Goal: Task Accomplishment & Management: Manage account settings

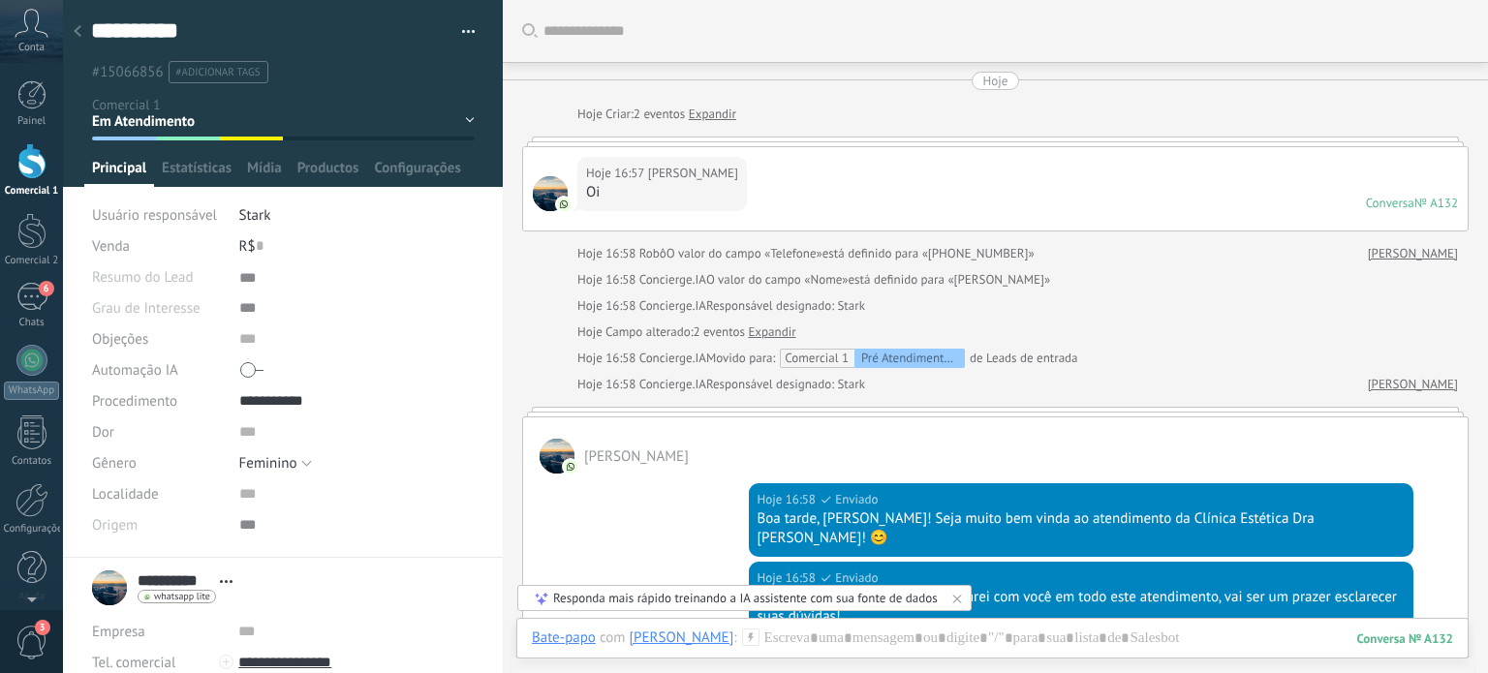
scroll to position [19, 0]
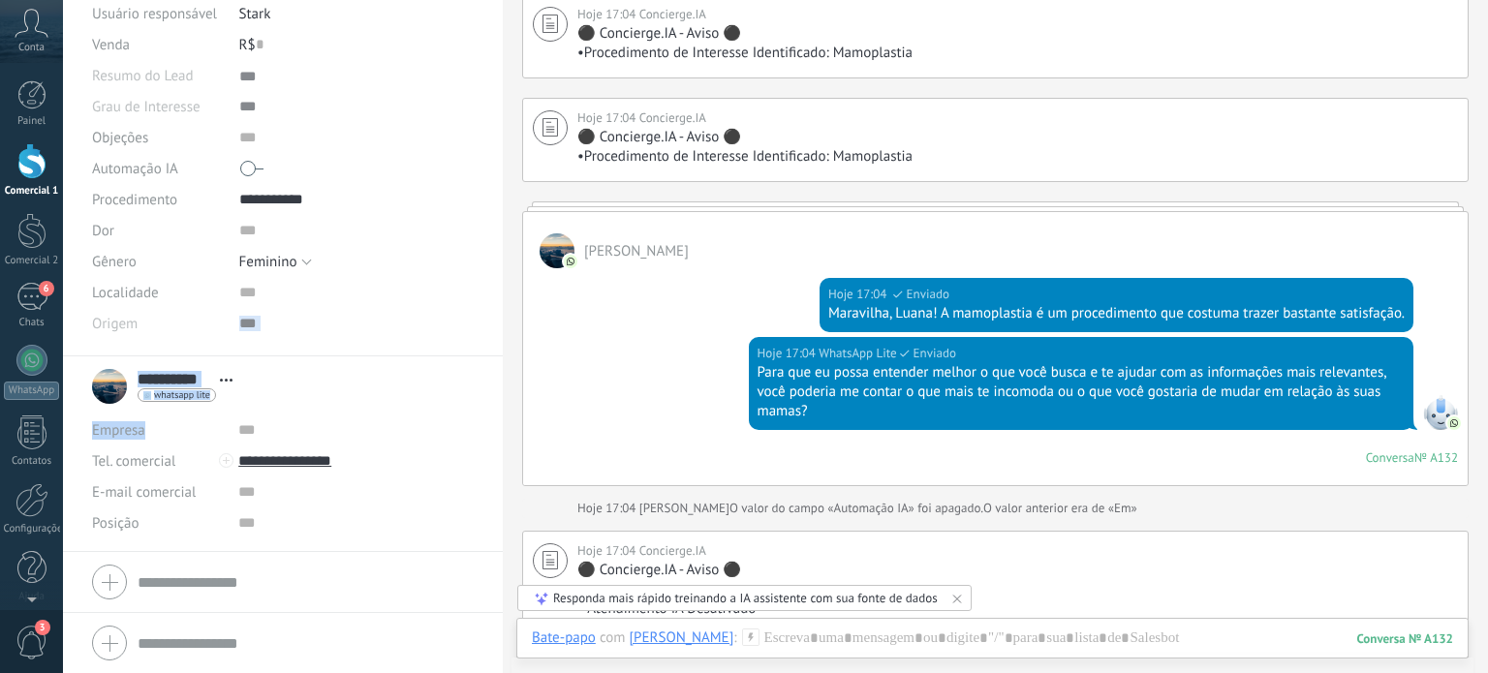
drag, startPoint x: 485, startPoint y: 340, endPoint x: 473, endPoint y: 445, distance: 105.4
click at [473, 445] on div "**********" at bounding box center [283, 336] width 440 height 673
click at [472, 337] on div at bounding box center [356, 323] width 235 height 31
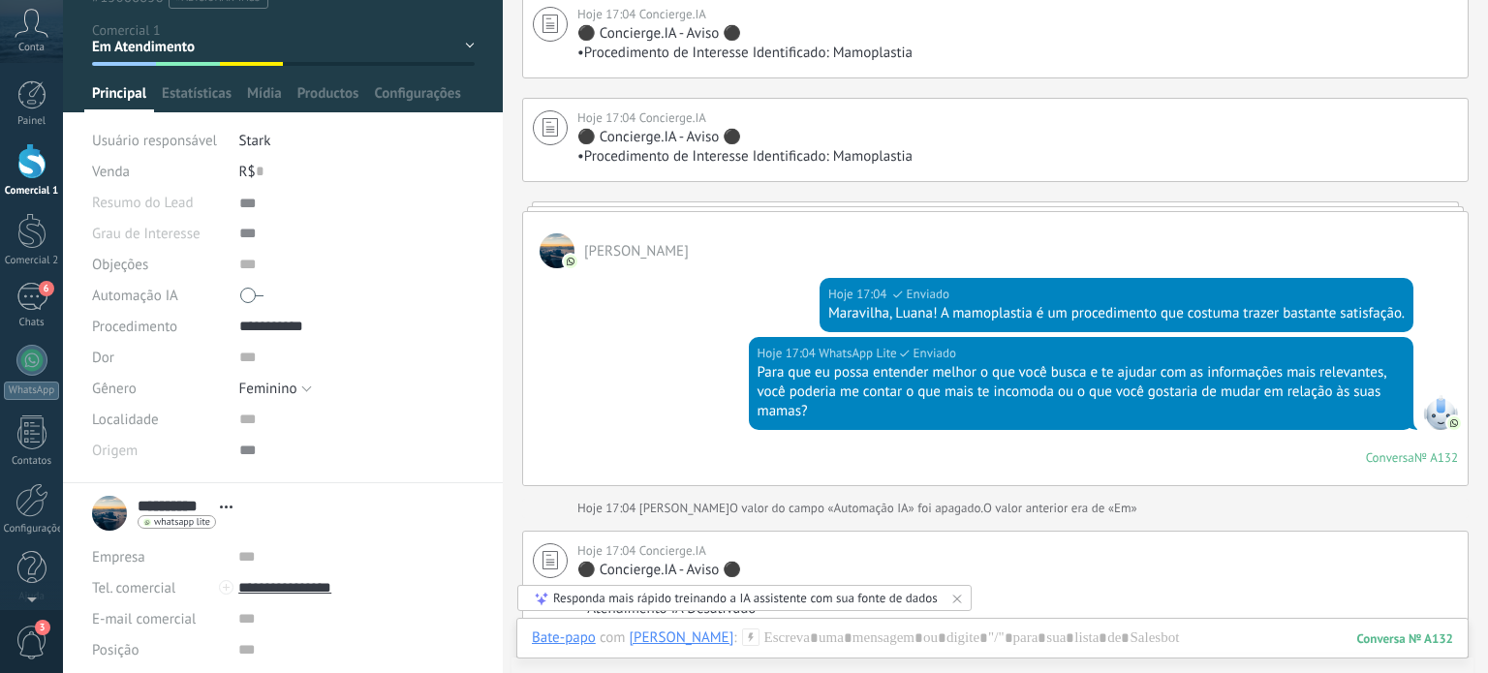
scroll to position [57, 0]
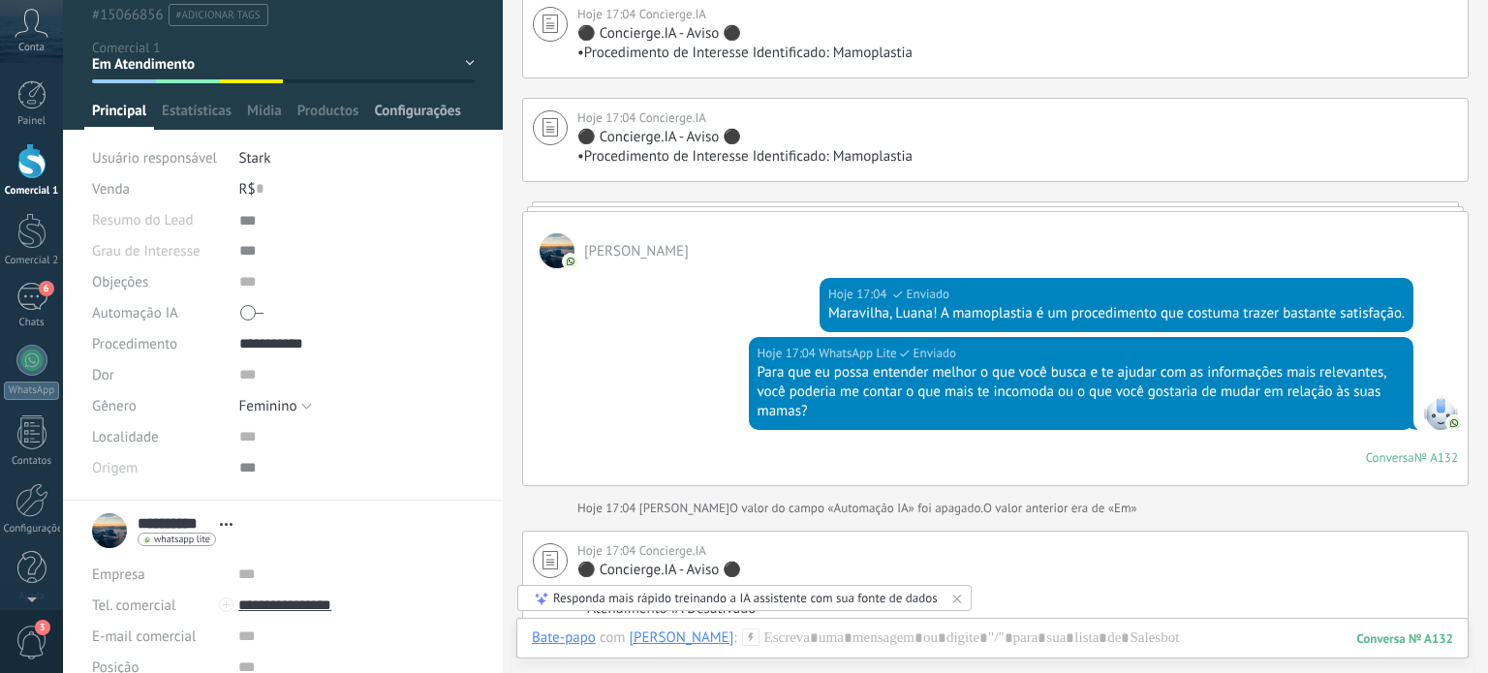
click at [425, 105] on span "Configurações" at bounding box center [417, 116] width 86 height 28
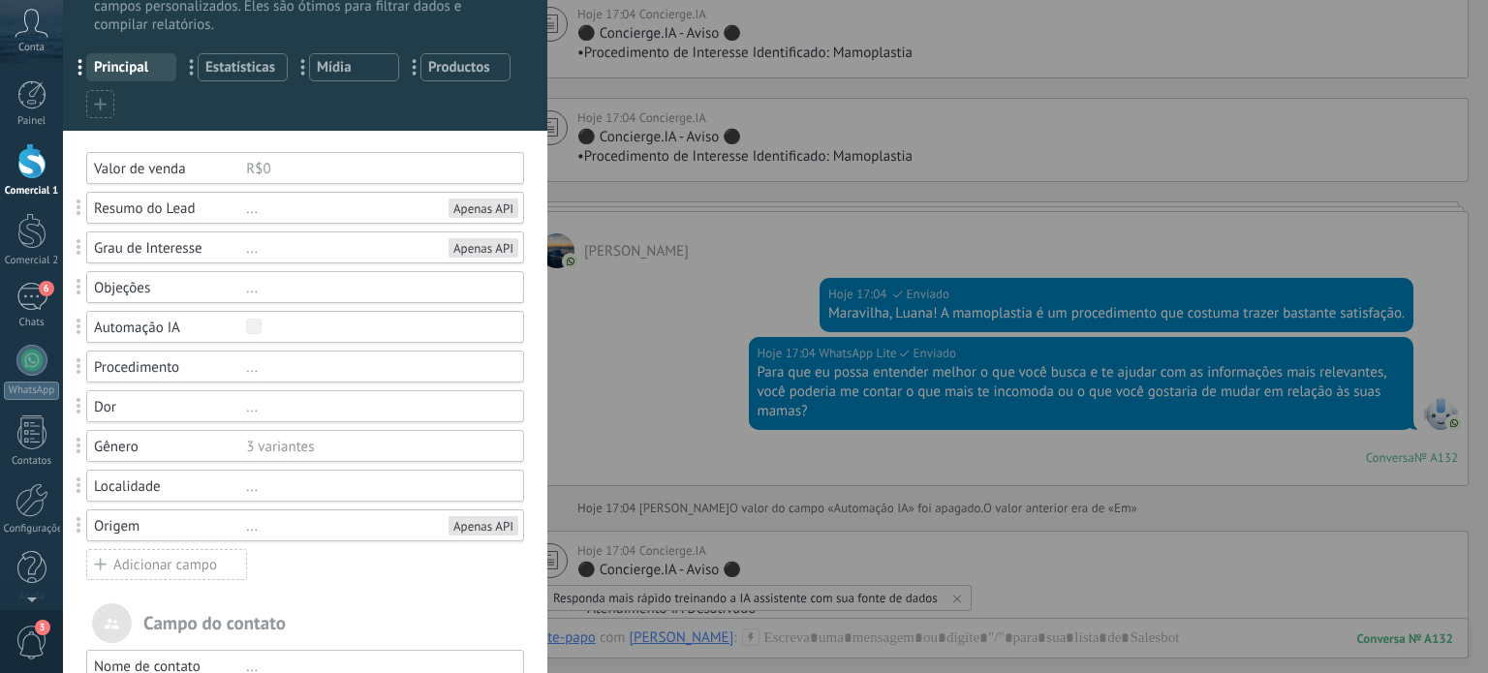
scroll to position [0, 0]
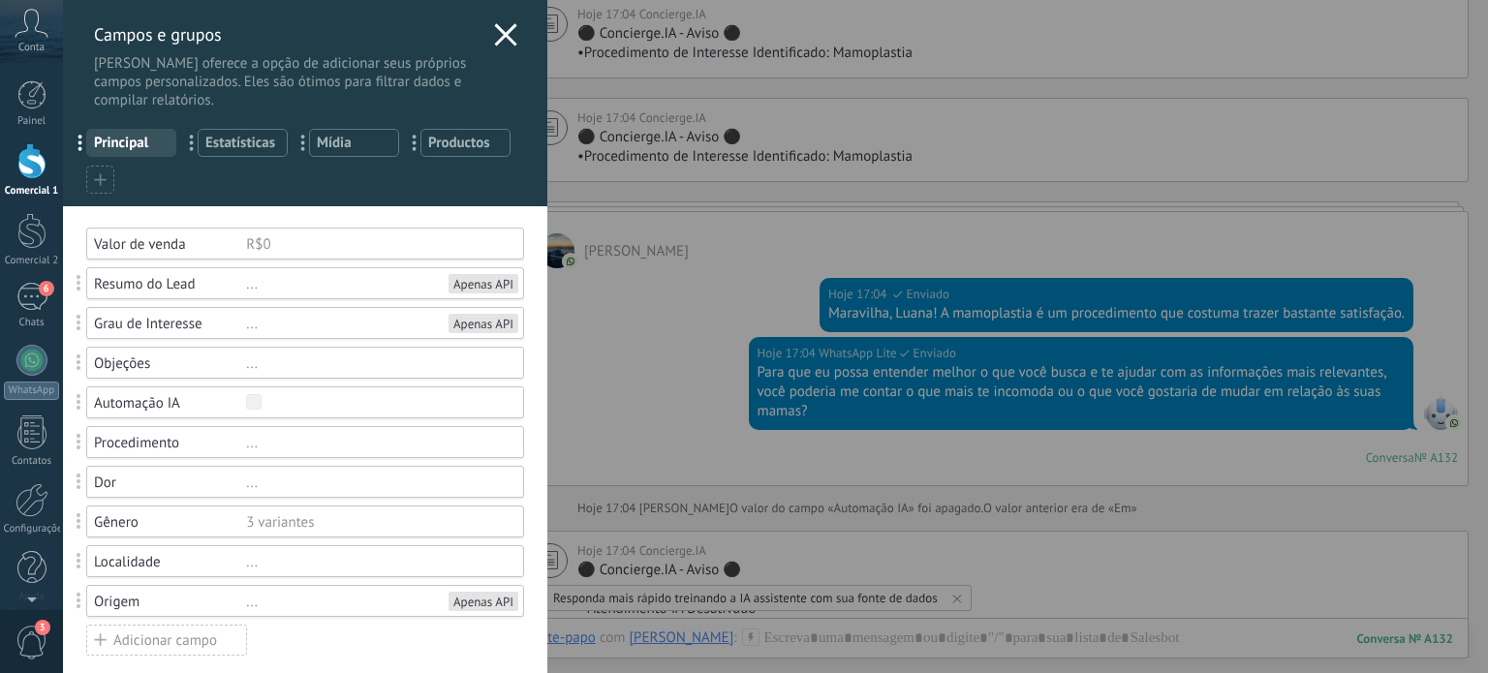
click at [498, 37] on use at bounding box center [505, 34] width 22 height 22
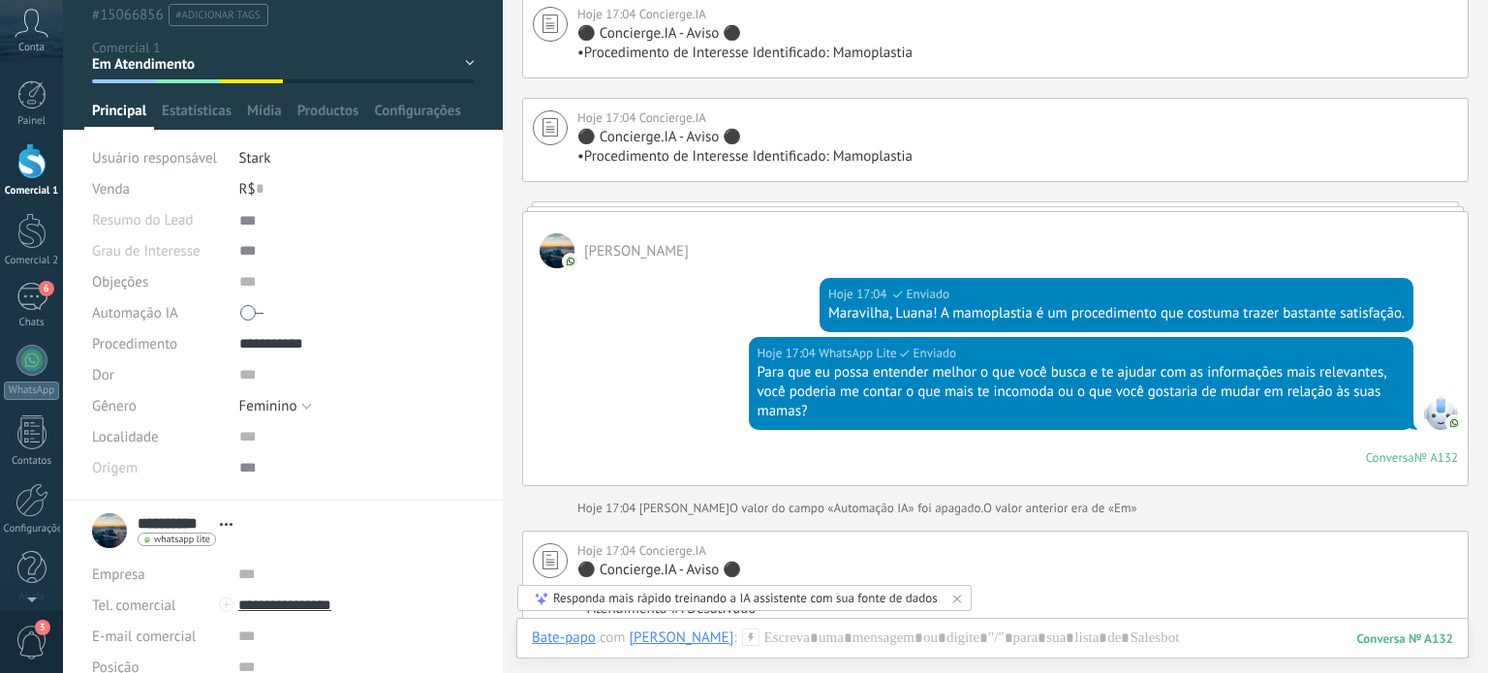
click at [36, 177] on div at bounding box center [31, 161] width 29 height 36
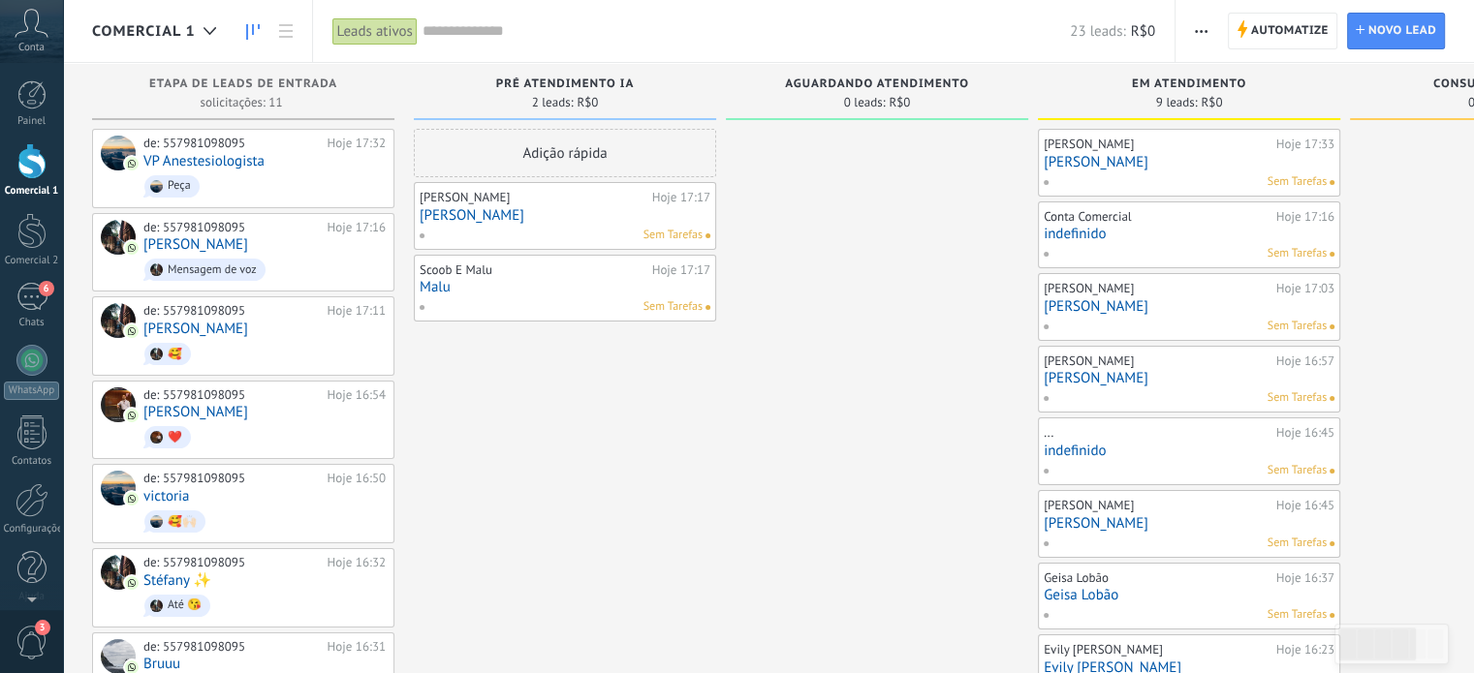
click at [1327, 381] on link "[PERSON_NAME]" at bounding box center [1188, 378] width 291 height 16
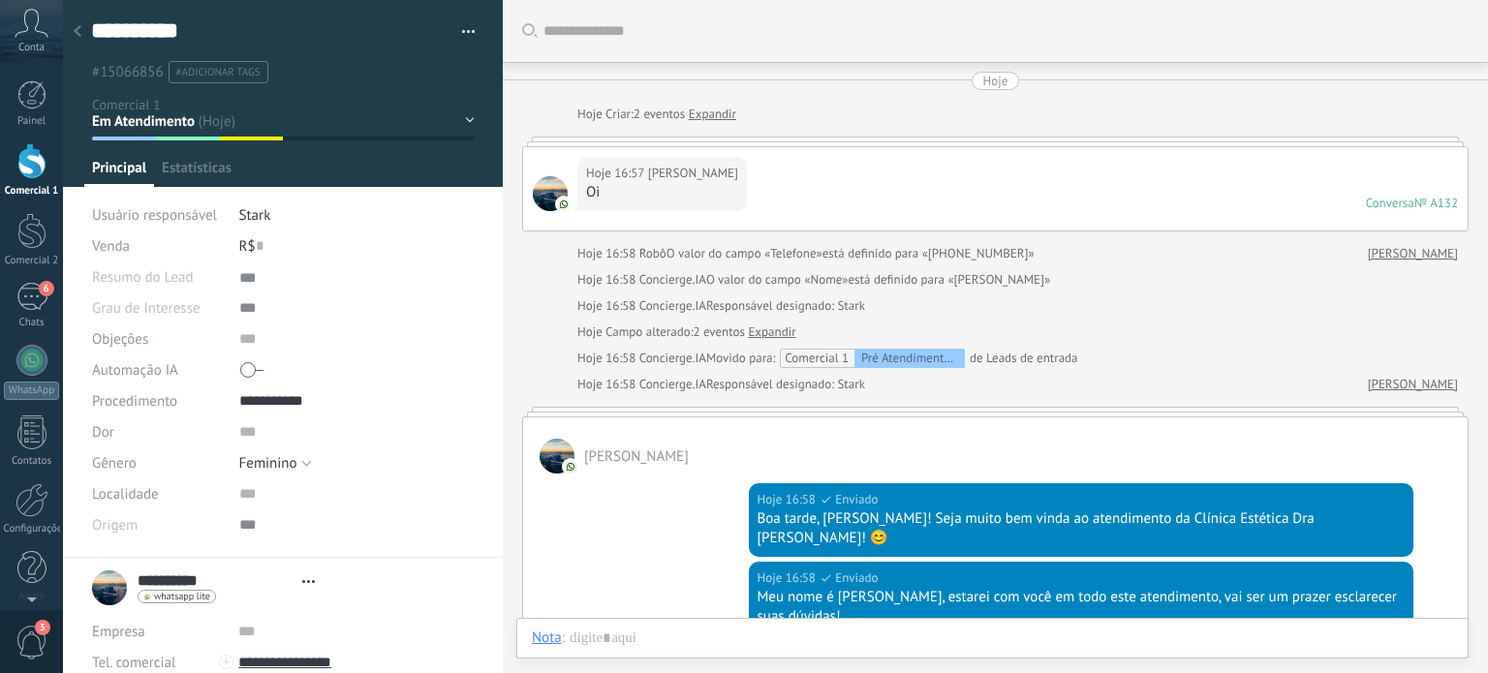
type textarea "***"
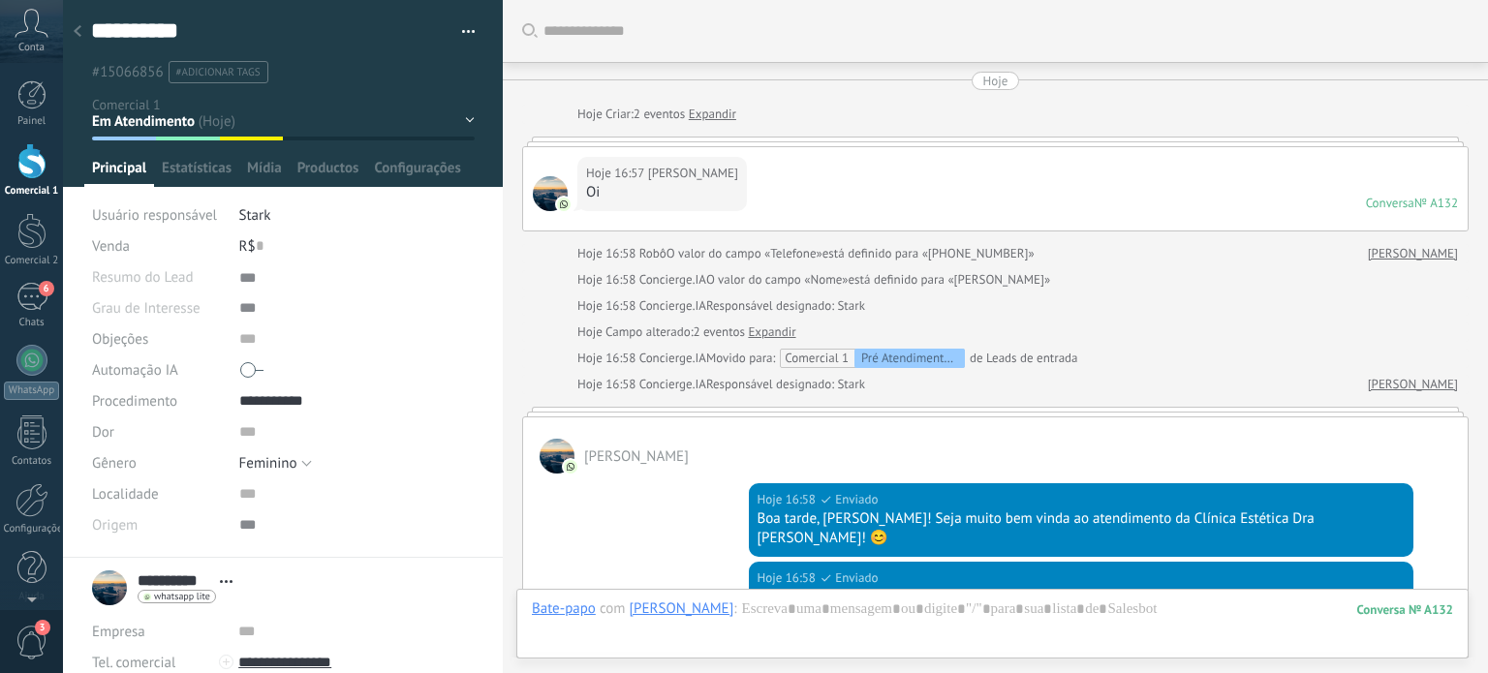
scroll to position [19, 0]
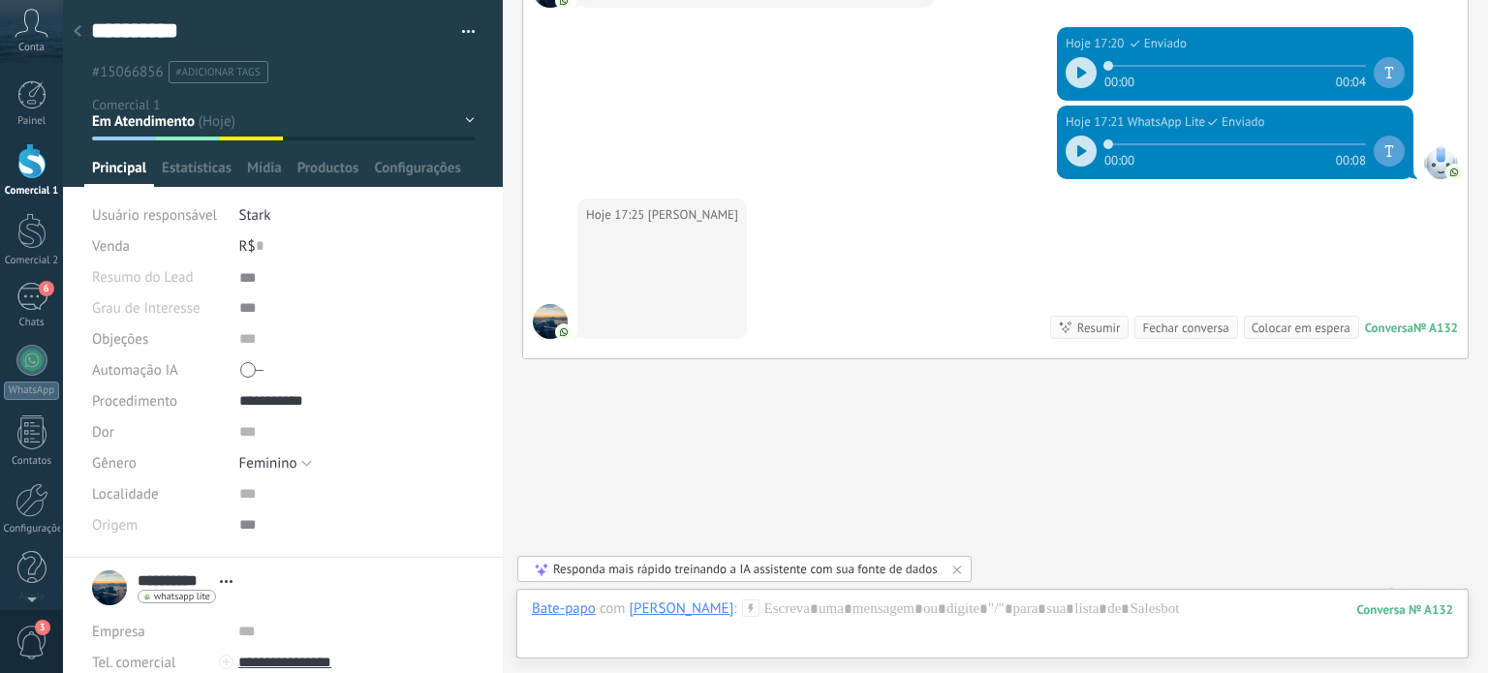
click at [465, 34] on span "button" at bounding box center [469, 35] width 14 height 4
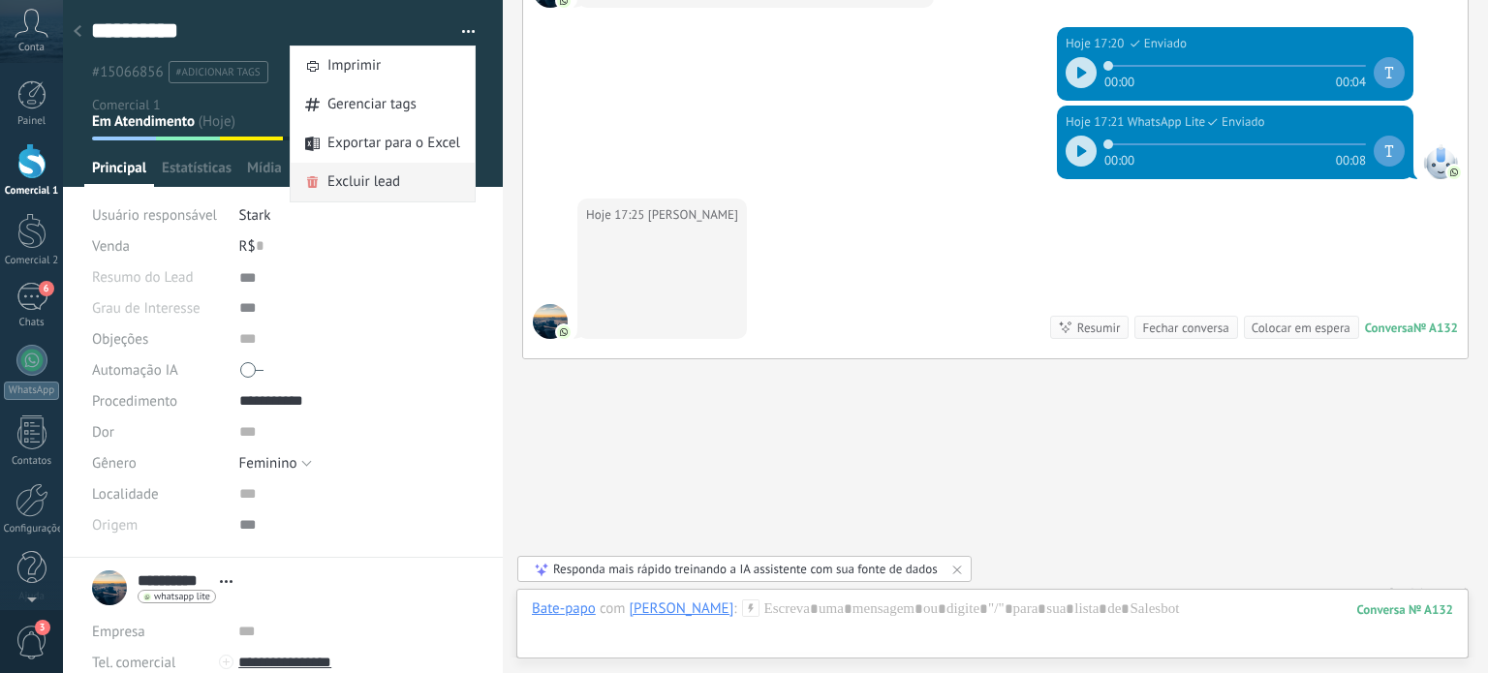
click at [392, 171] on span "Excluir lead" at bounding box center [363, 182] width 73 height 39
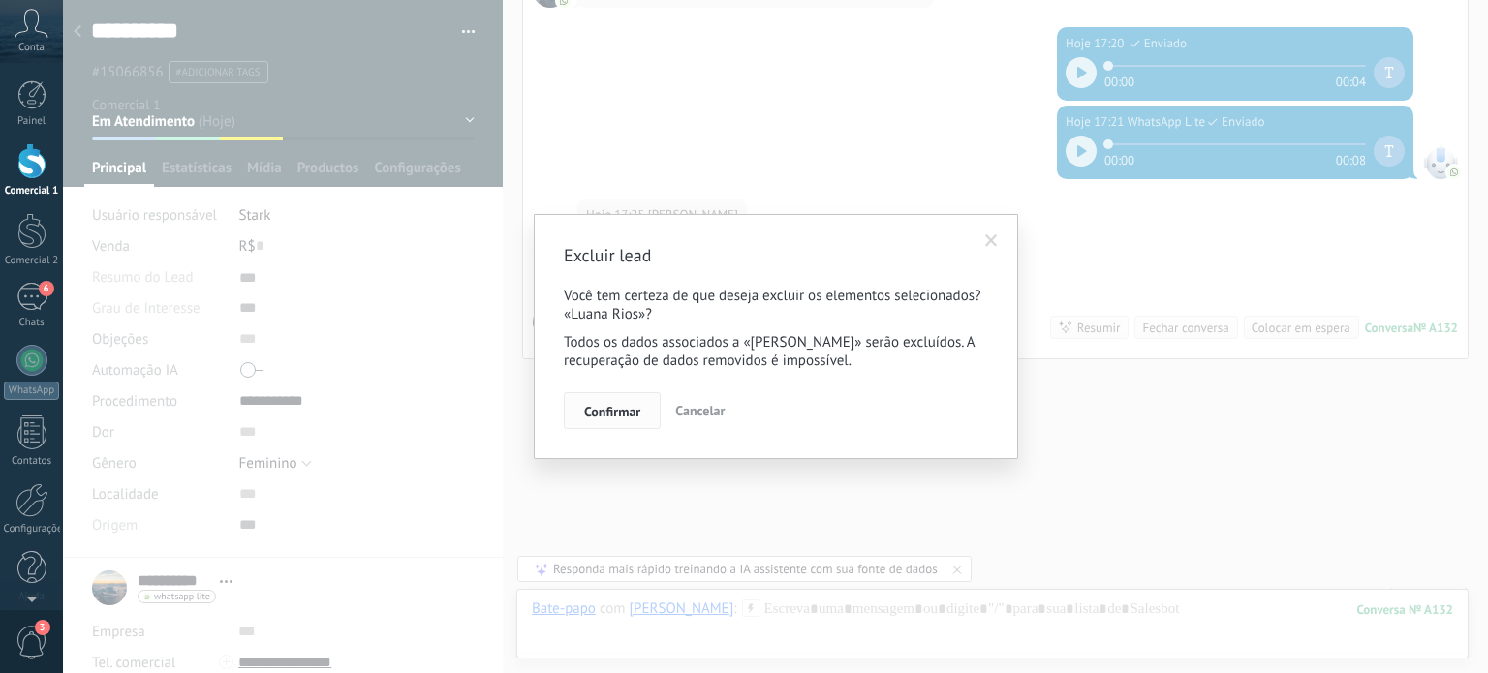
click at [587, 417] on span "Confirmar" at bounding box center [612, 412] width 56 height 14
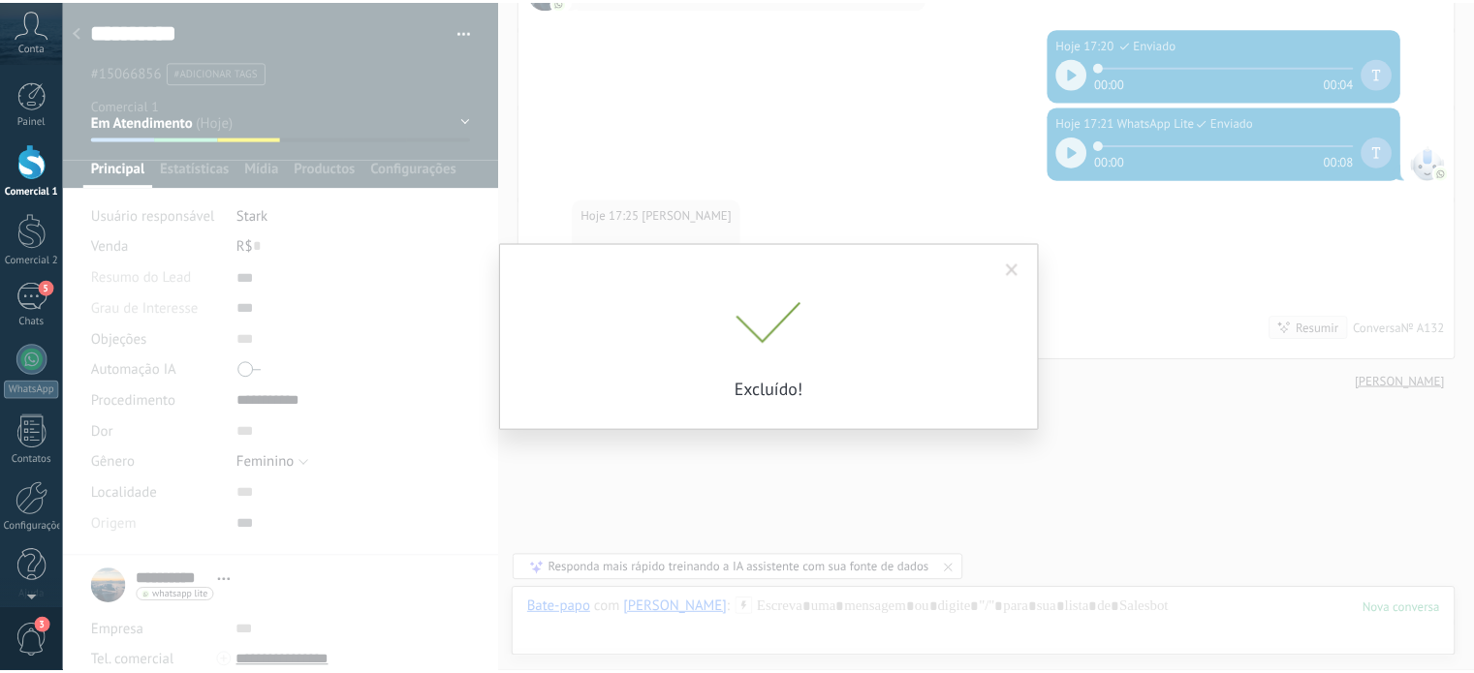
scroll to position [2568, 0]
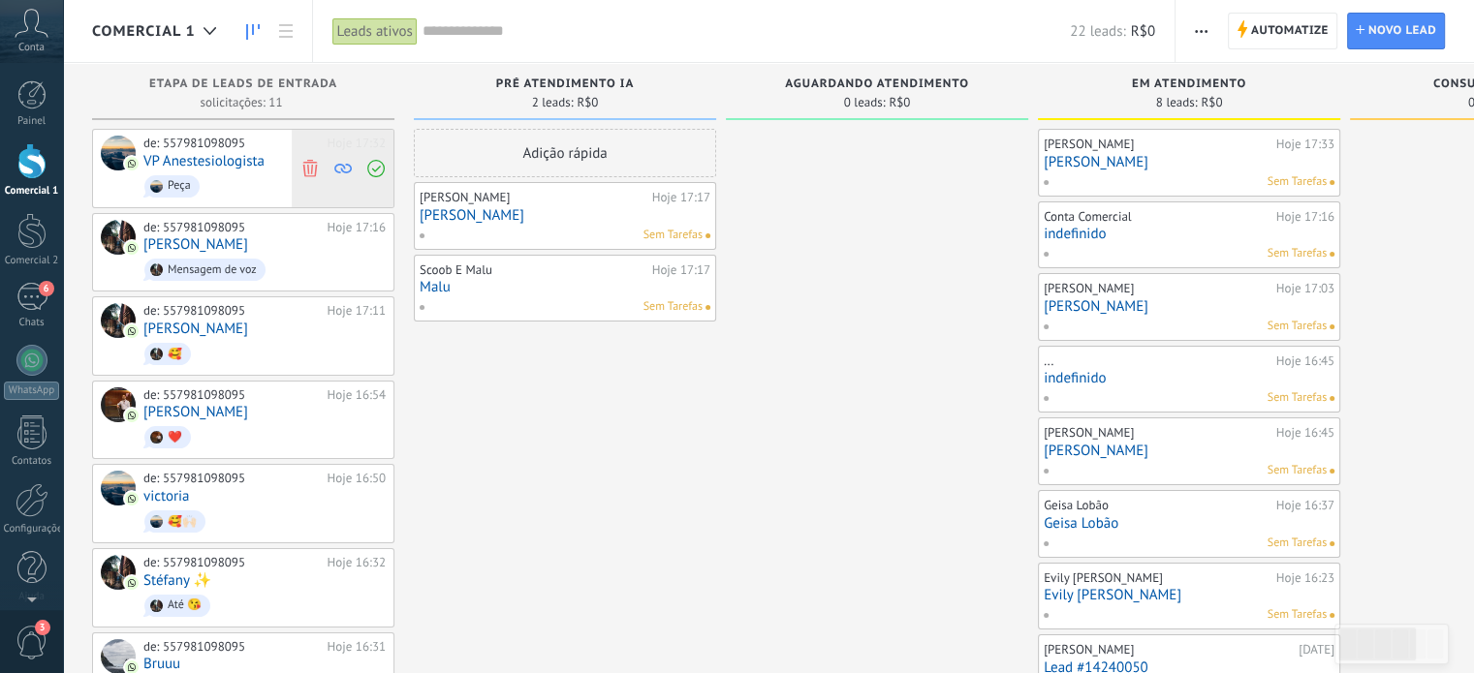
click at [306, 170] on icon at bounding box center [309, 167] width 17 height 17
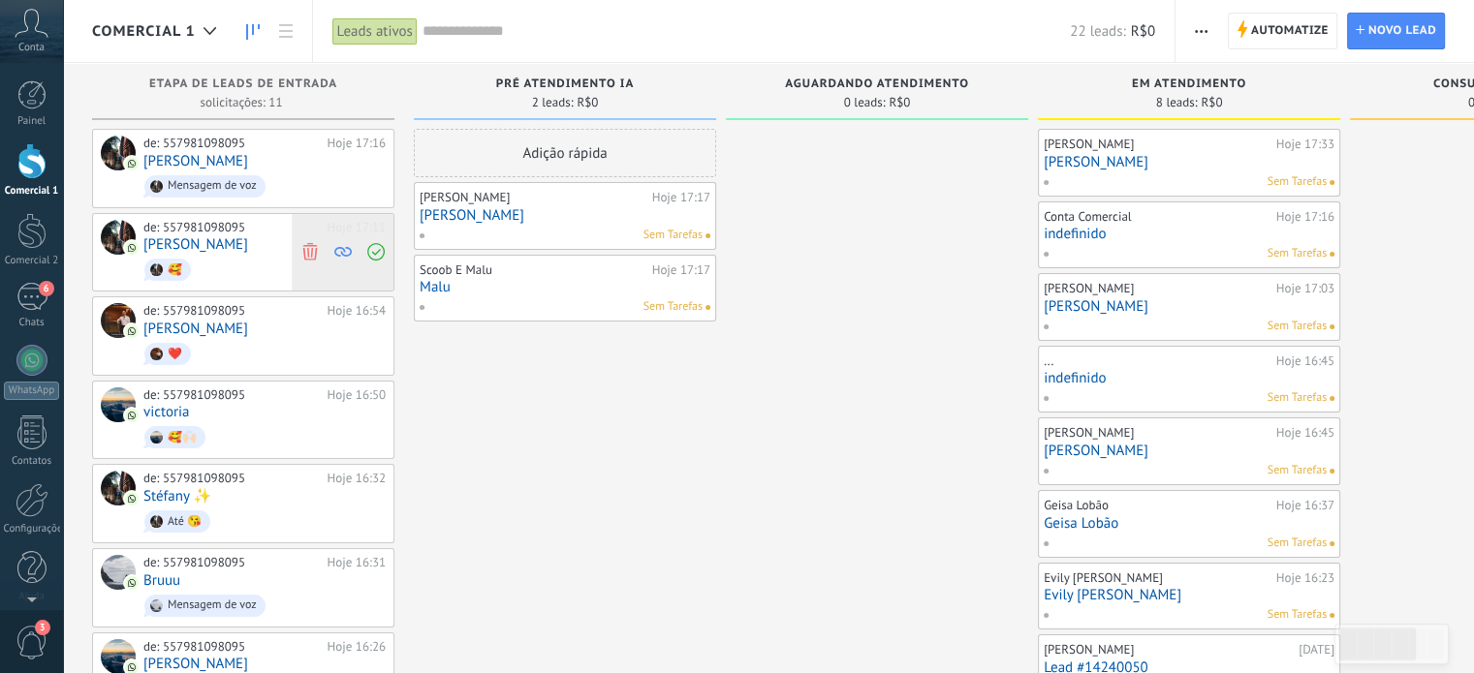
click at [304, 247] on icon at bounding box center [309, 251] width 17 height 17
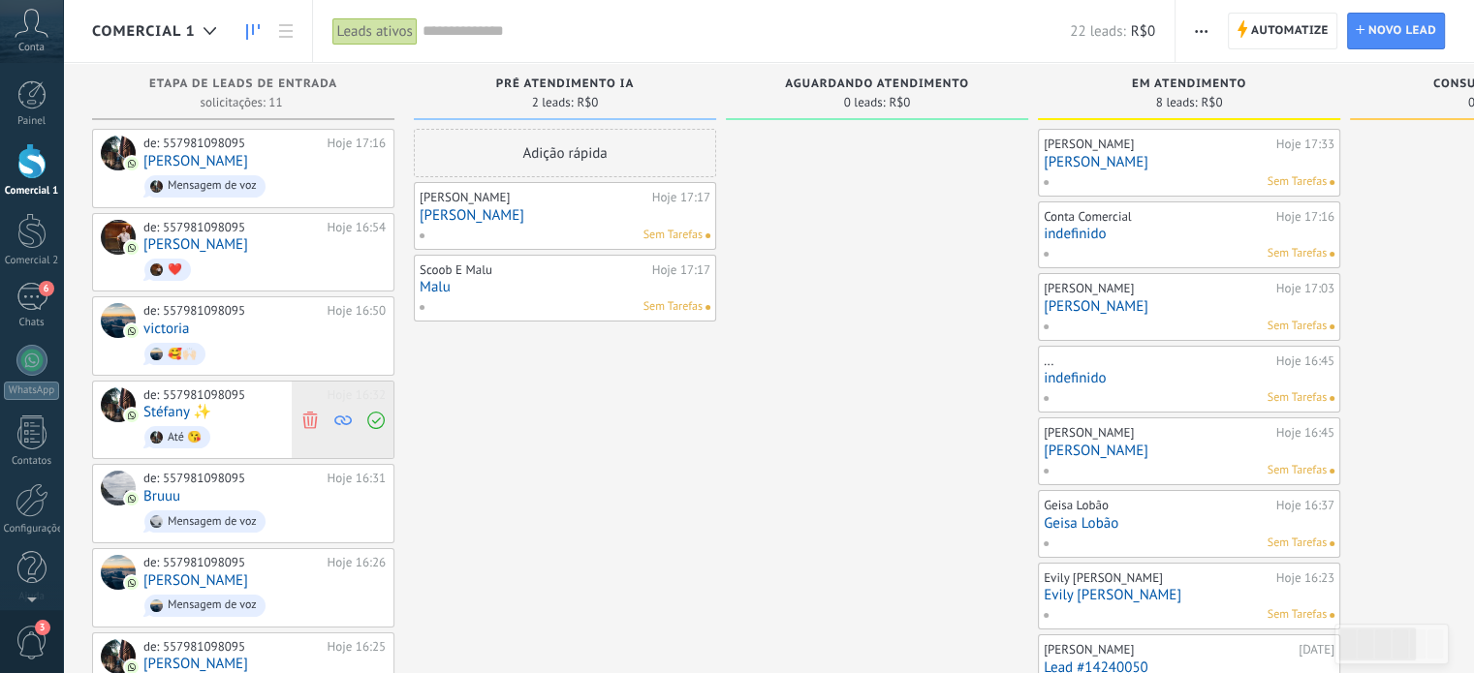
click at [317, 413] on icon at bounding box center [309, 419] width 17 height 17
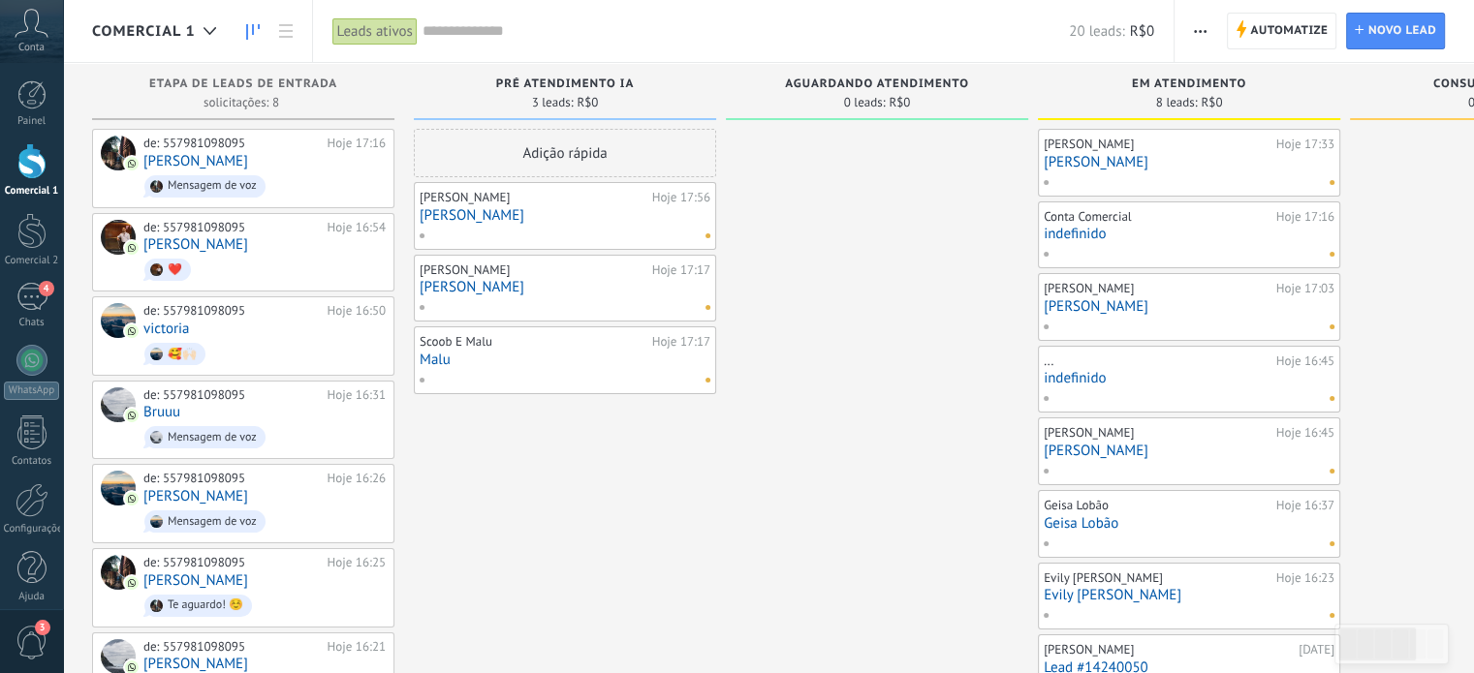
click at [585, 229] on div at bounding box center [561, 235] width 284 height 17
click at [646, 214] on link "[PERSON_NAME]" at bounding box center [565, 215] width 291 height 16
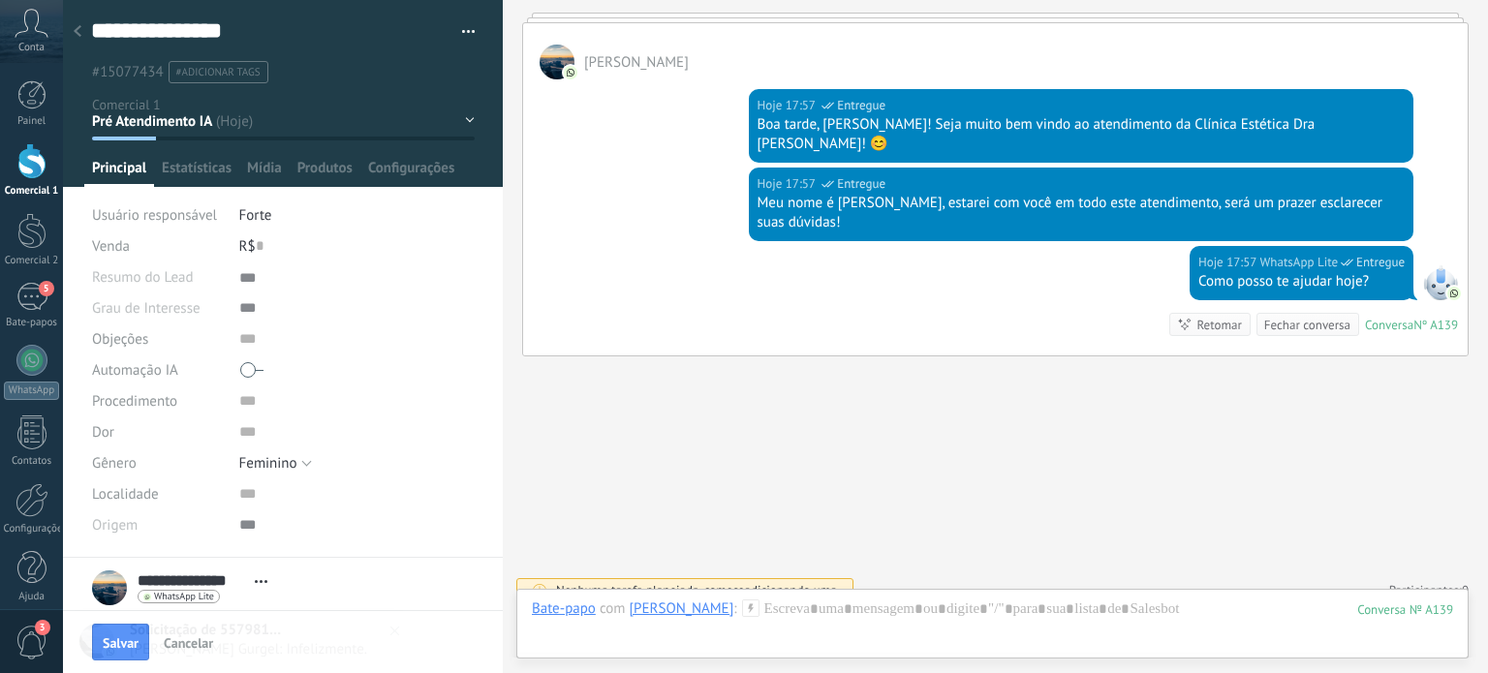
click at [461, 40] on button "button" at bounding box center [462, 31] width 28 height 29
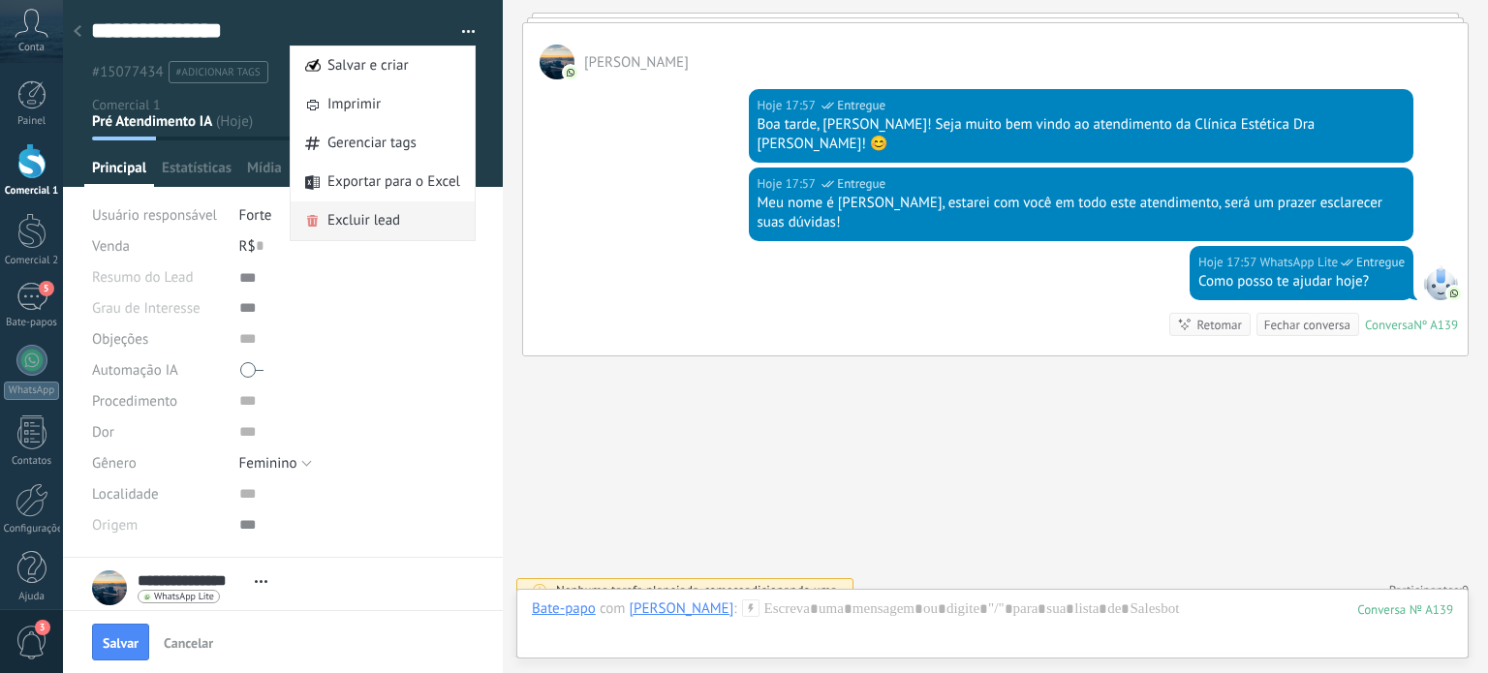
click at [332, 215] on font "Excluir lead" at bounding box center [363, 220] width 73 height 18
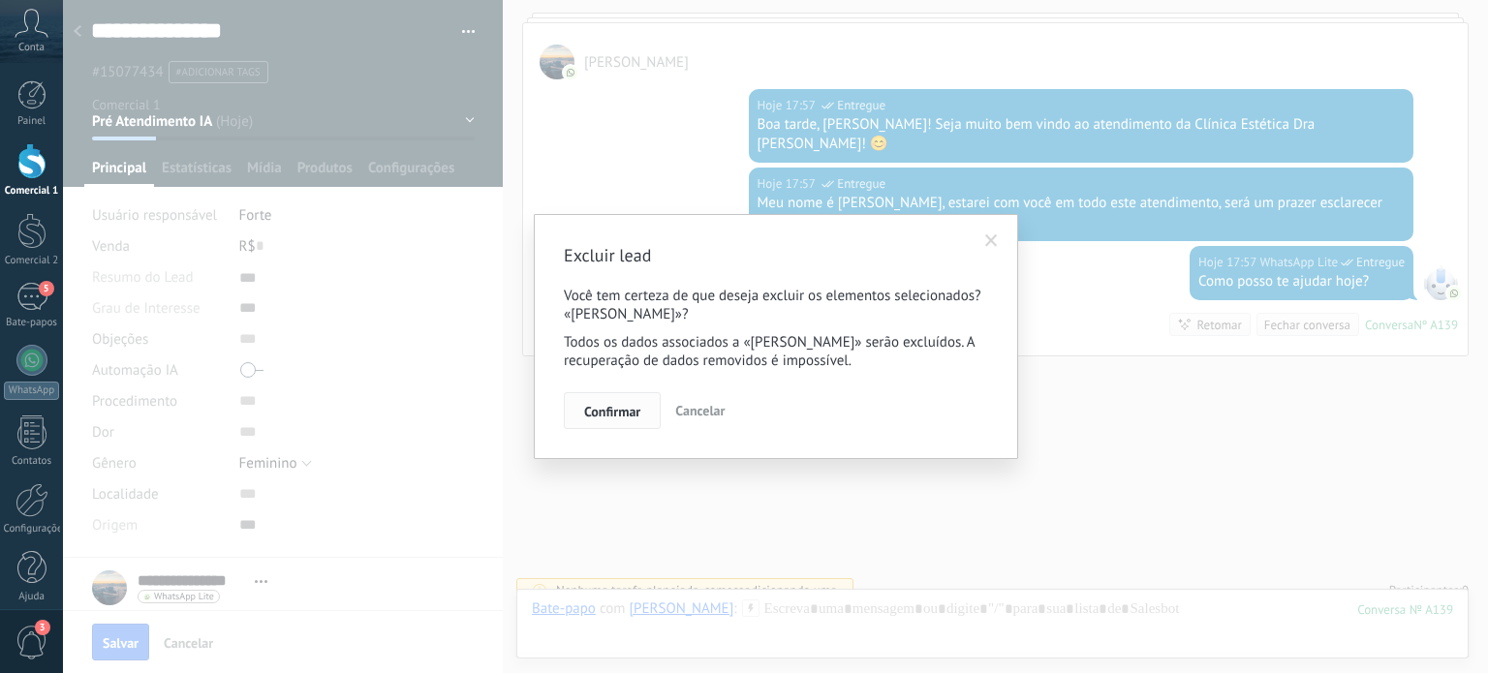
click at [616, 417] on font "Confirmar" at bounding box center [612, 411] width 56 height 17
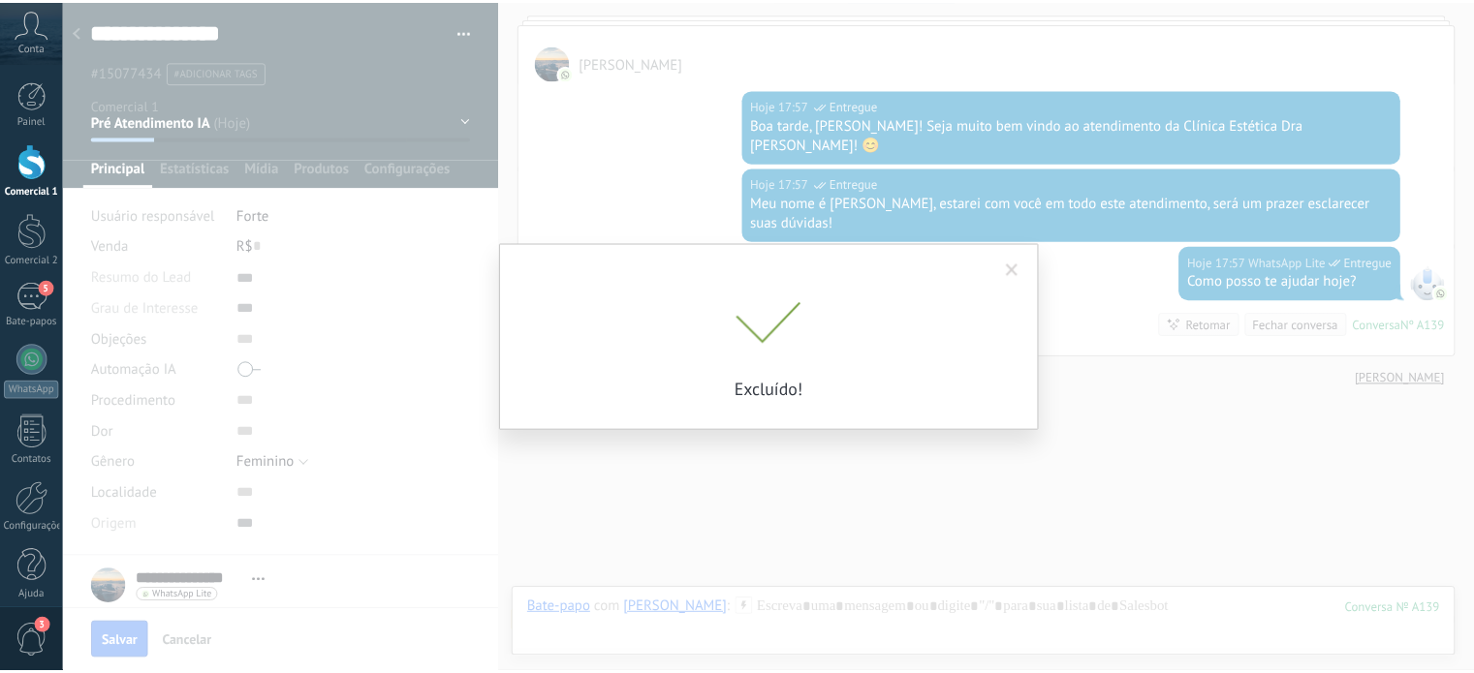
scroll to position [399, 0]
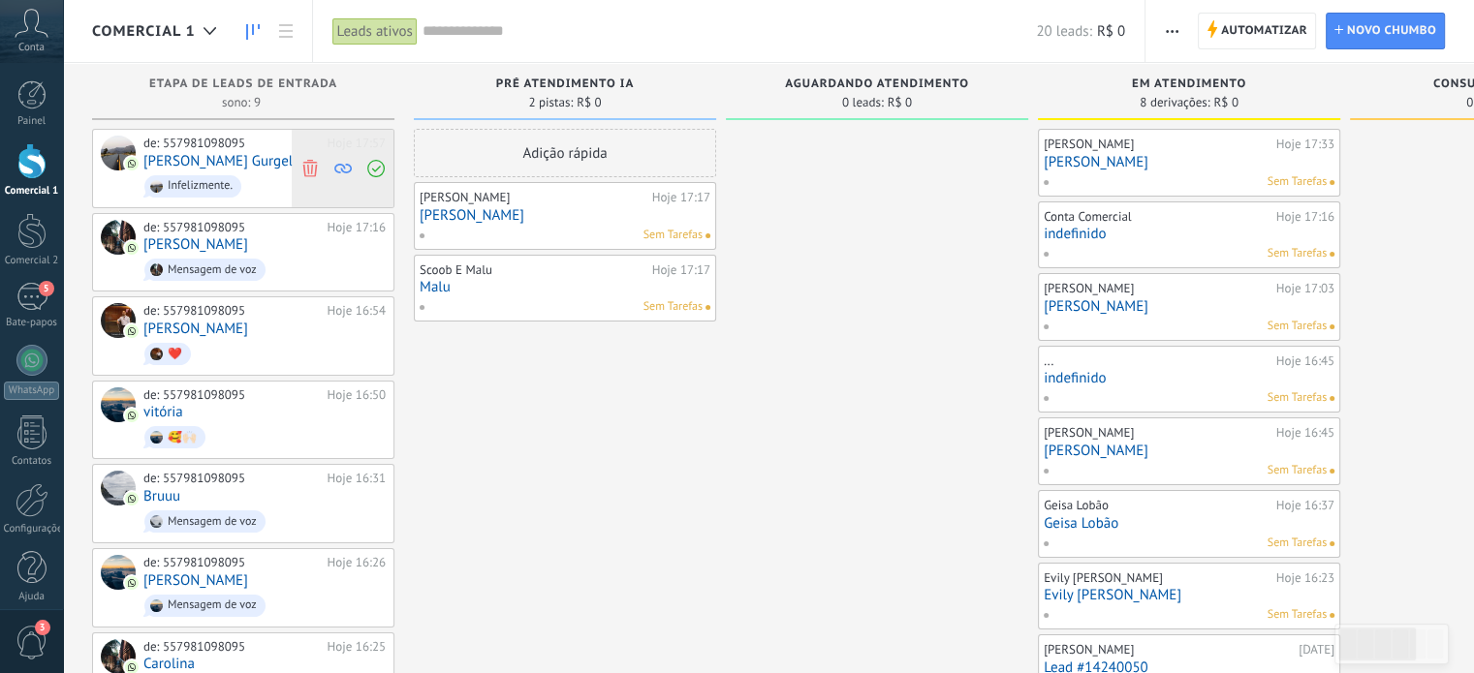
click at [303, 177] on span at bounding box center [309, 169] width 26 height 78
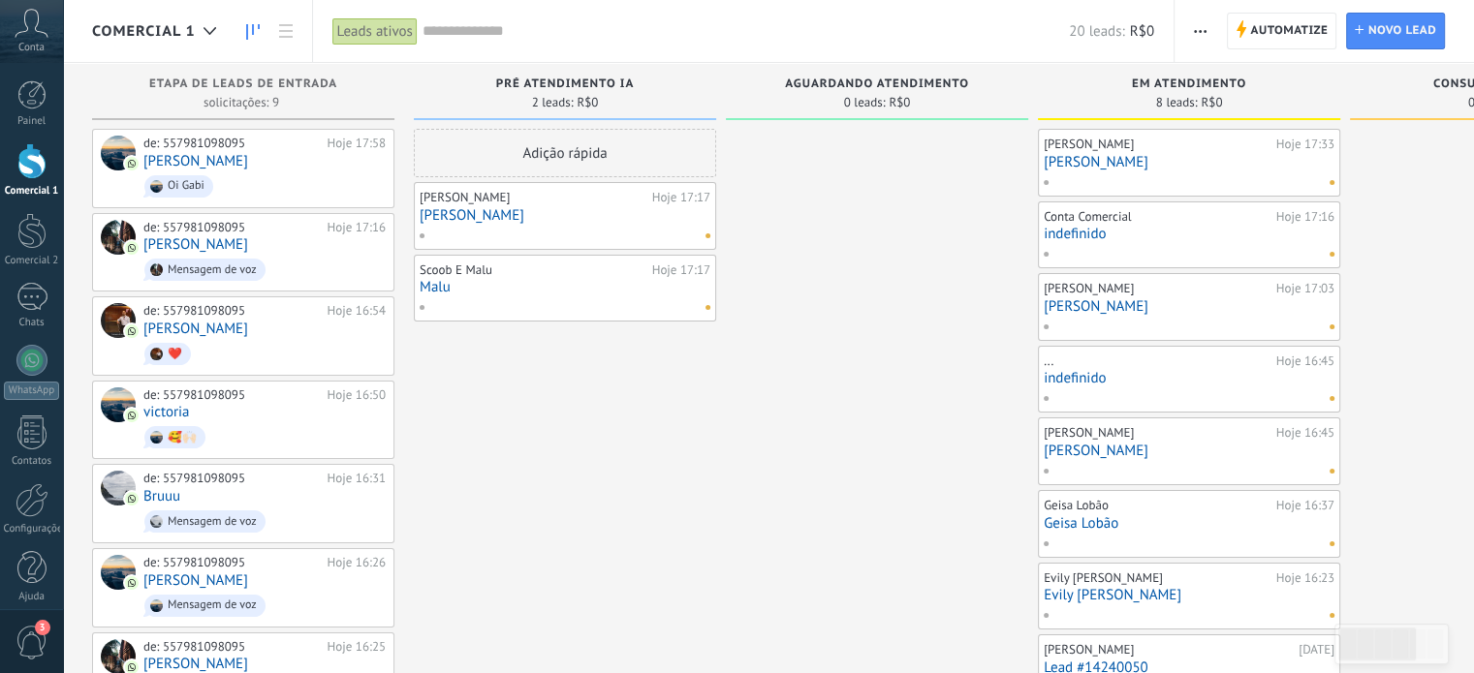
click at [1291, 159] on link "[PERSON_NAME]" at bounding box center [1188, 162] width 291 height 16
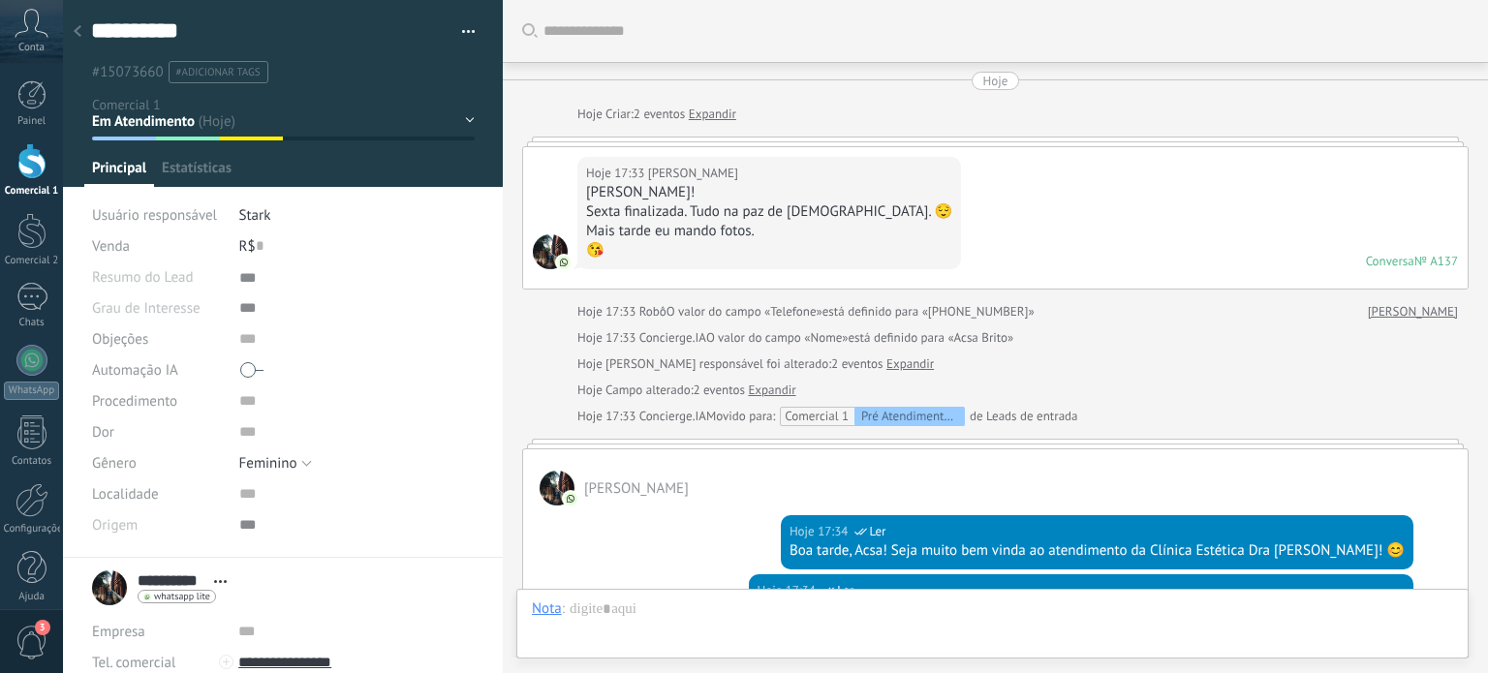
scroll to position [1337, 0]
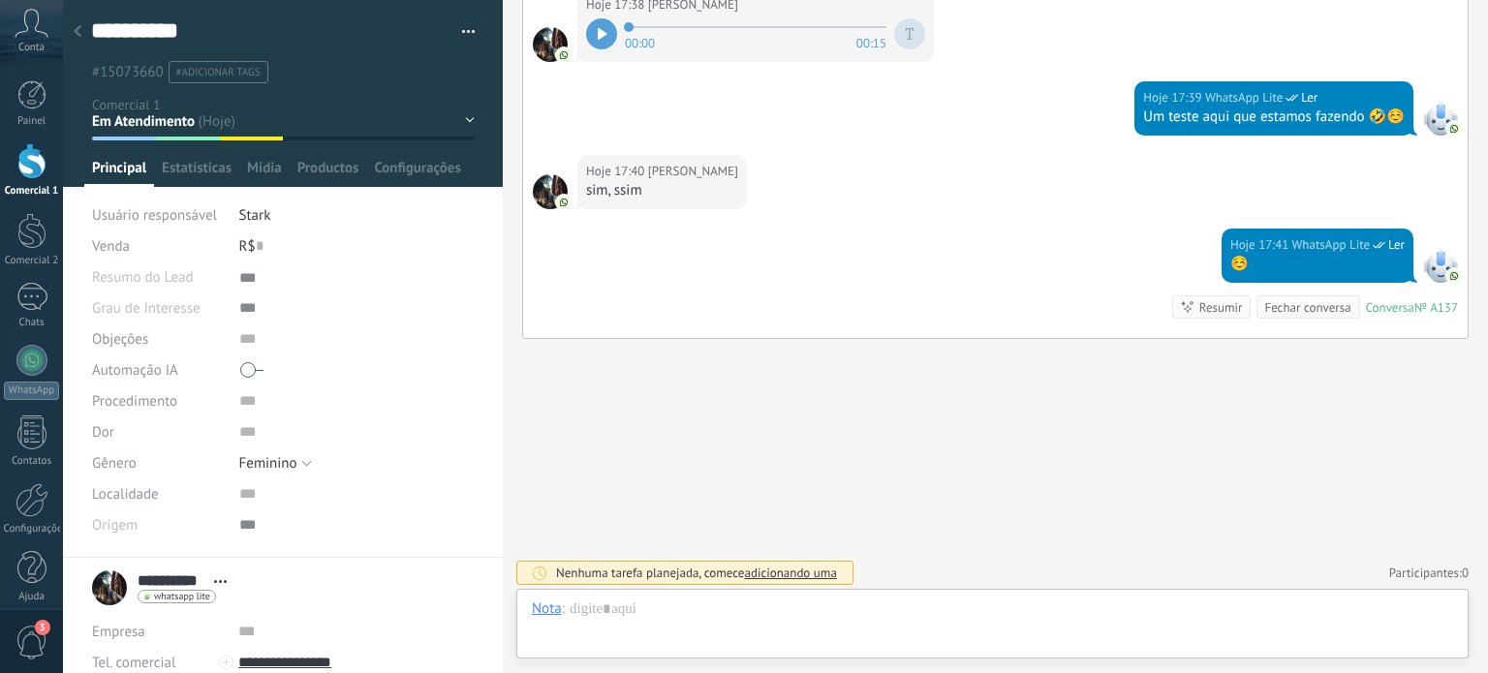
click at [461, 16] on div "**********" at bounding box center [283, 31] width 385 height 30
click at [458, 26] on button "button" at bounding box center [462, 31] width 28 height 29
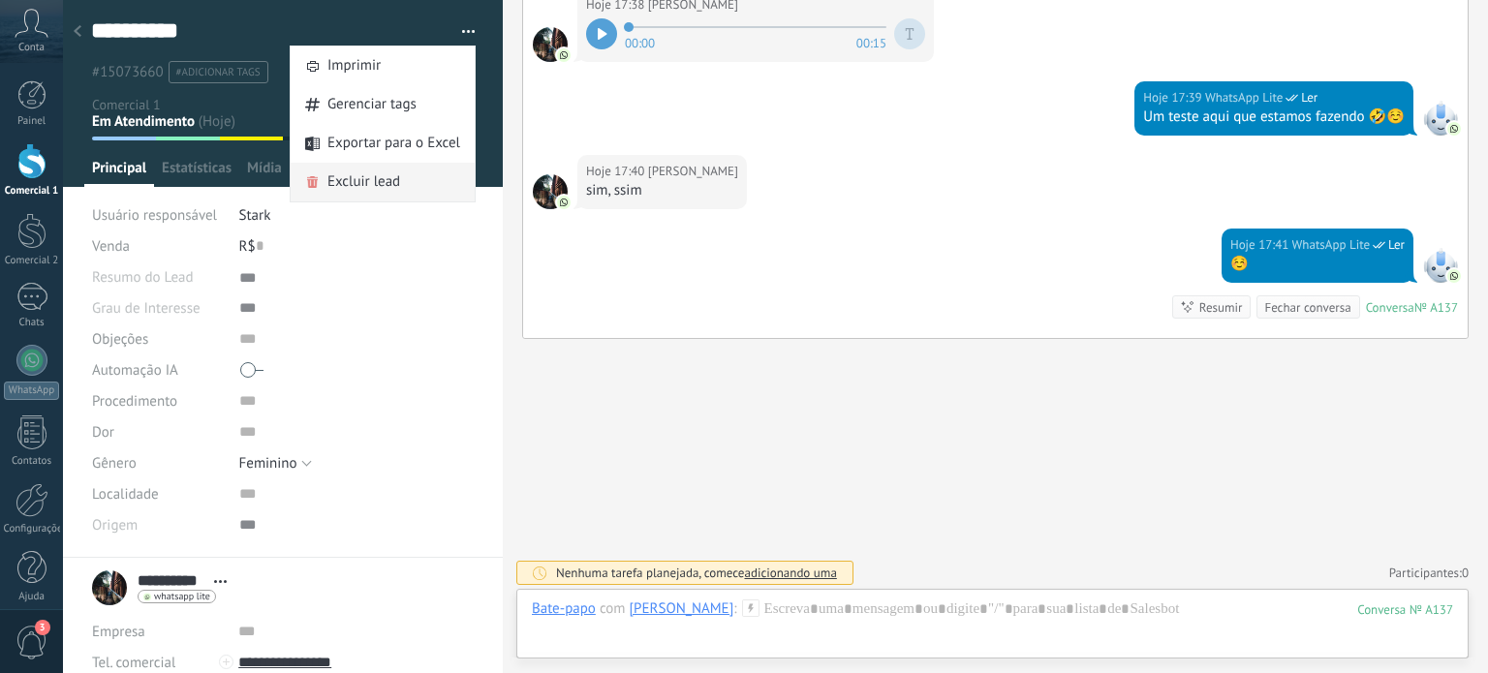
click at [381, 185] on span "Excluir lead" at bounding box center [363, 182] width 73 height 39
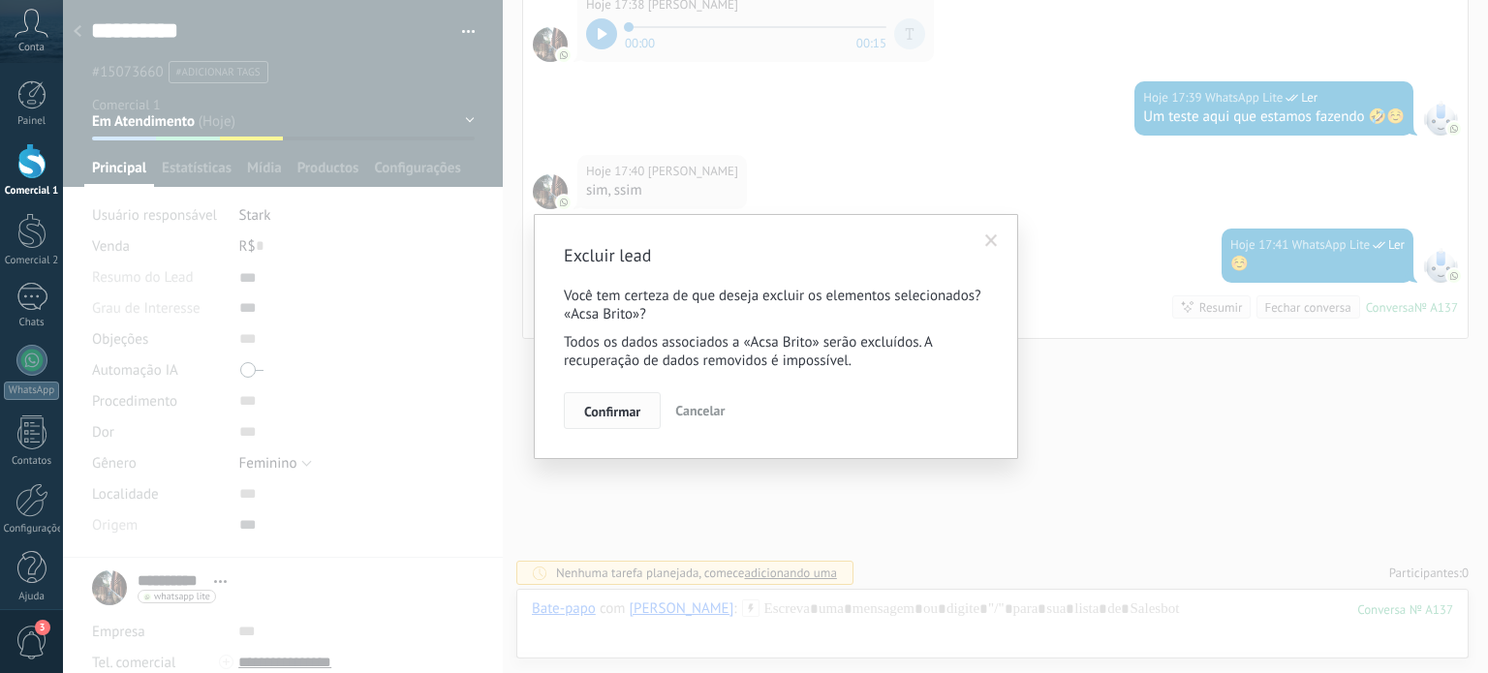
click at [613, 398] on button "Confirmar" at bounding box center [612, 410] width 97 height 37
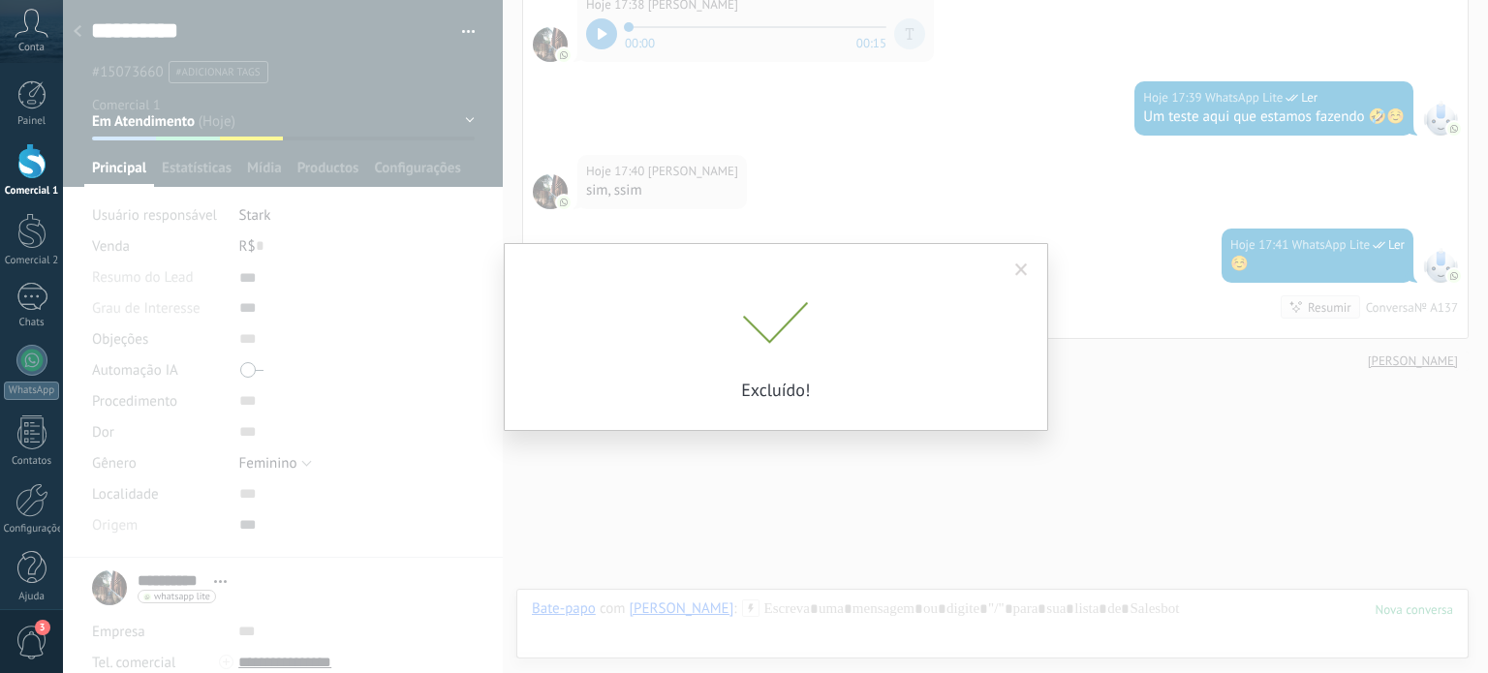
scroll to position [1369, 0]
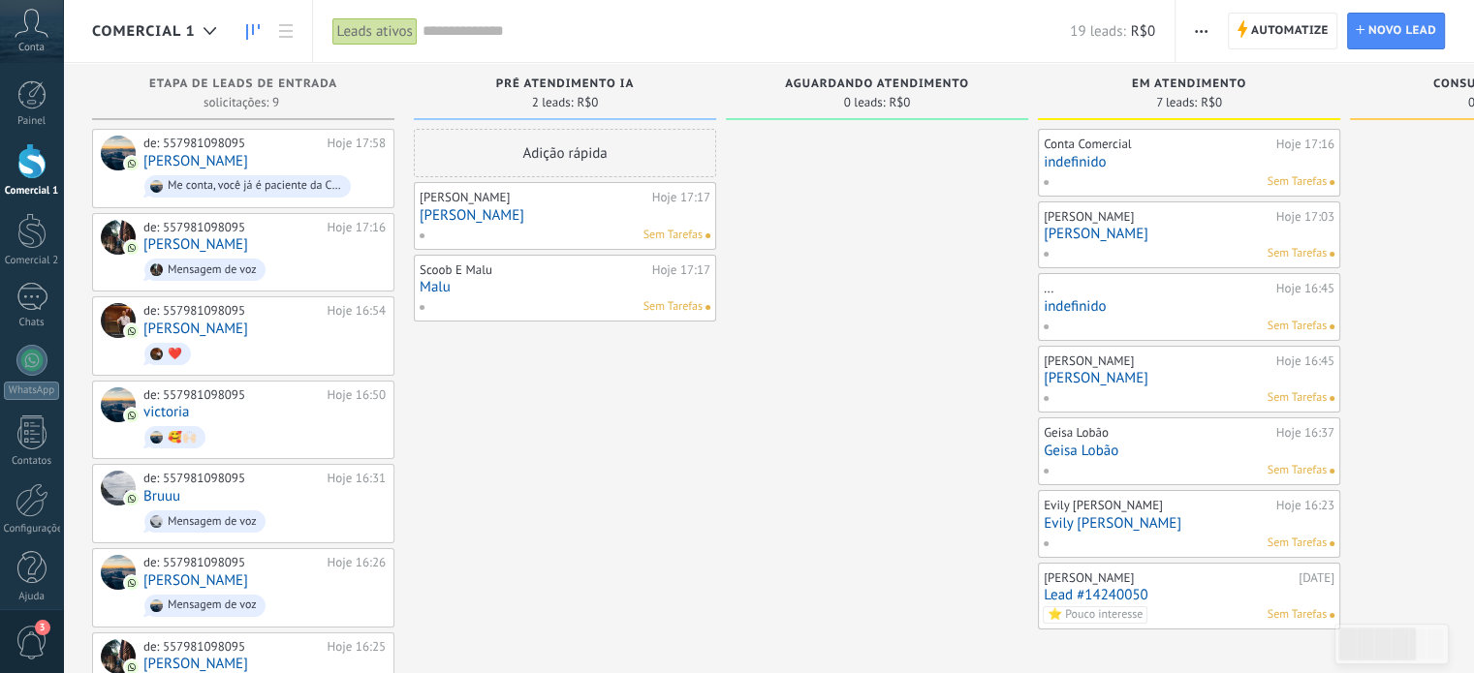
click at [1323, 233] on link "Analu Barreto" at bounding box center [1188, 234] width 291 height 16
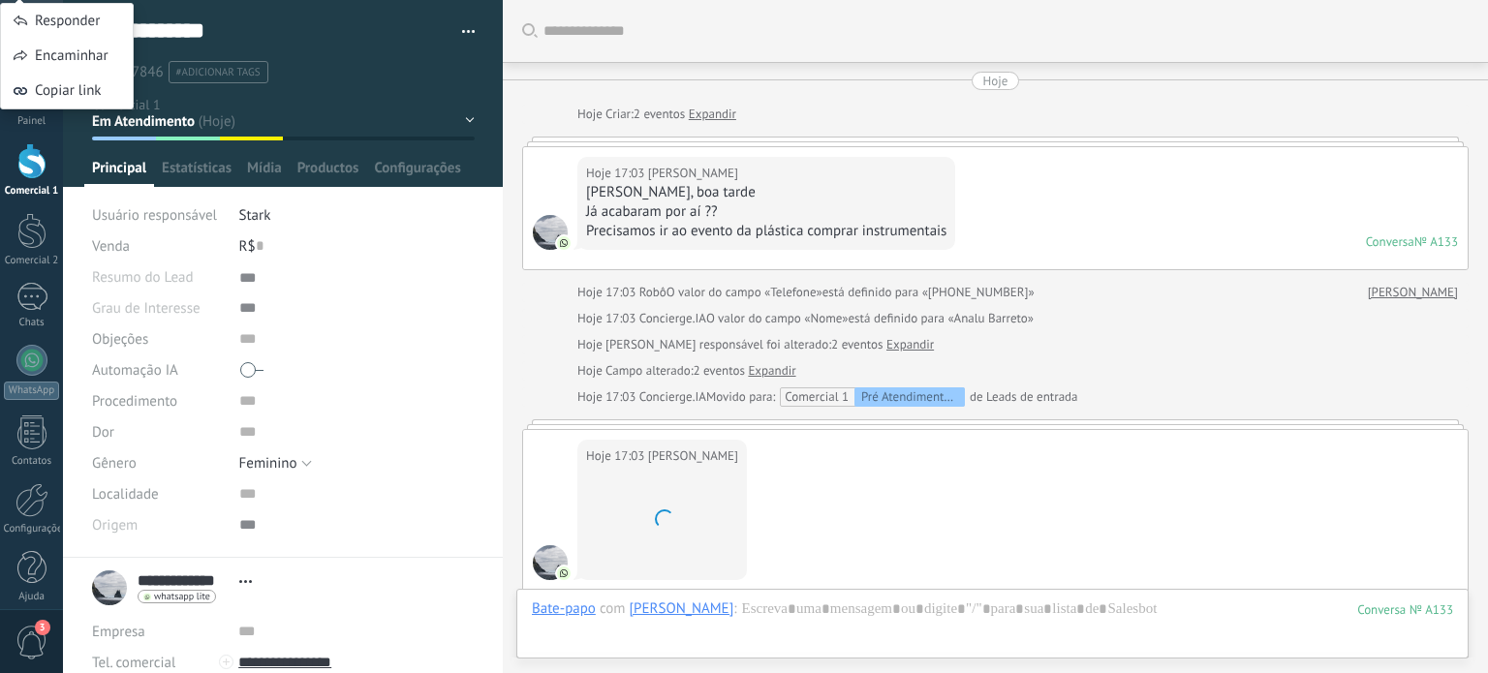
scroll to position [1476, 0]
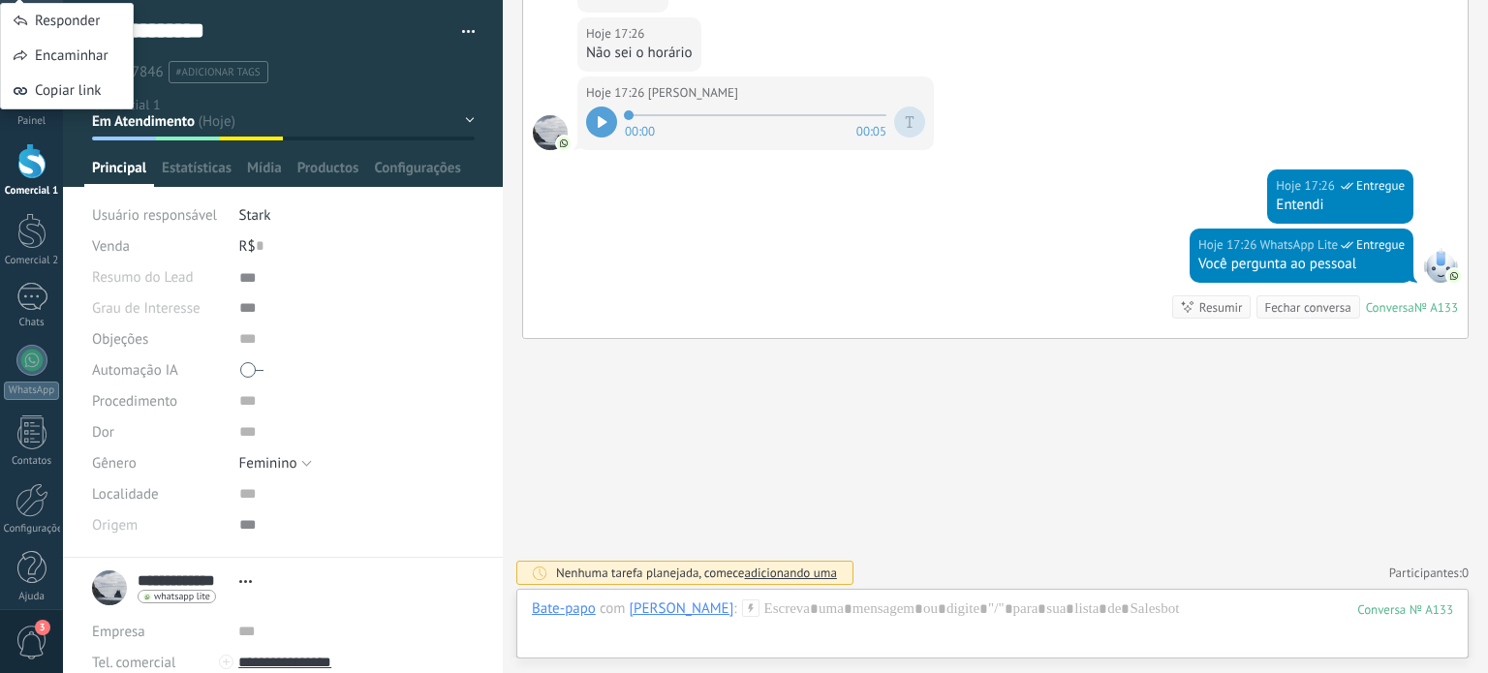
click at [463, 33] on button "button" at bounding box center [462, 31] width 28 height 29
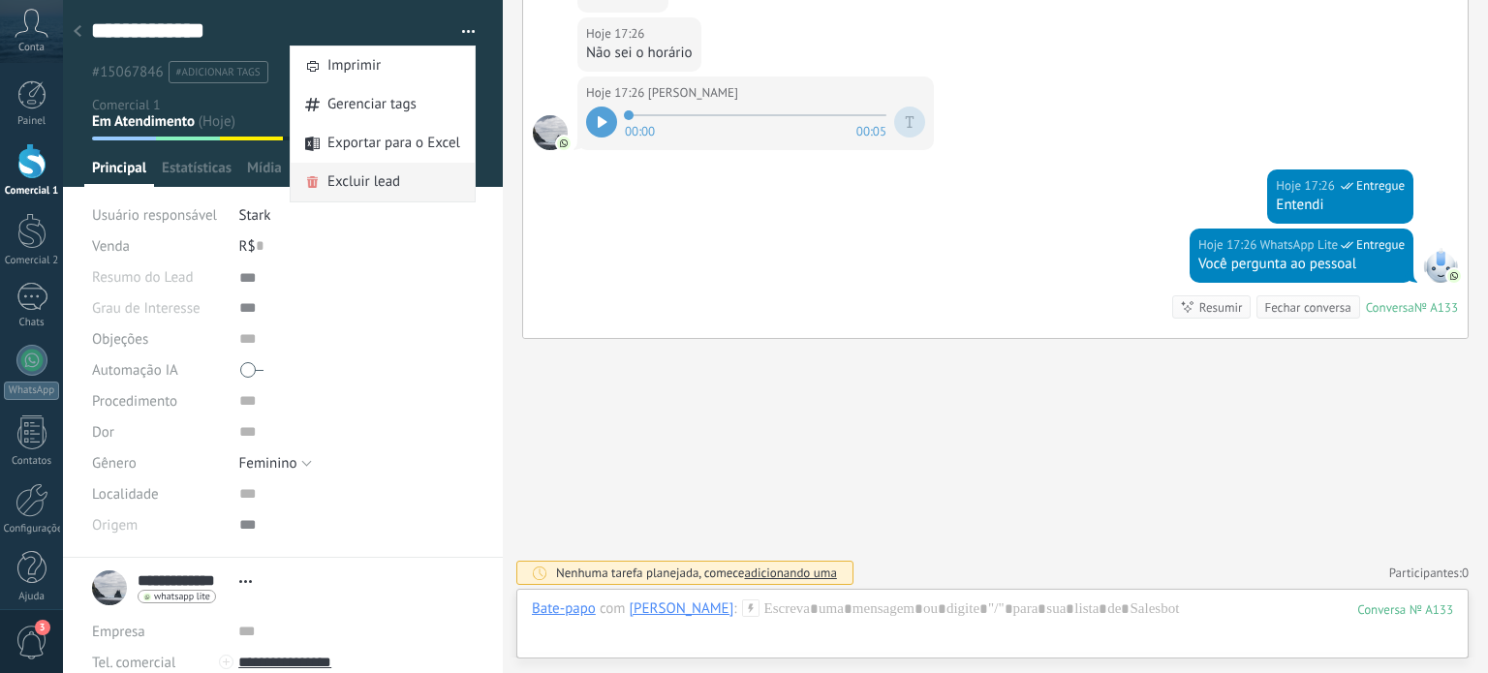
click at [375, 181] on span "Excluir lead" at bounding box center [363, 182] width 73 height 39
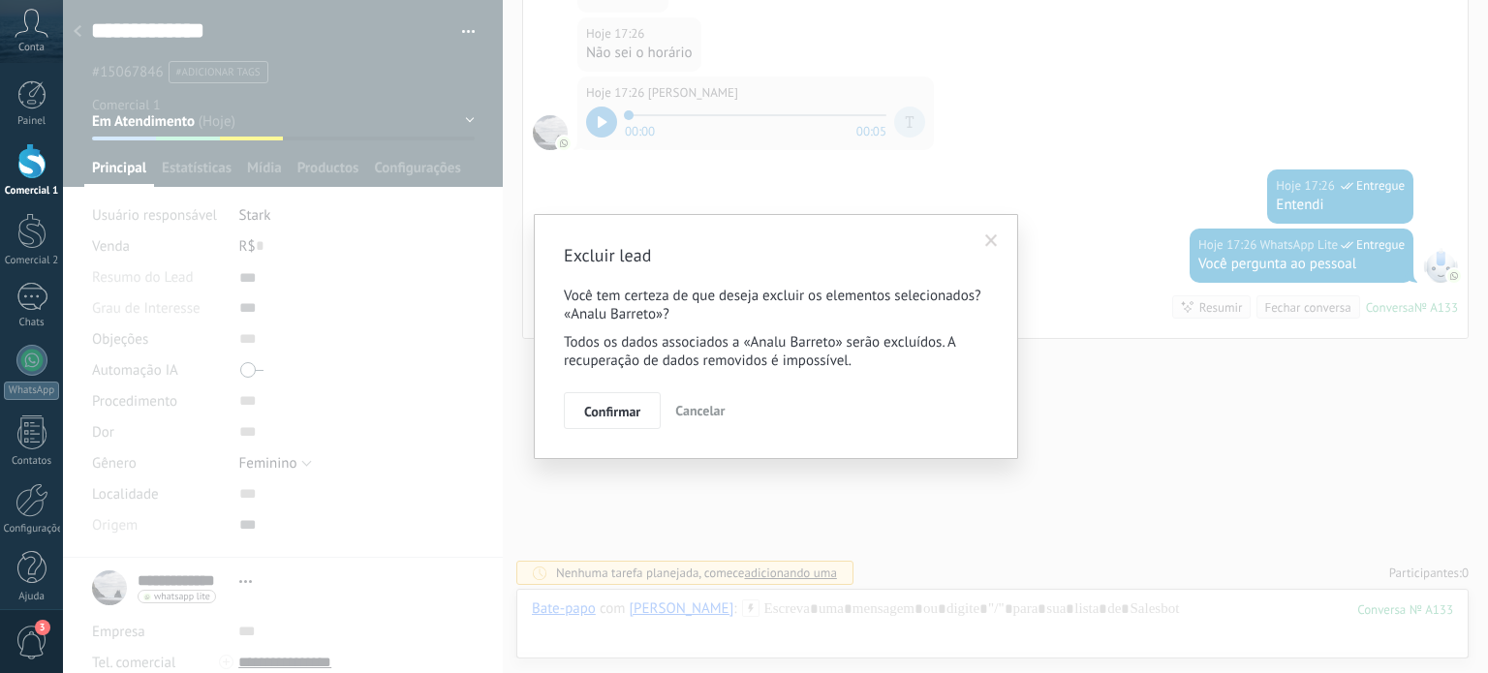
click at [876, 189] on div "Excluir lead Você tem certeza de que deseja excluir os elementos selecionados? …" at bounding box center [775, 336] width 1425 height 673
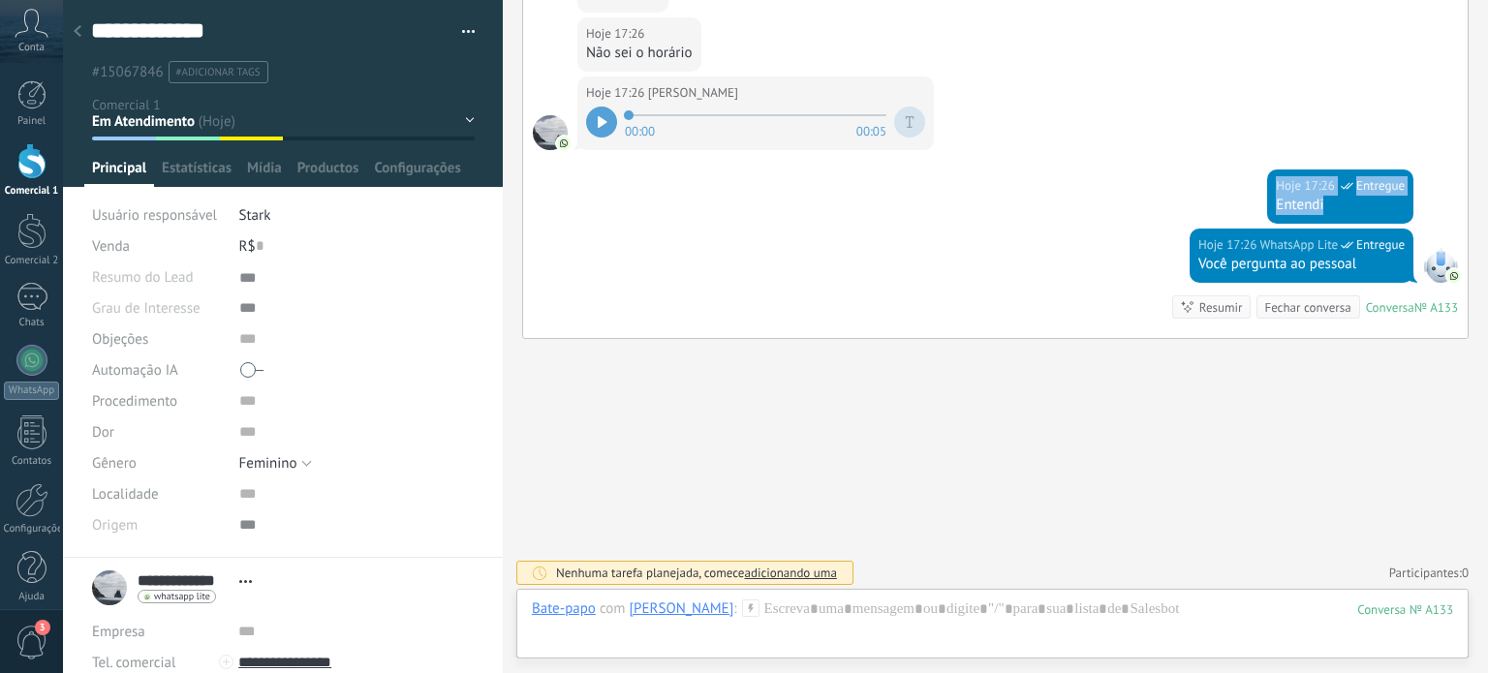
drag, startPoint x: 1449, startPoint y: 249, endPoint x: 1446, endPoint y: 115, distance: 133.8
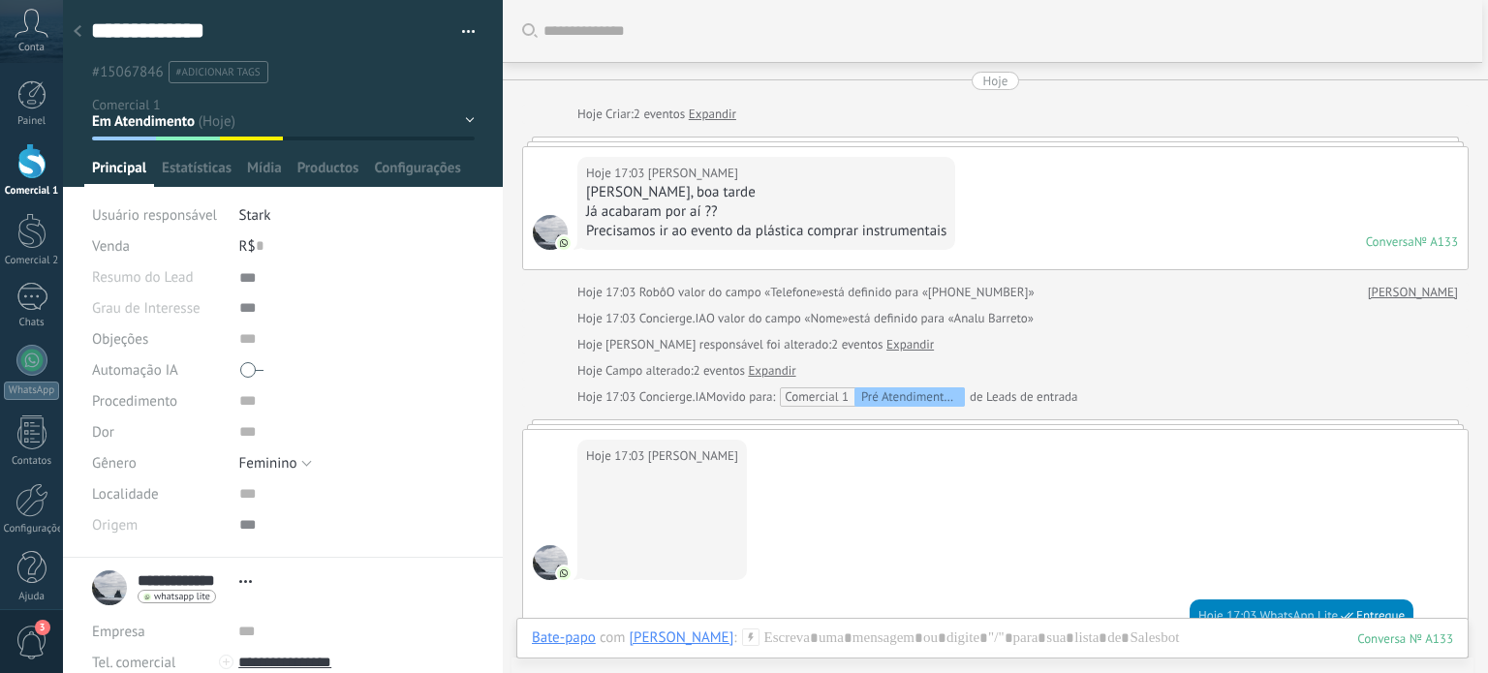
scroll to position [0, 0]
click at [1267, 196] on div "Hoje 17:03 Analu Barreto Oi Gabi, boa tarde Já acabaram por aí ?? Precisamos ir…" at bounding box center [995, 208] width 945 height 122
click at [726, 118] on link "Expandir" at bounding box center [712, 114] width 47 height 19
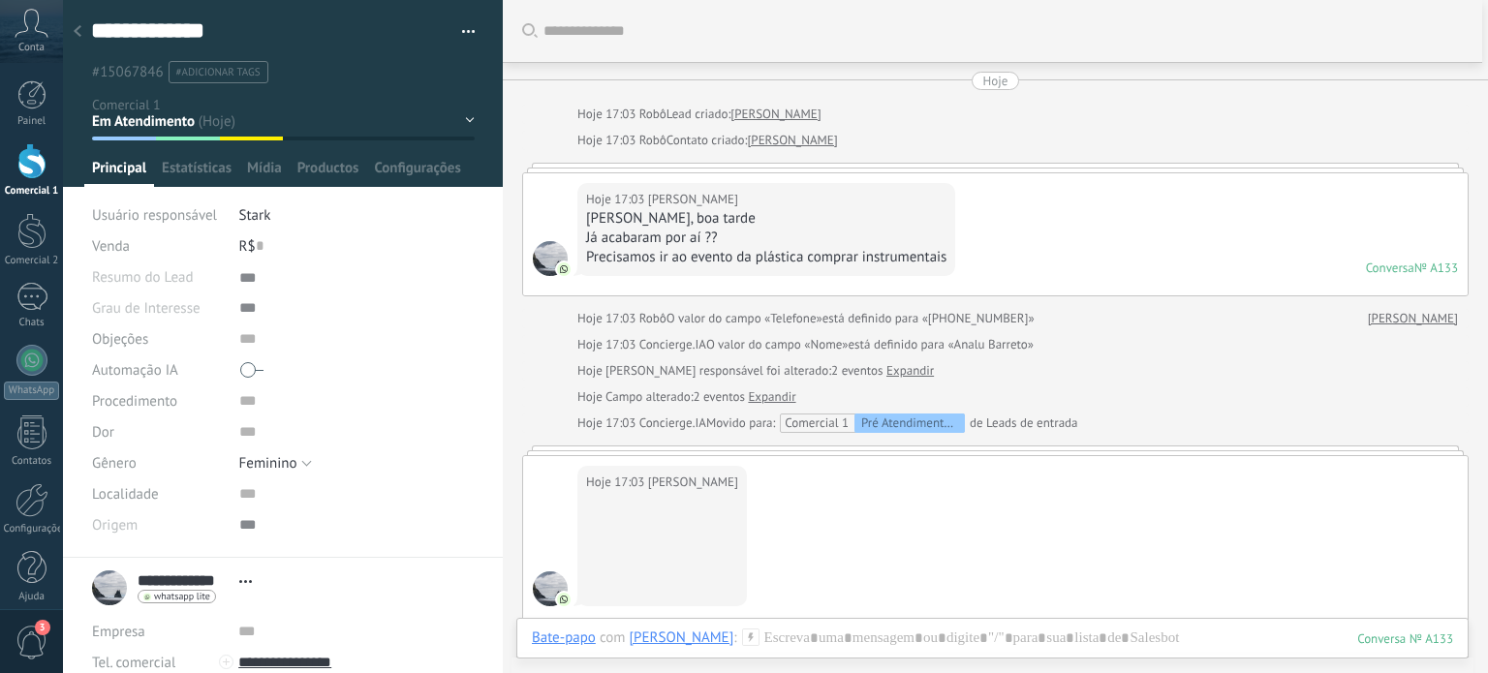
scroll to position [1502, 0]
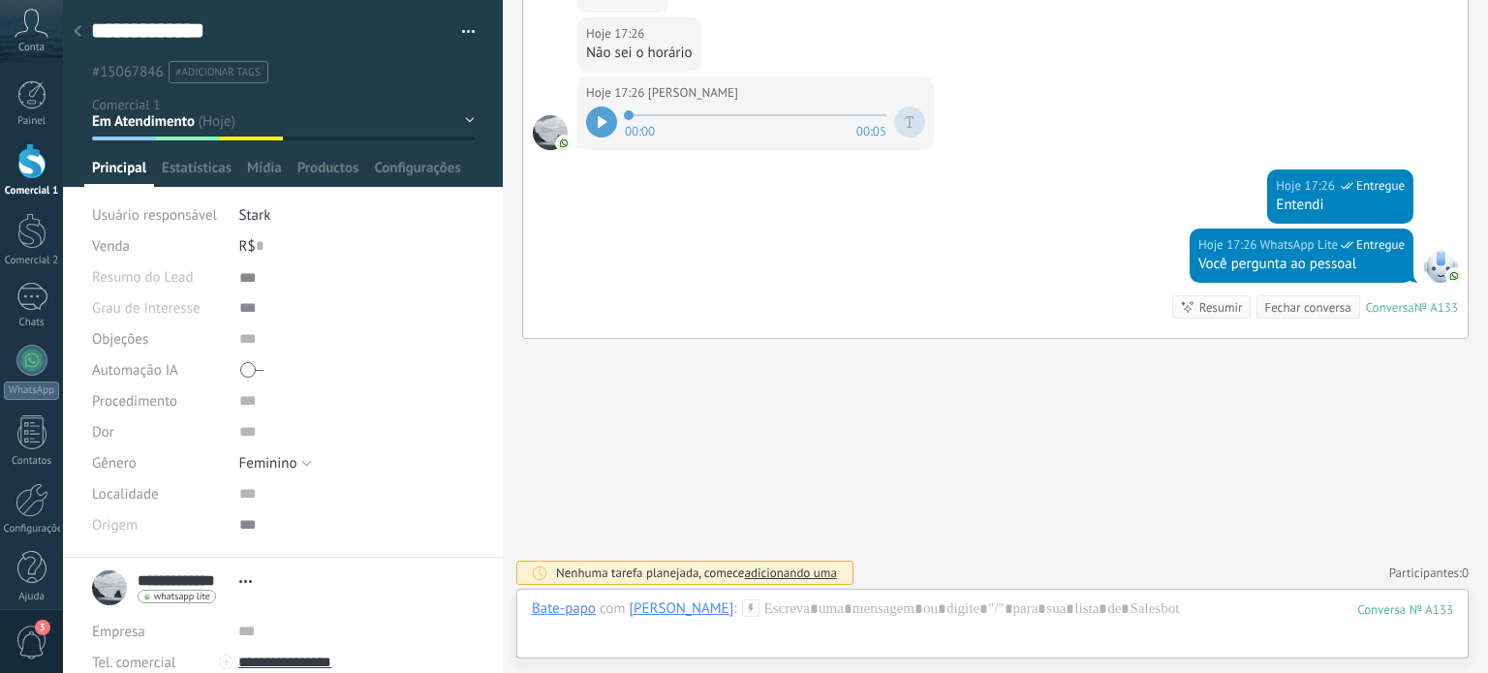
click at [453, 30] on button "button" at bounding box center [462, 31] width 28 height 29
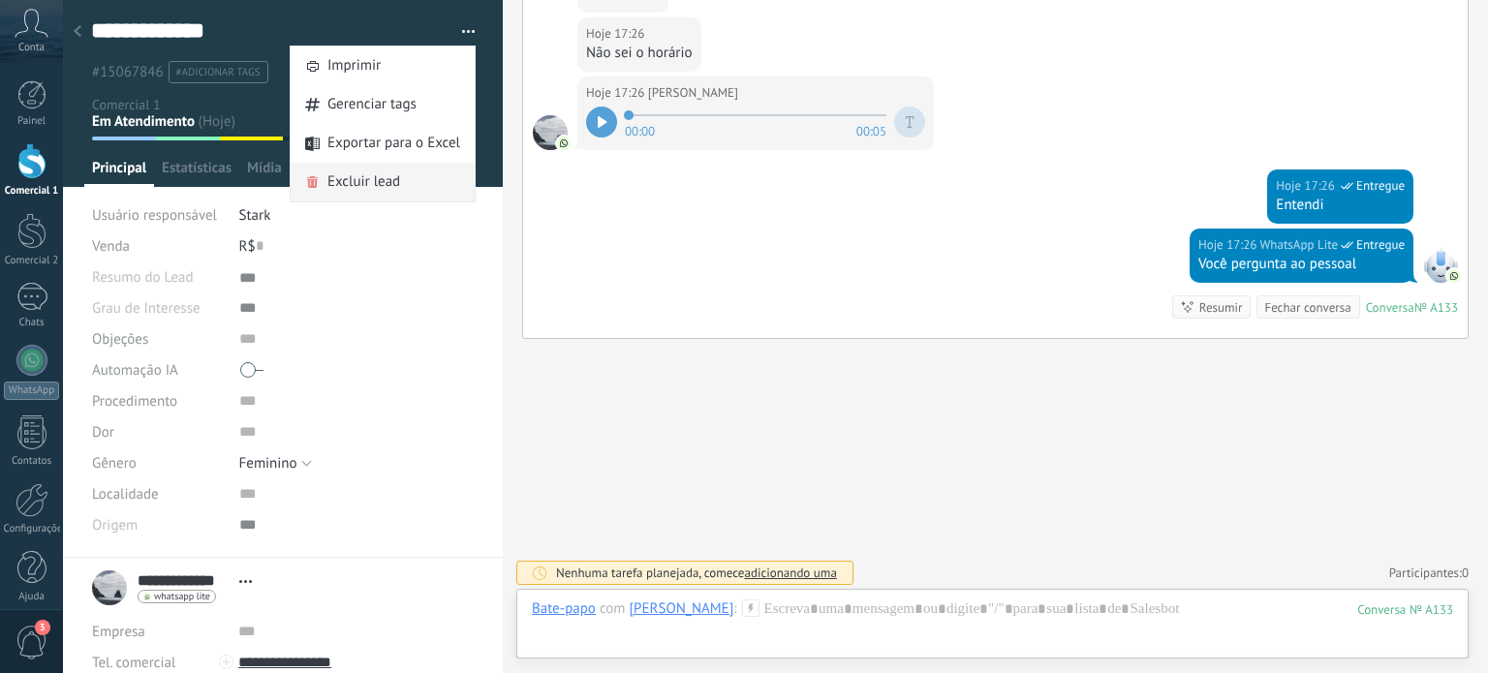
click at [408, 180] on div "Excluir lead" at bounding box center [383, 182] width 184 height 39
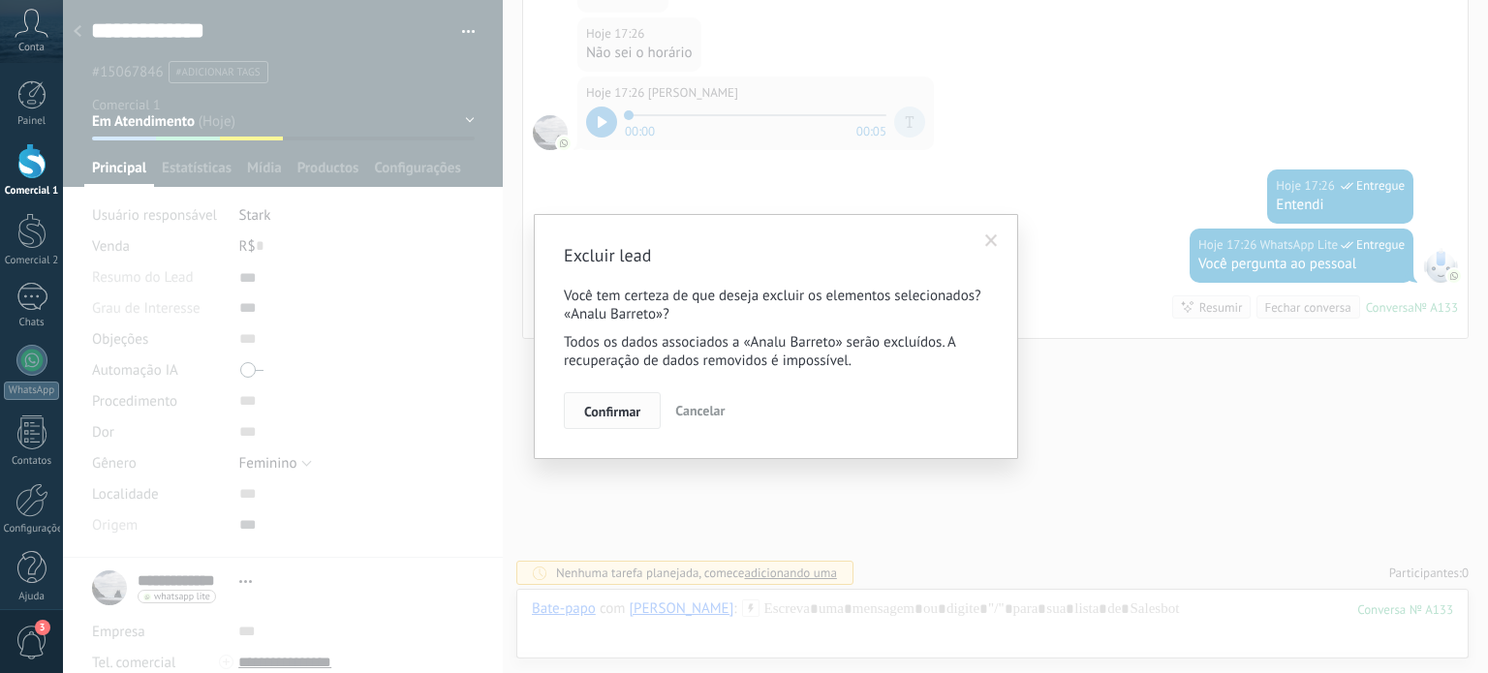
click at [614, 406] on span "Confirmar" at bounding box center [612, 412] width 56 height 14
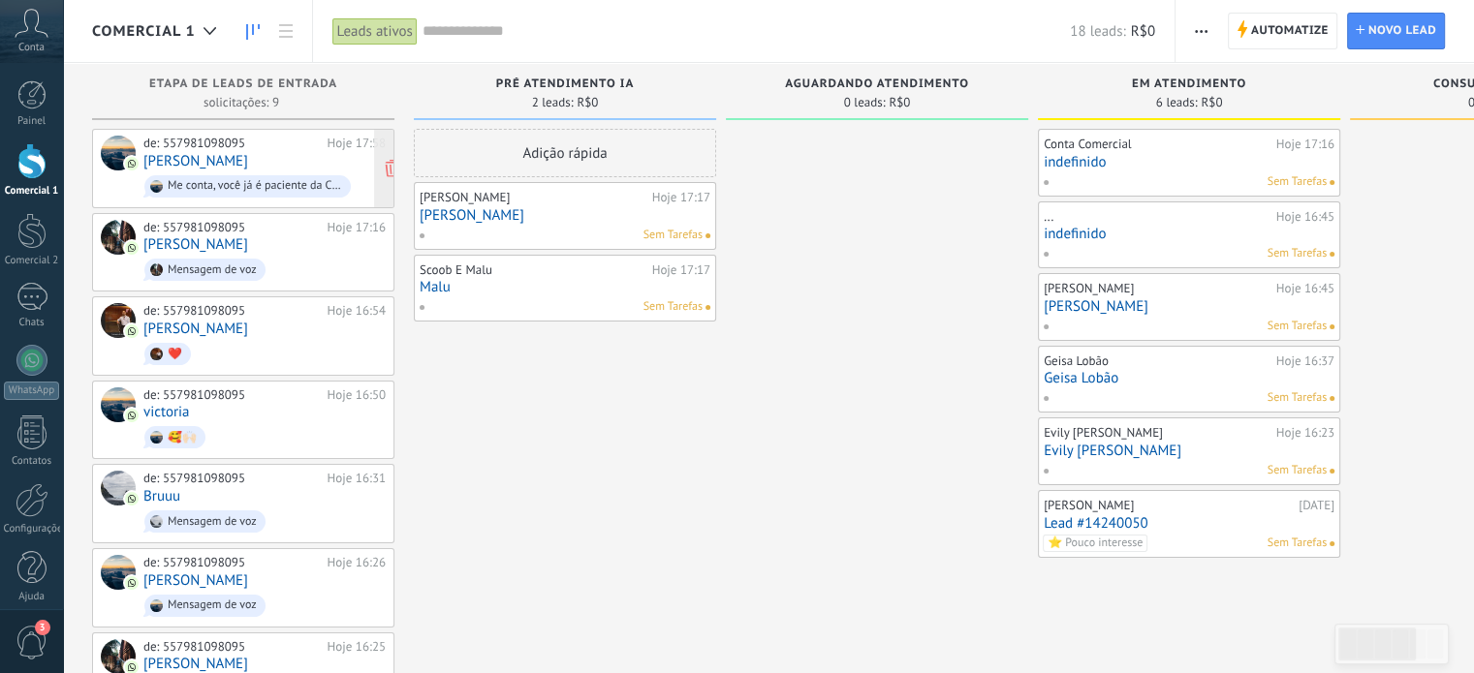
click at [283, 163] on div "de: 557981098095 Hoje 17:58 Gabrieli Mendes Me conta, você já é paciente da Clí…" at bounding box center [264, 169] width 242 height 66
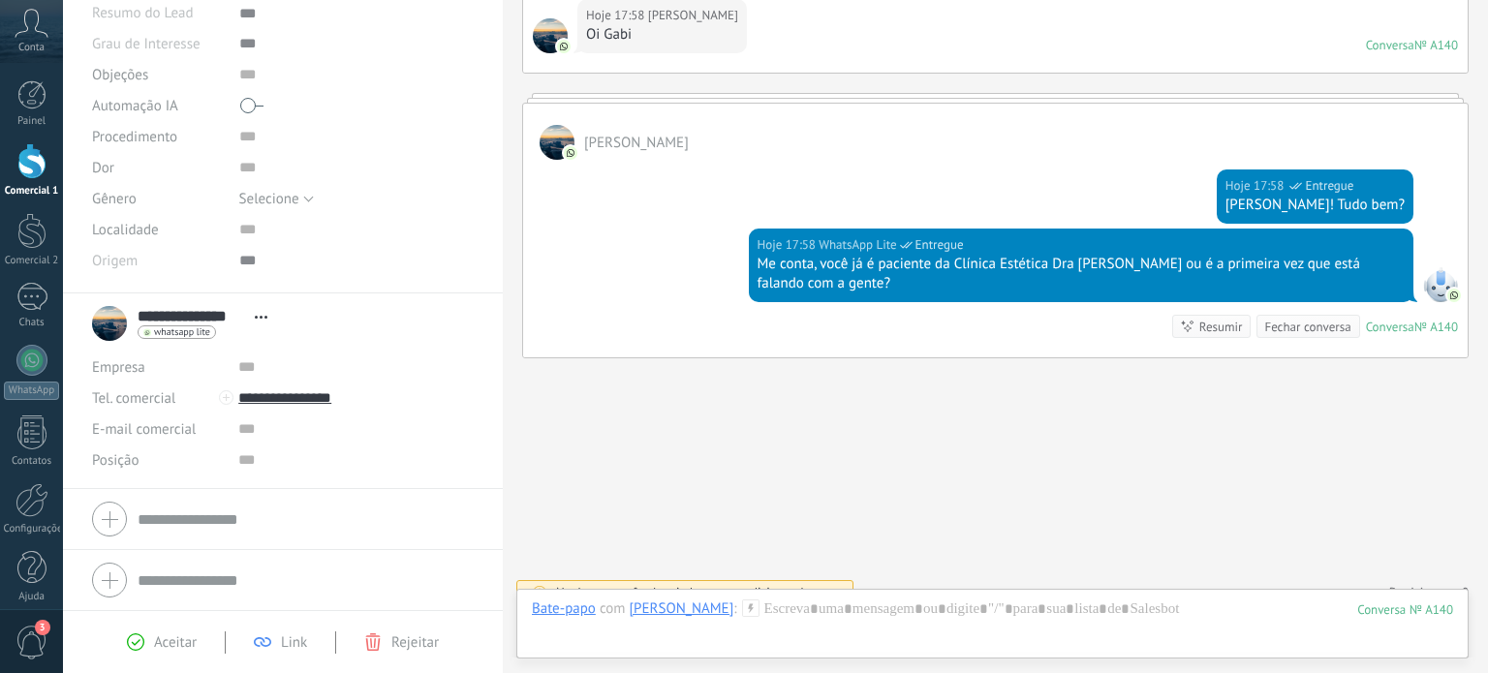
click at [364, 645] on icon at bounding box center [372, 642] width 17 height 17
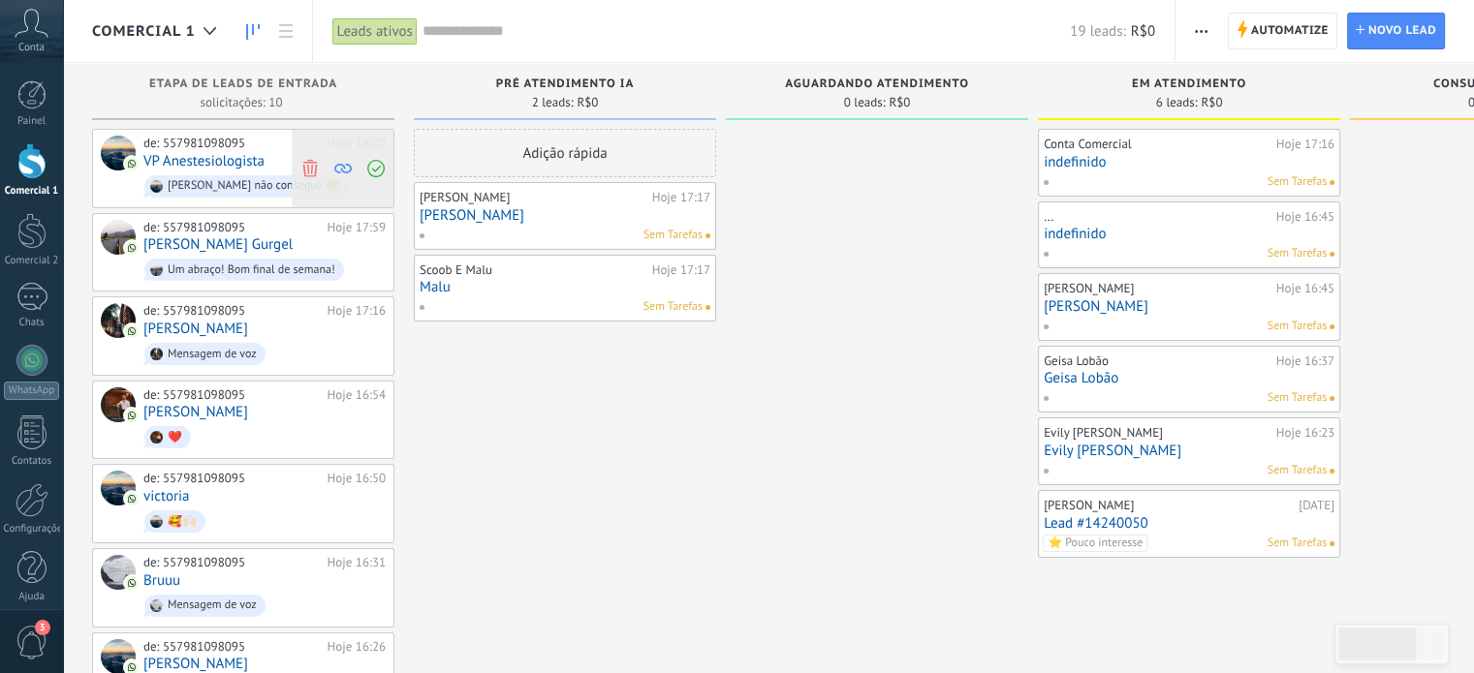
click at [310, 167] on icon at bounding box center [309, 167] width 17 height 17
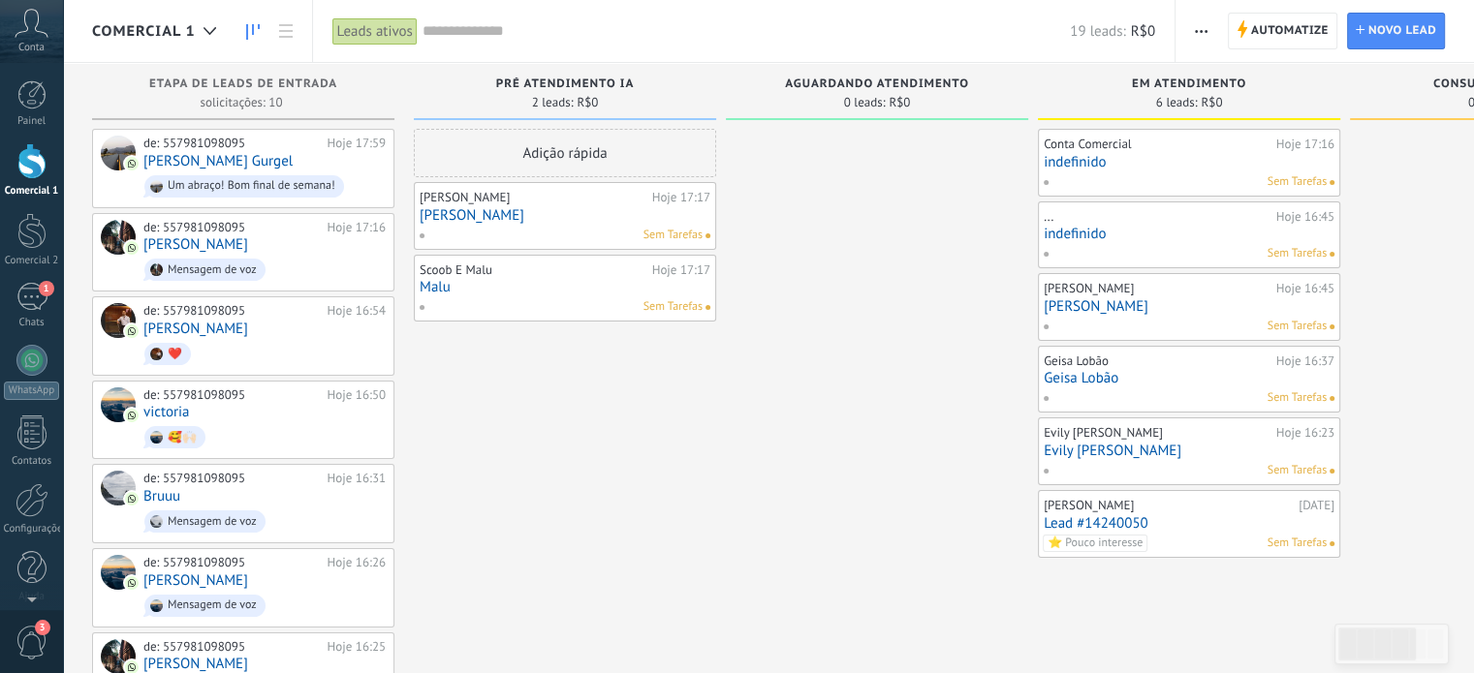
click at [29, 32] on icon at bounding box center [32, 23] width 34 height 29
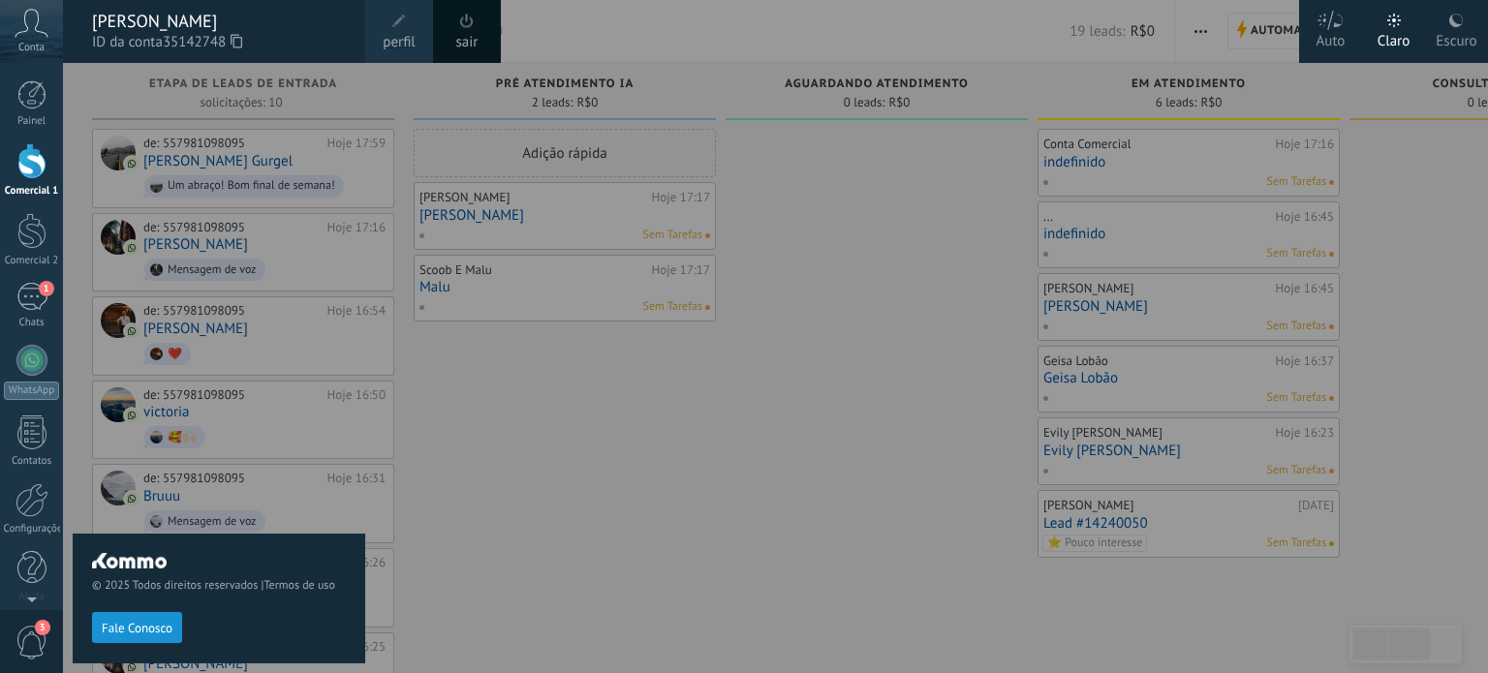
click at [199, 111] on div "© 2025 Todos direitos reservados | Termos de uso Fale Conosco" at bounding box center [219, 368] width 293 height 610
click at [33, 197] on div "Comercial 1" at bounding box center [32, 191] width 56 height 13
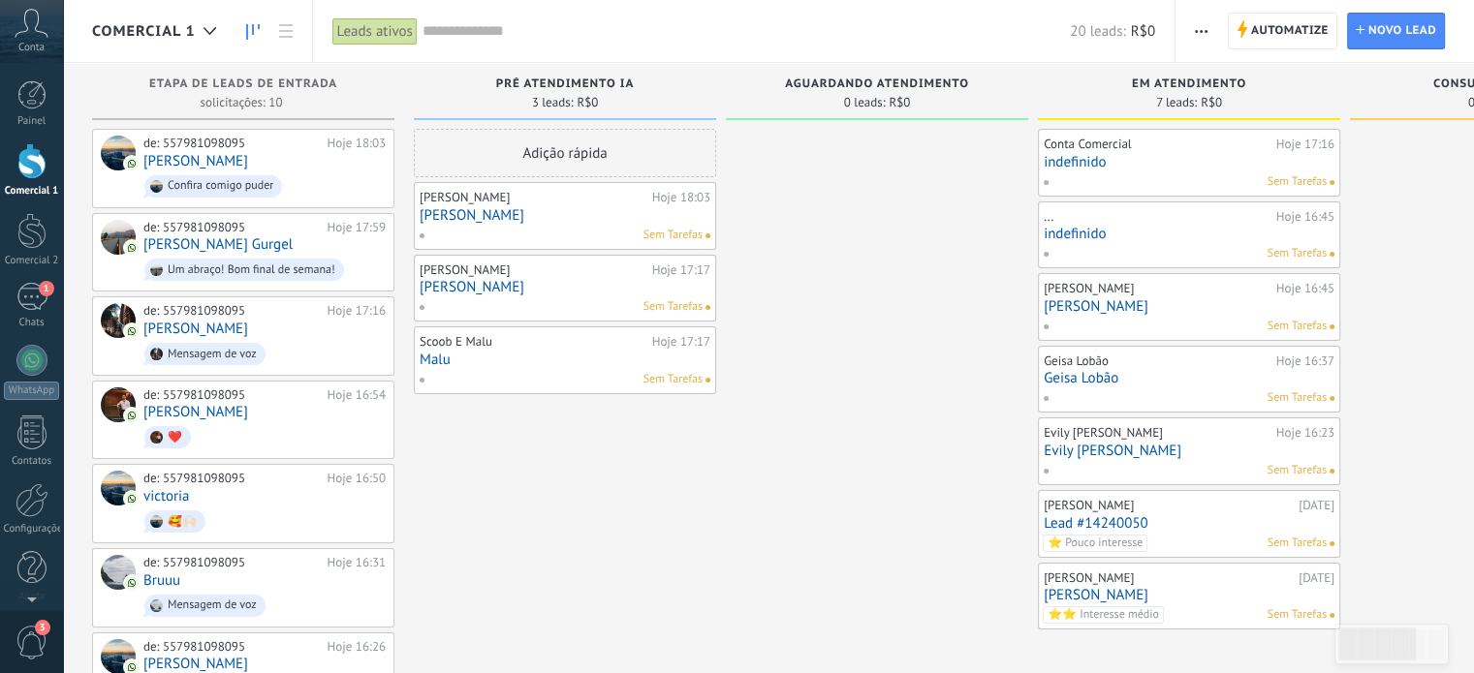
click at [39, 170] on div at bounding box center [31, 161] width 29 height 36
click at [1318, 371] on link "Geisa Lobão" at bounding box center [1188, 378] width 291 height 16
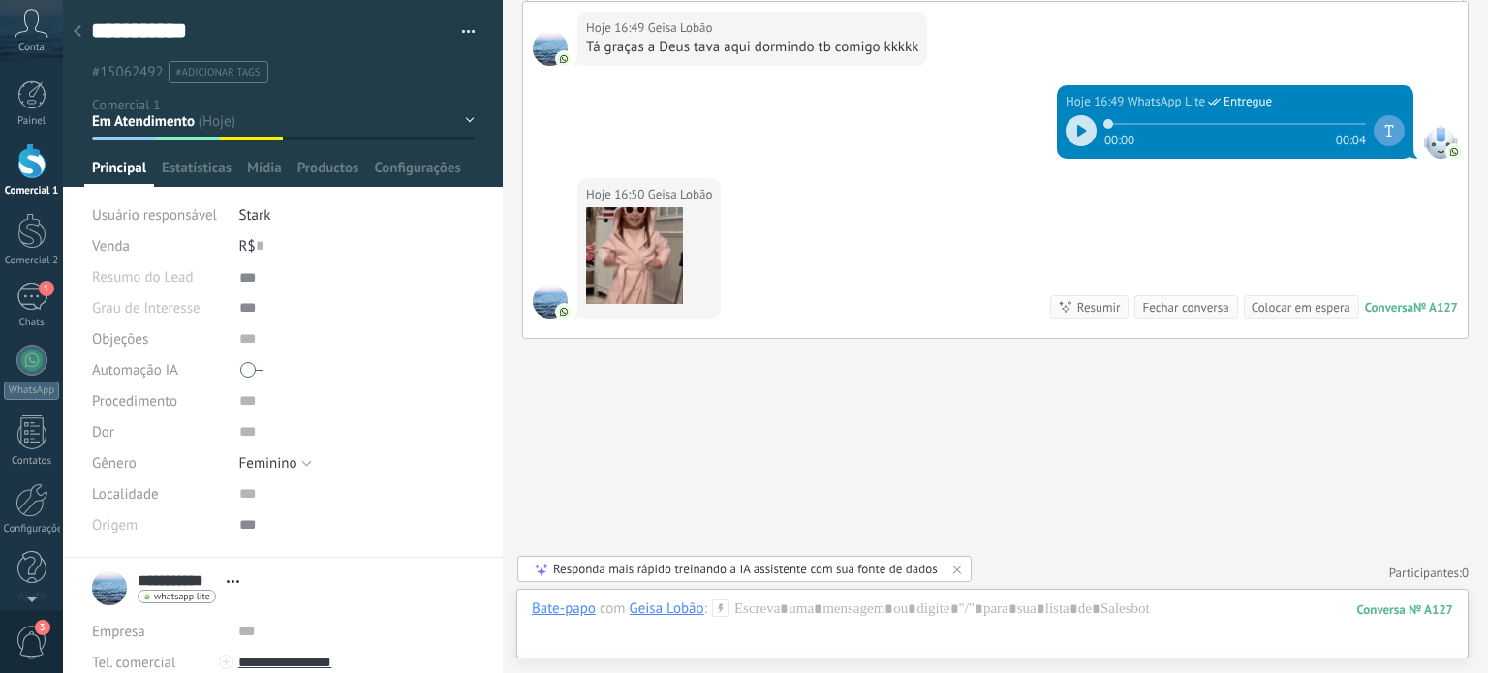
click at [459, 37] on button "button" at bounding box center [462, 31] width 28 height 29
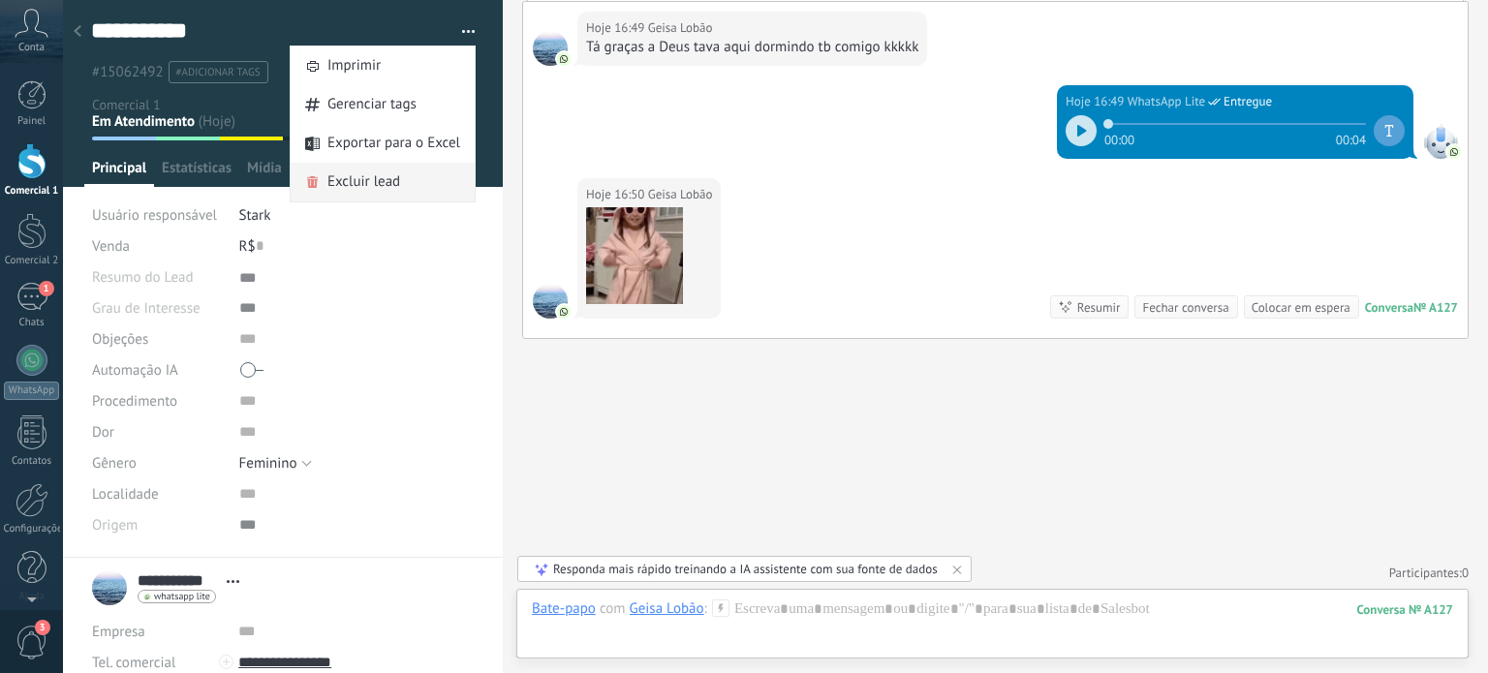
click at [372, 171] on span "Excluir lead" at bounding box center [363, 182] width 73 height 39
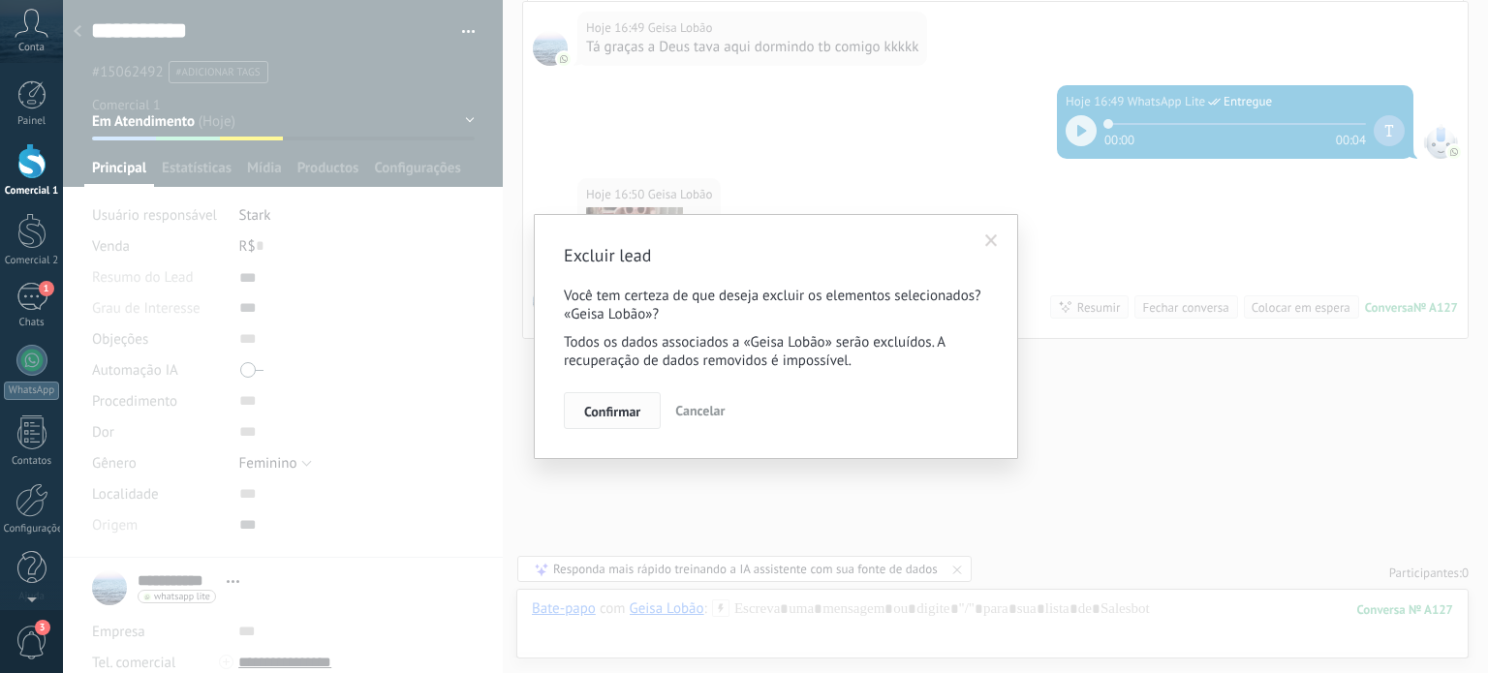
click at [595, 409] on span "Confirmar" at bounding box center [612, 412] width 56 height 14
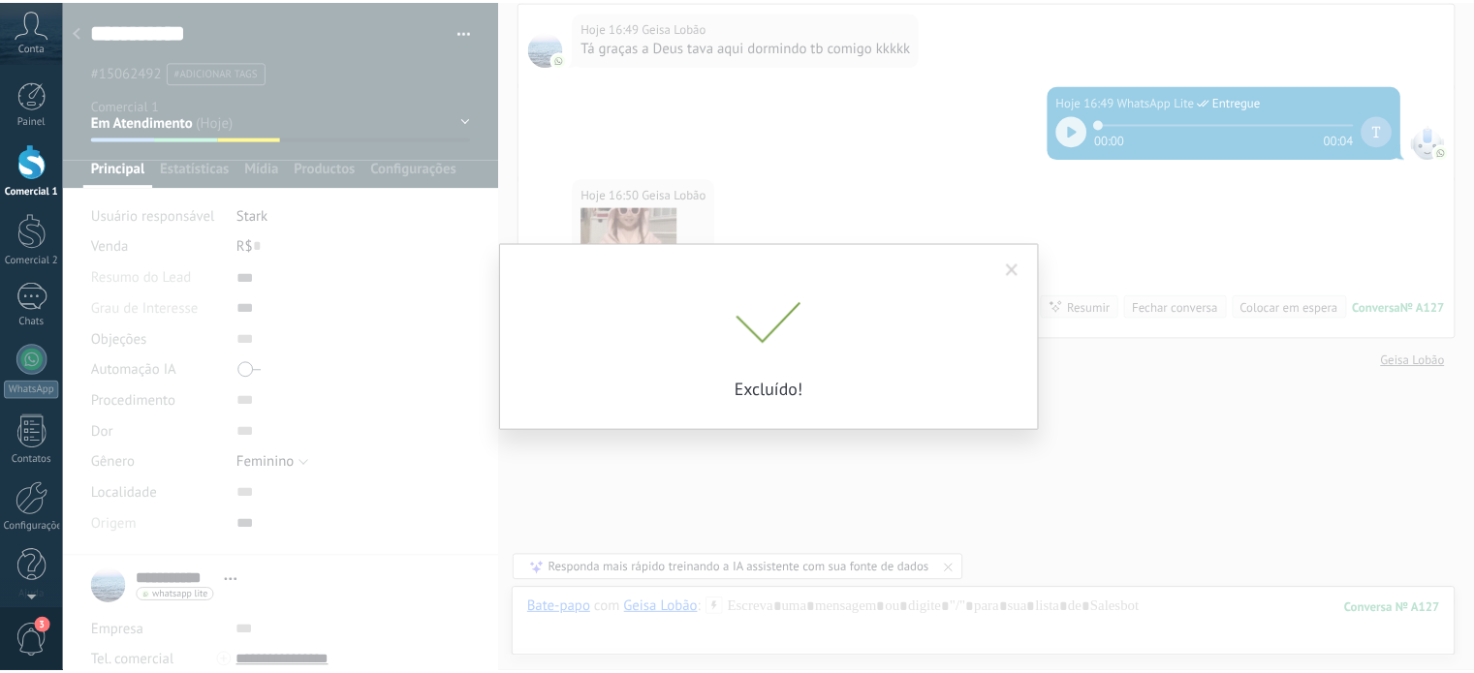
scroll to position [1151, 0]
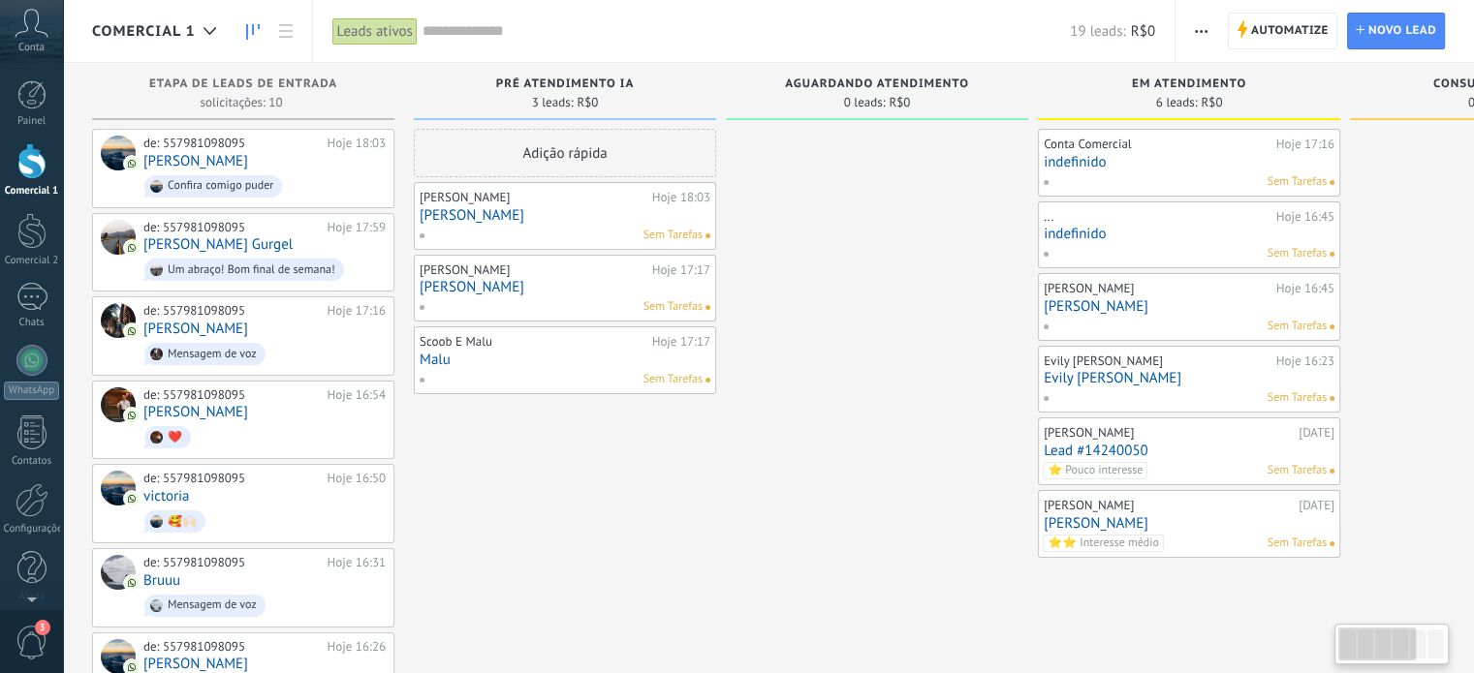
drag, startPoint x: 889, startPoint y: 545, endPoint x: 1251, endPoint y: 422, distance: 381.5
click at [1251, 422] on div "Etapa de leads de entrada solicitações: 10 0 0 0 10 0 0 0 10 de: 557981098095 H…" at bounding box center [1042, 513] width 1901 height 900
click at [336, 197] on span "Confira comigo puder" at bounding box center [264, 186] width 242 height 30
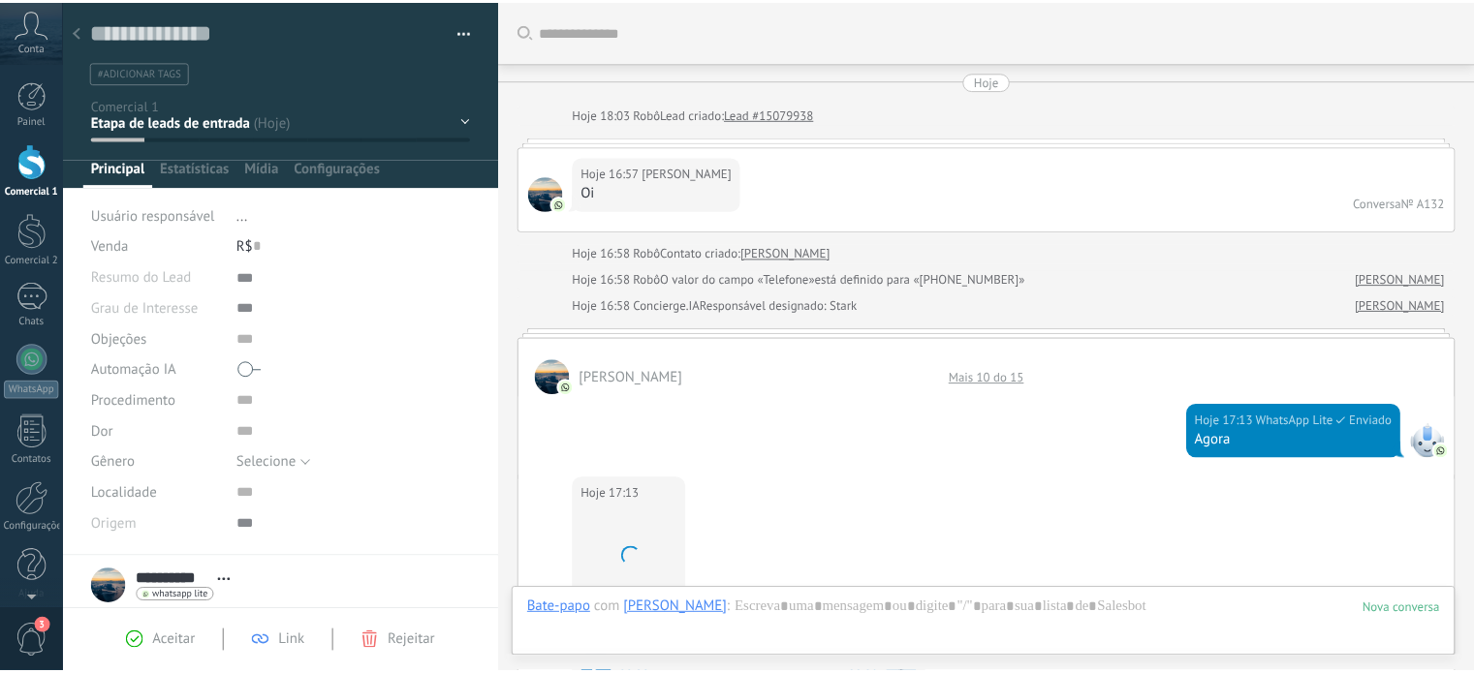
scroll to position [1325, 0]
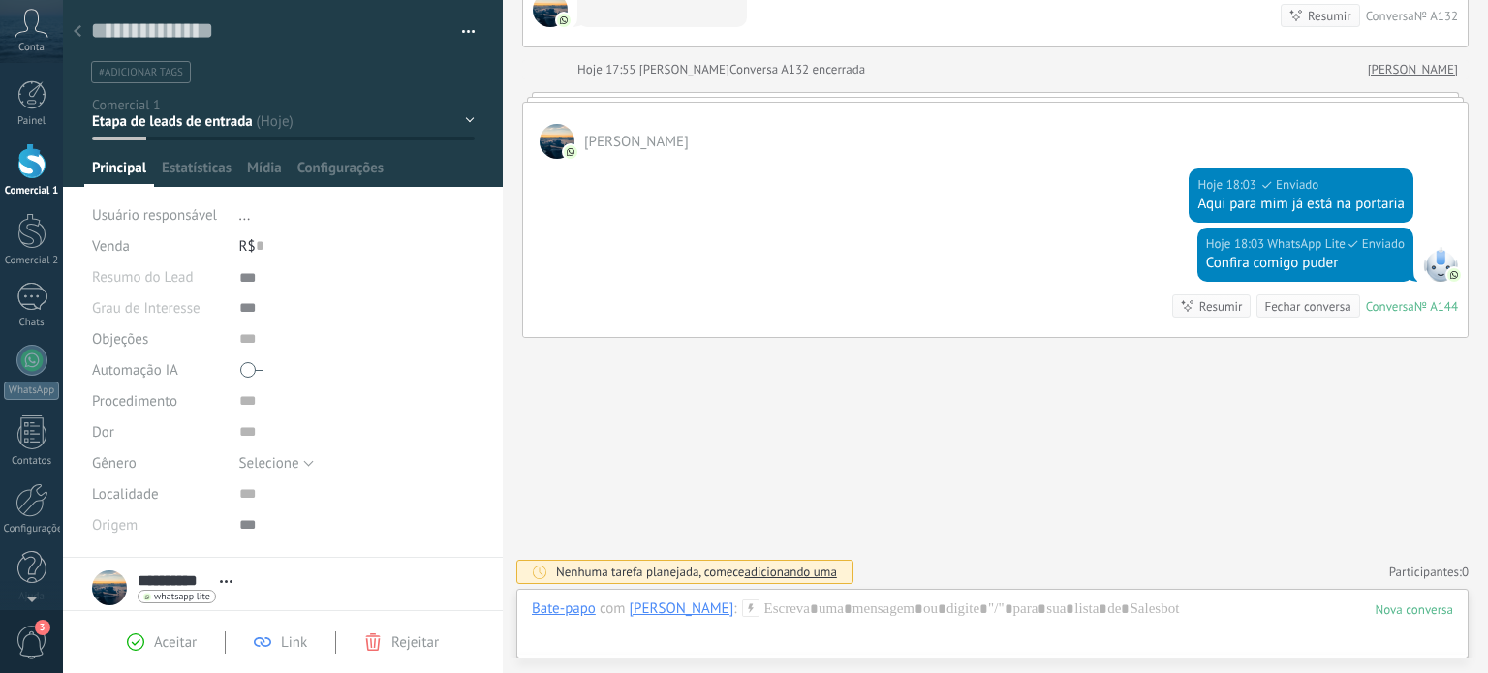
click at [43, 171] on div at bounding box center [31, 161] width 29 height 36
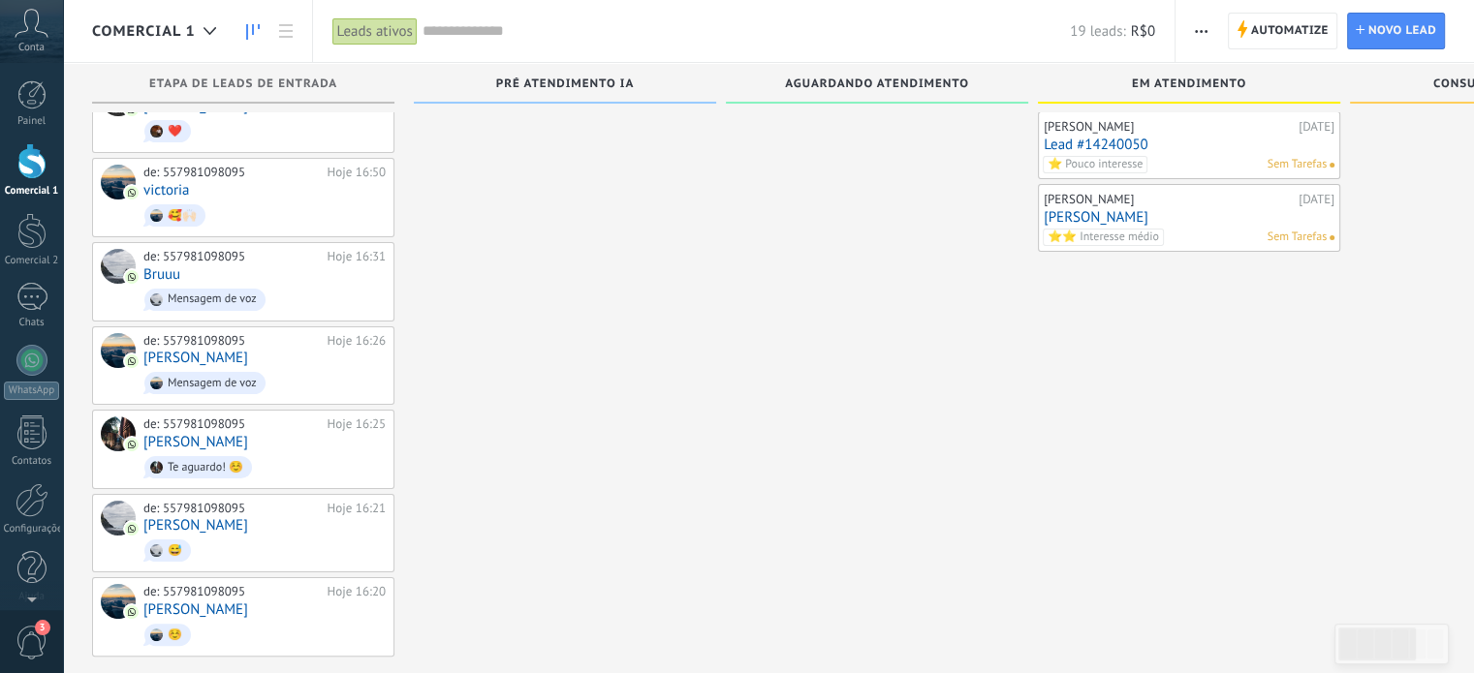
scroll to position [323, 0]
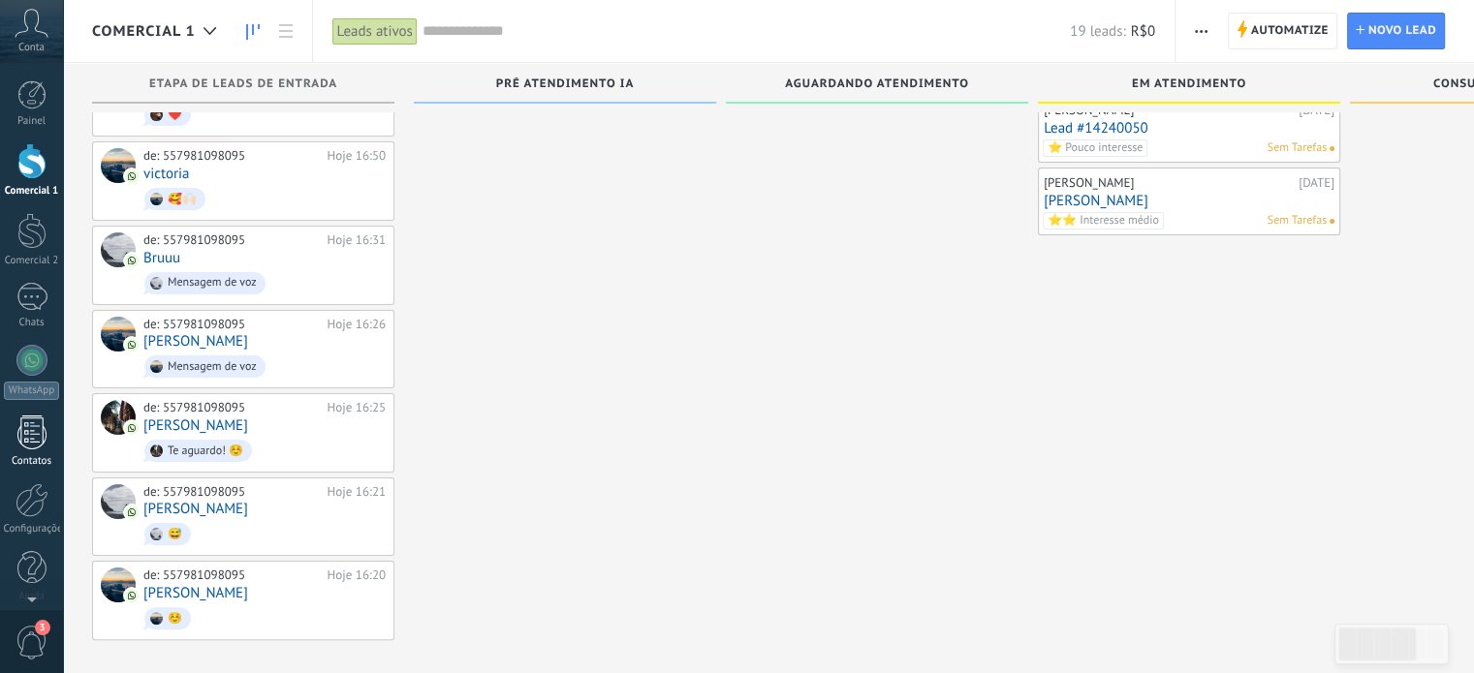
click at [26, 441] on div at bounding box center [31, 433] width 29 height 34
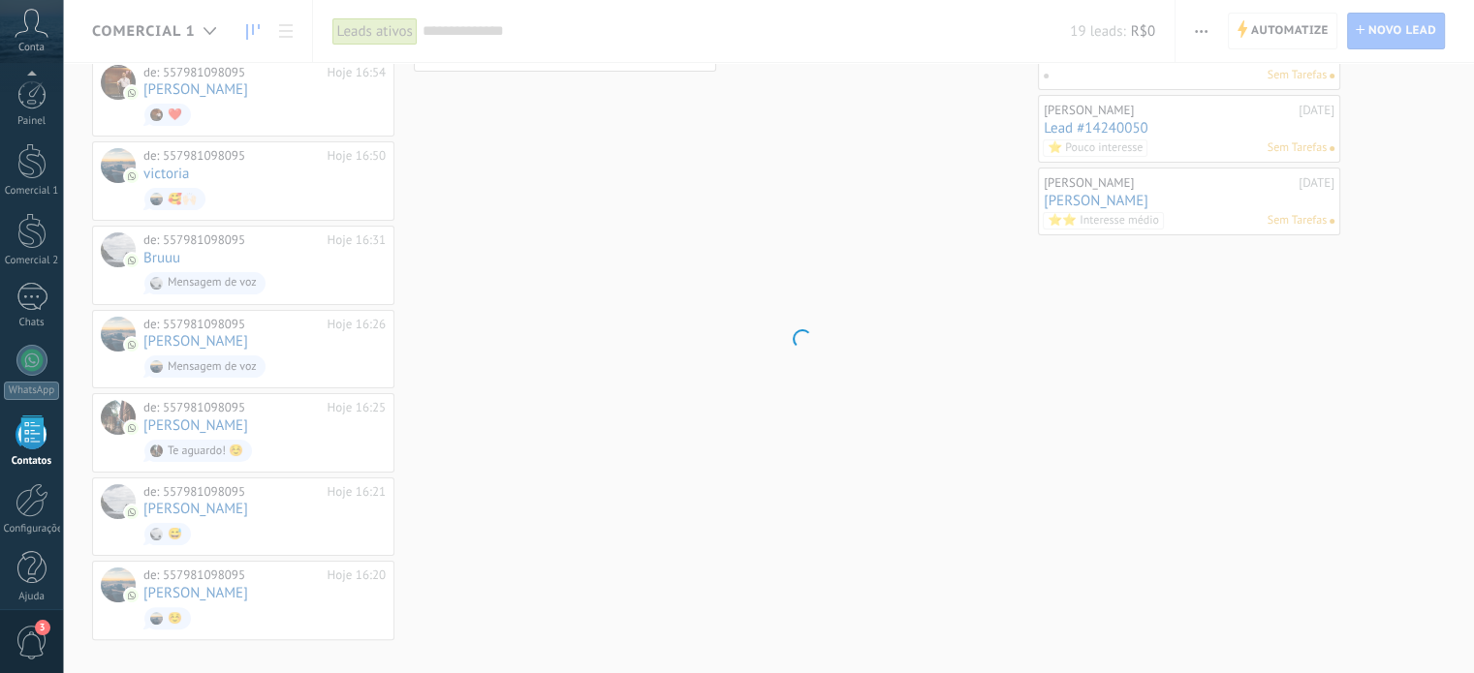
scroll to position [12, 0]
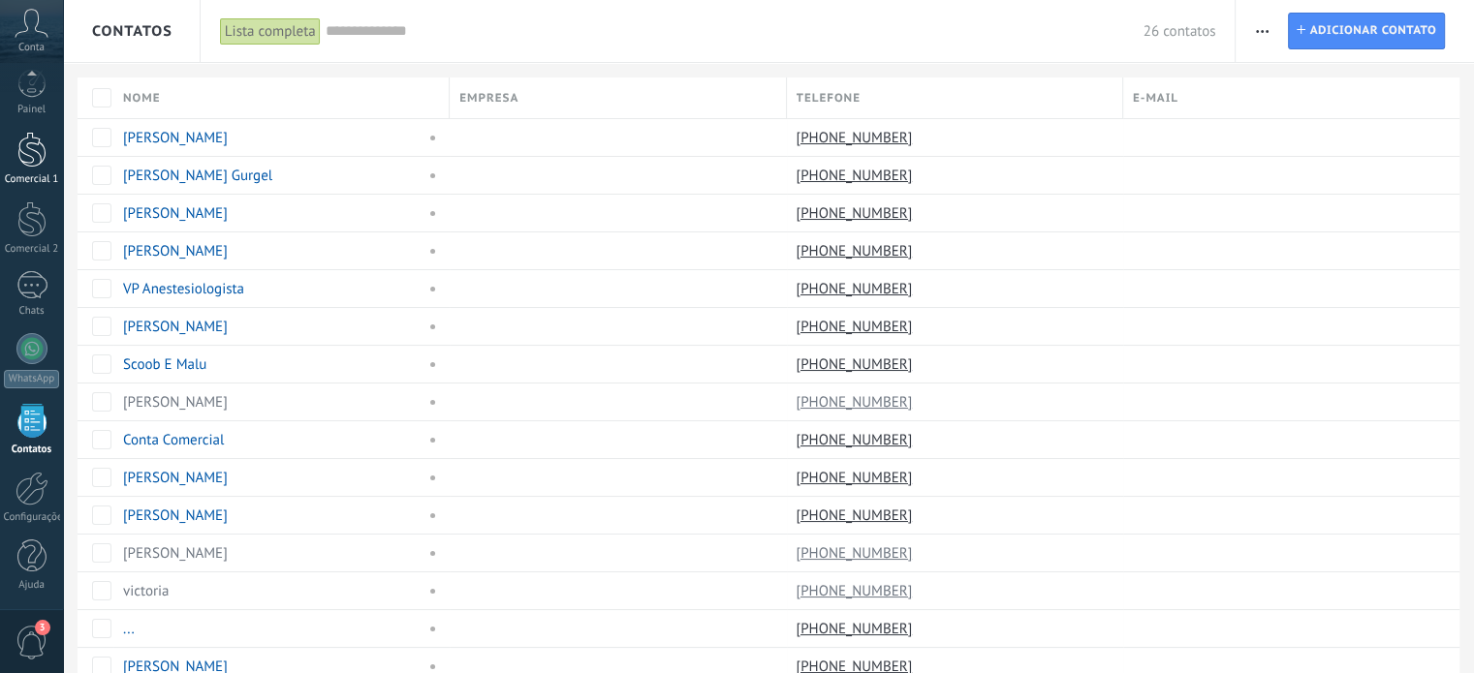
click at [13, 162] on link "Comercial 1" at bounding box center [31, 159] width 63 height 54
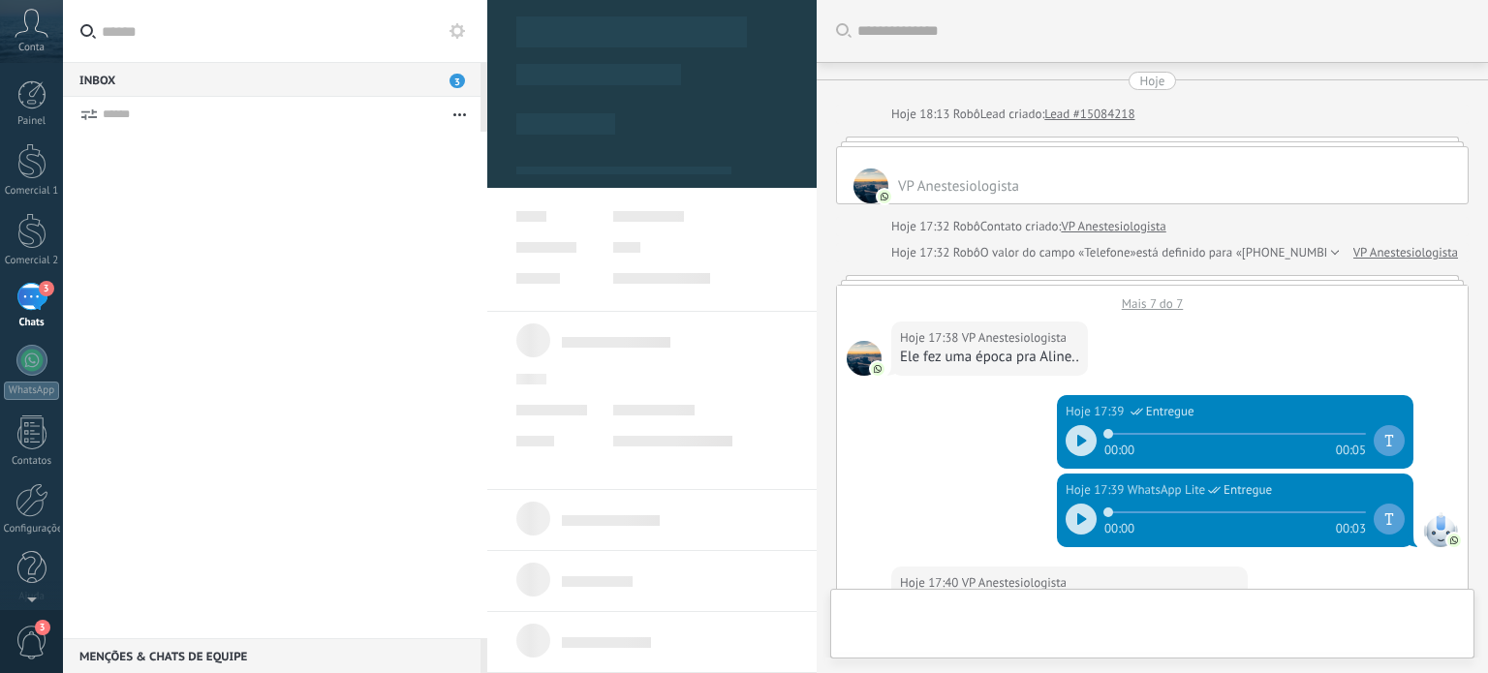
scroll to position [1659, 0]
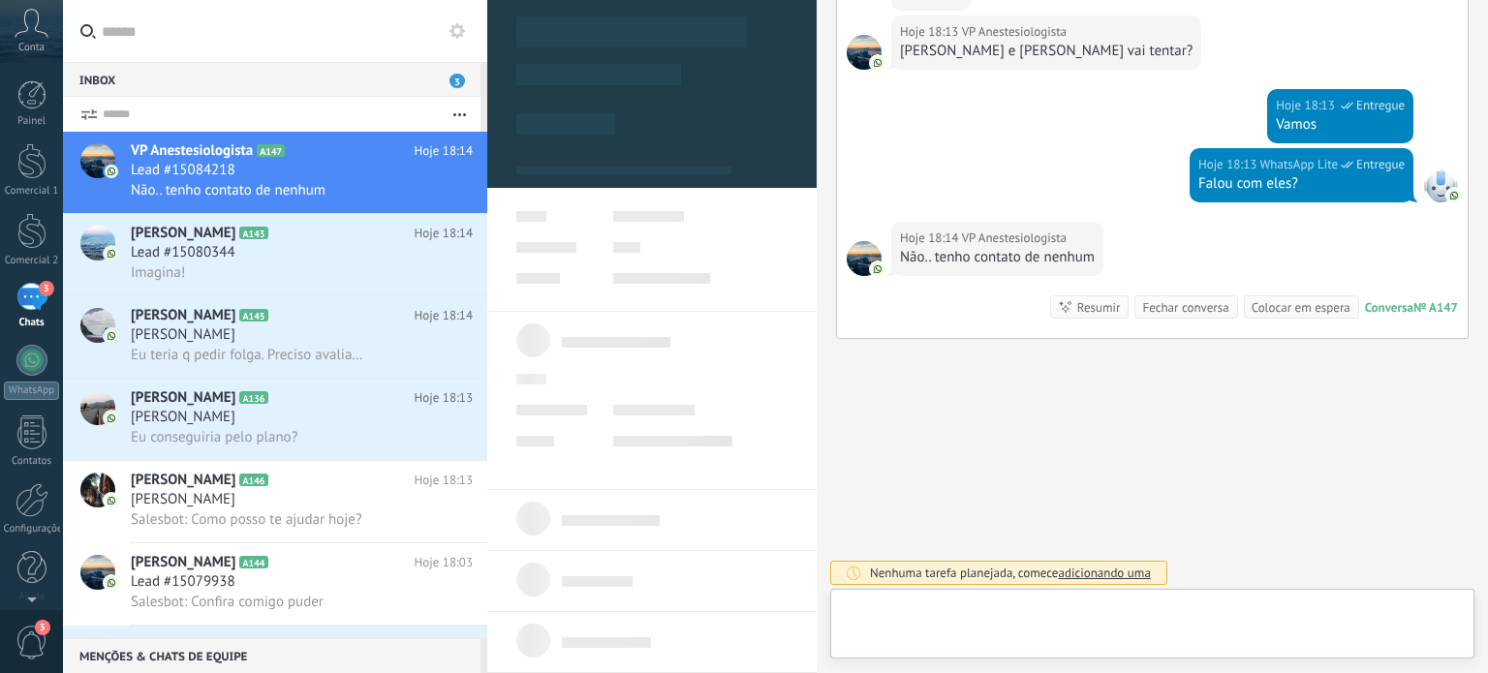
type textarea "***"
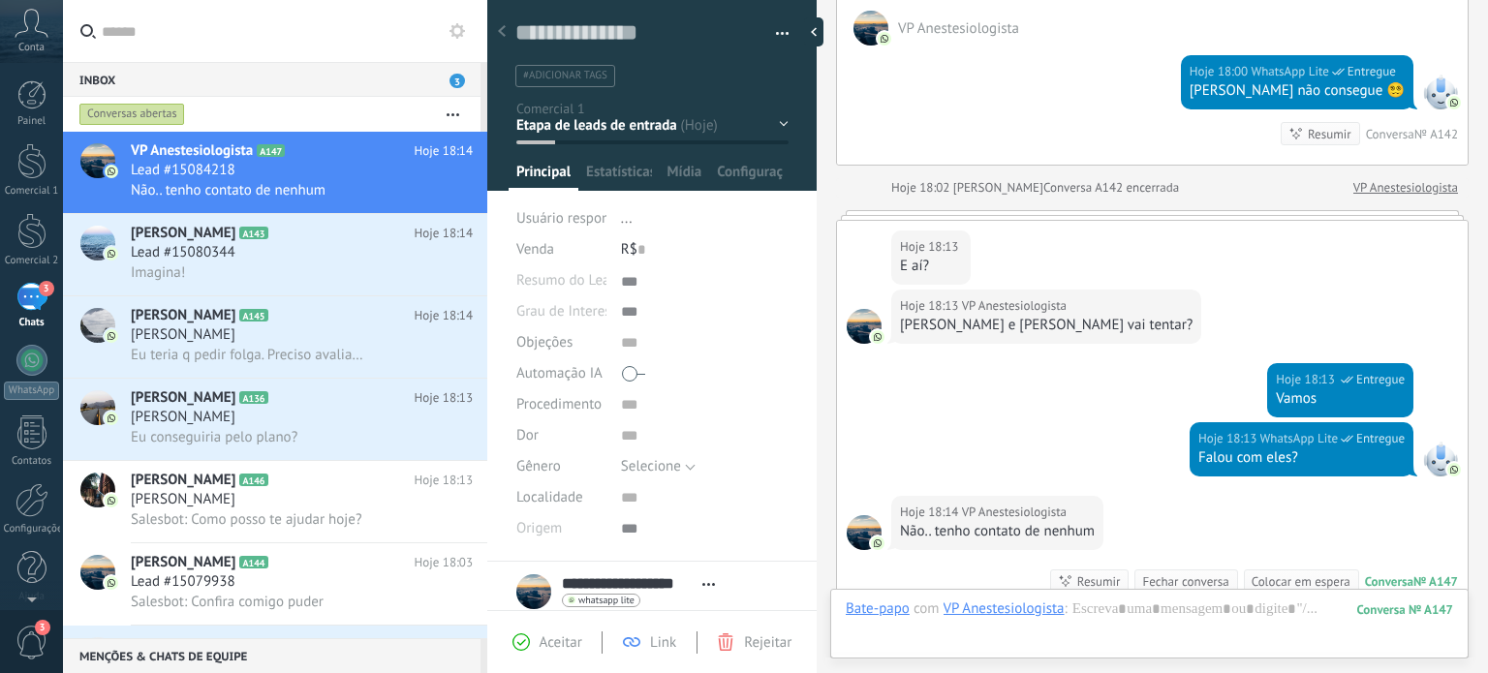
scroll to position [1933, 0]
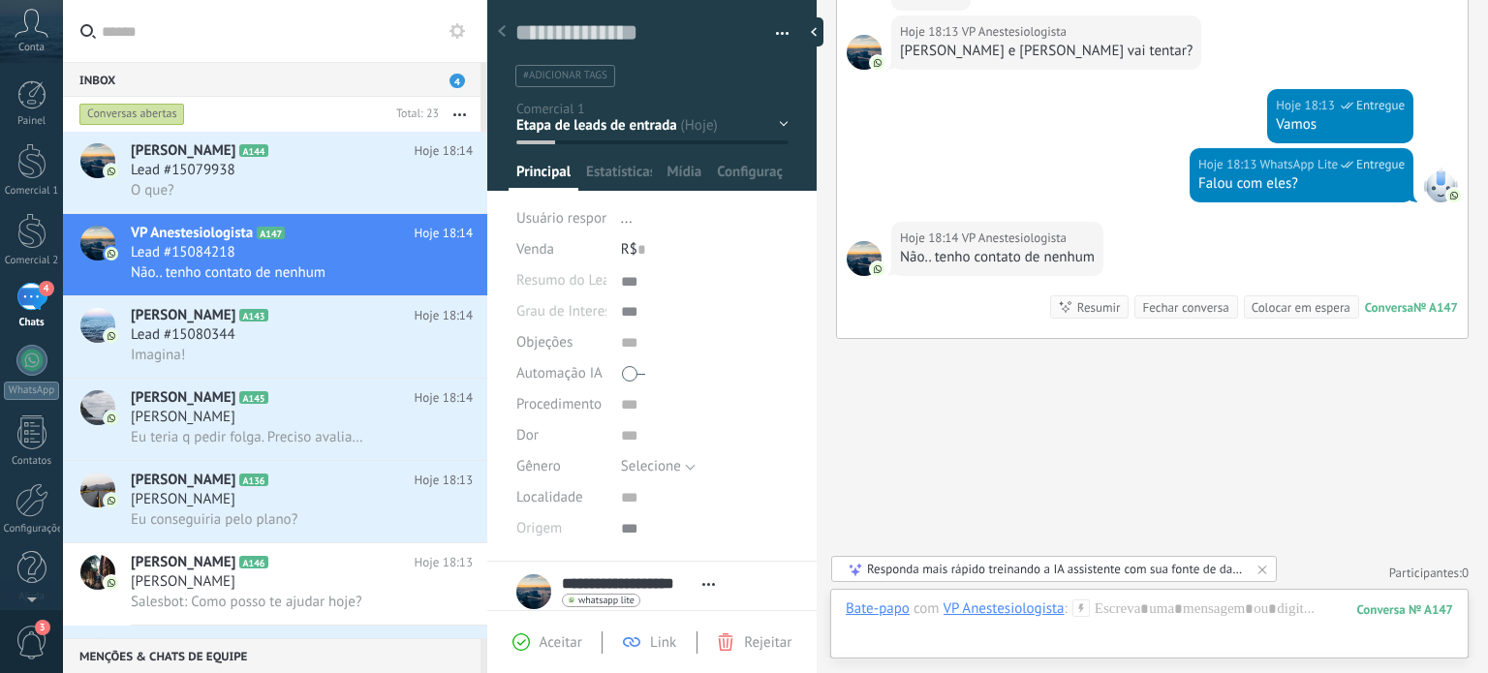
click at [0, 0] on div "Pré Atendimento IA Aguardando Atendimento Em Atendimento Consulta Agendada Lead…" at bounding box center [0, 0] width 0 height 0
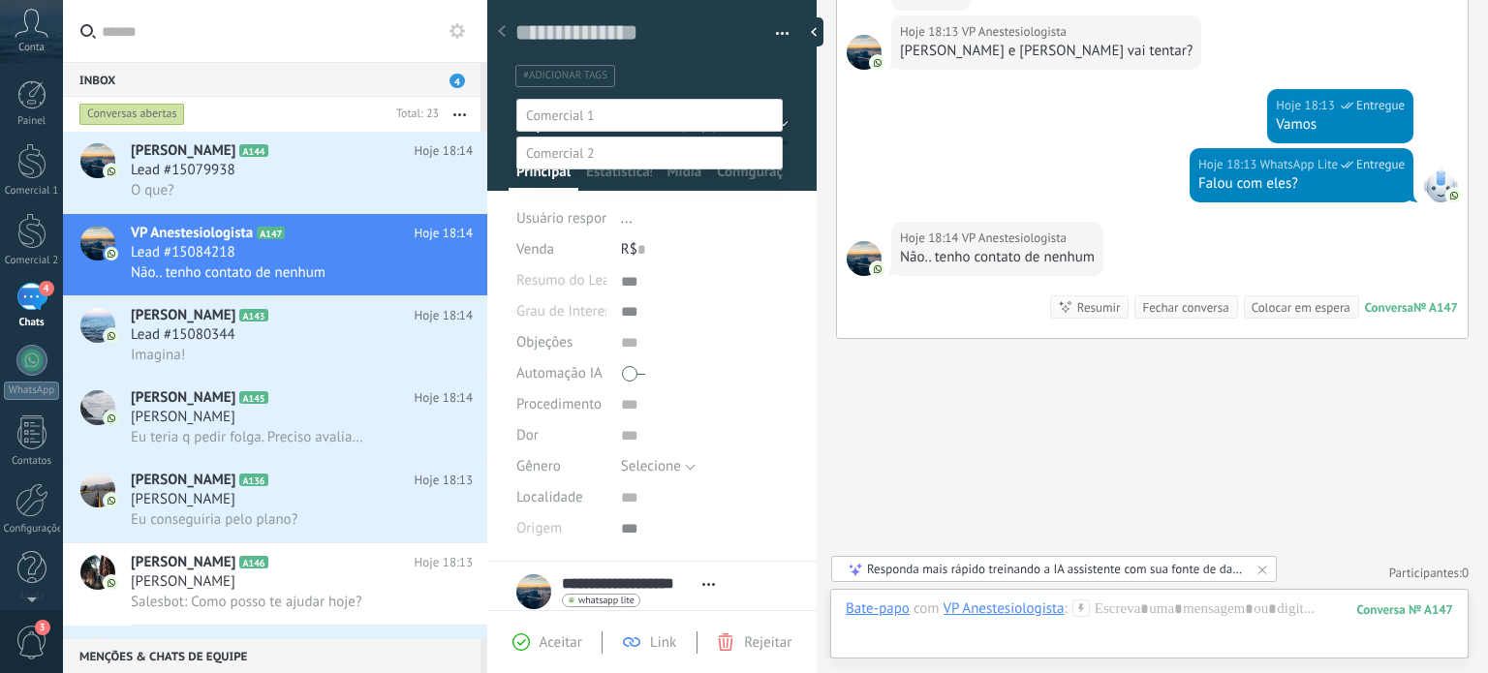
click at [0, 0] on label "Venda perdida" at bounding box center [0, 0] width 0 height 0
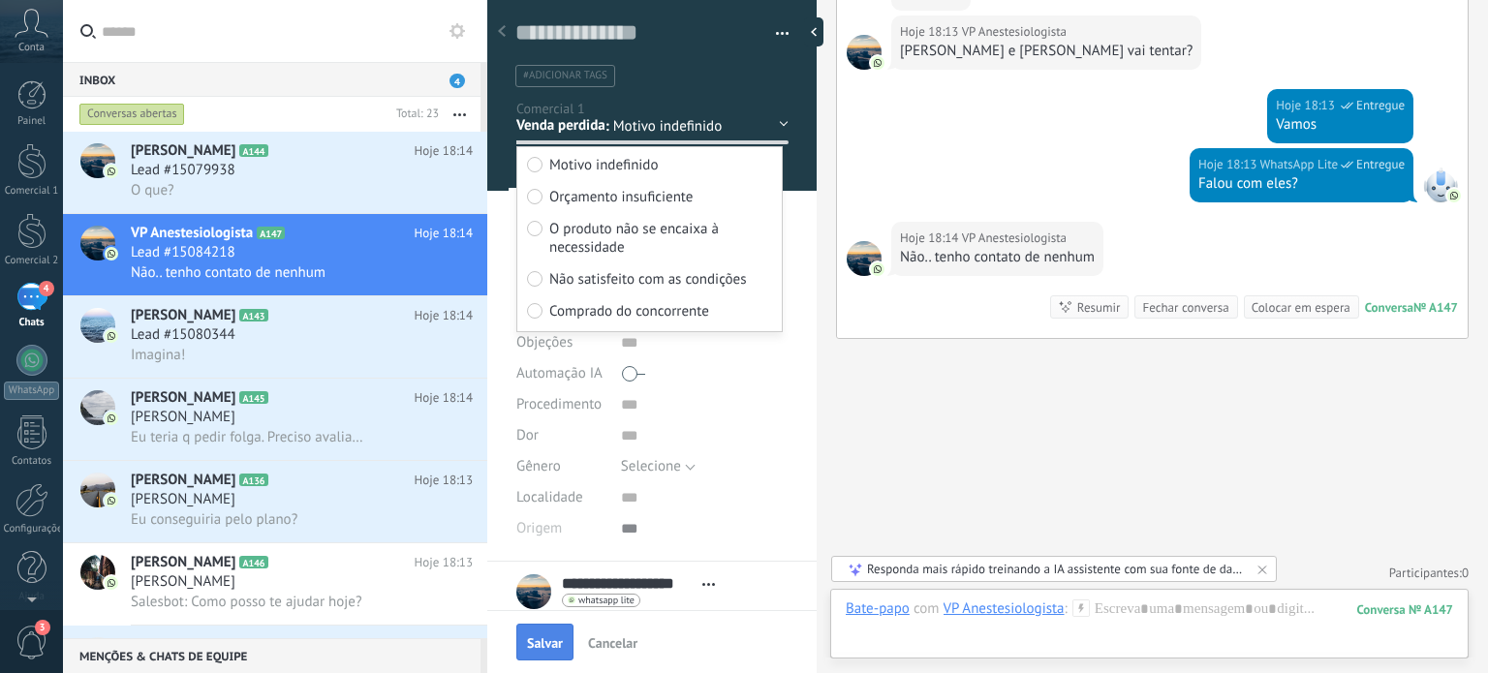
click at [540, 650] on span "Salvar" at bounding box center [545, 644] width 36 height 14
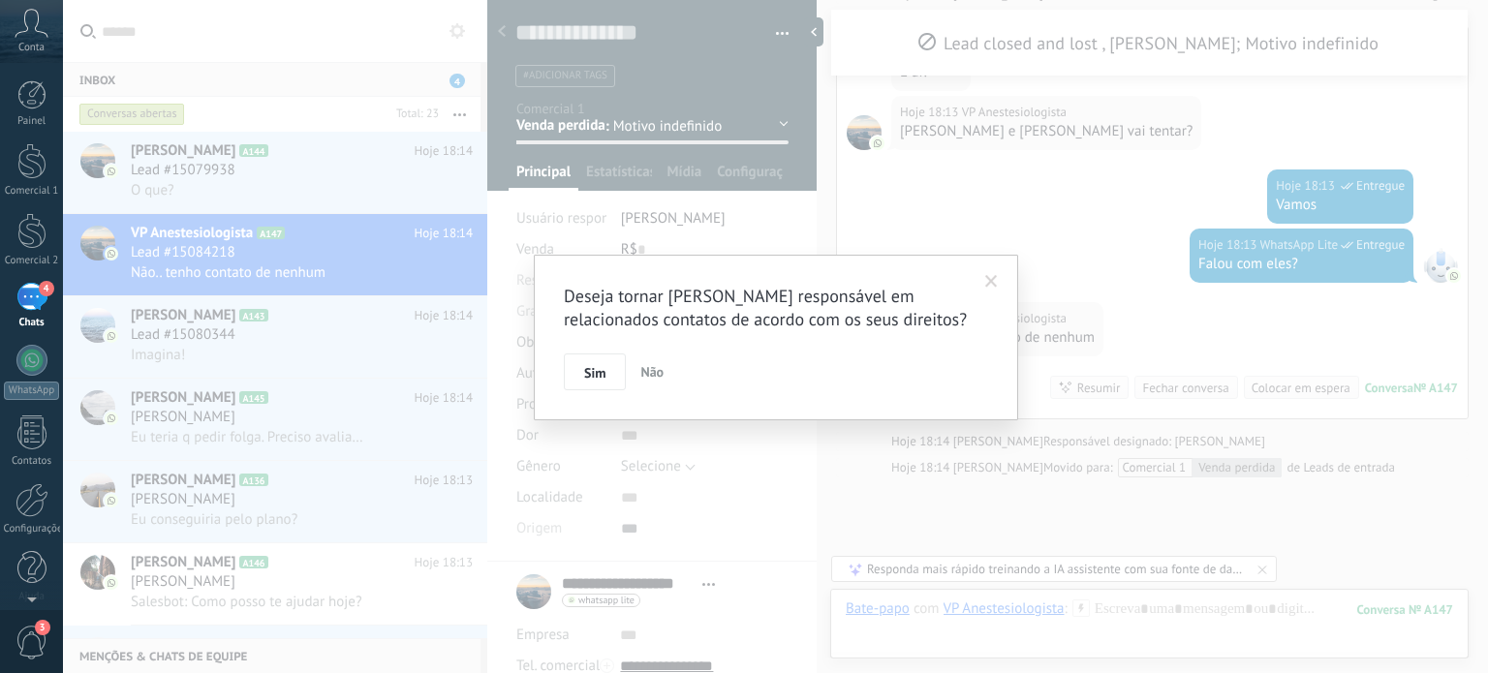
scroll to position [2071, 0]
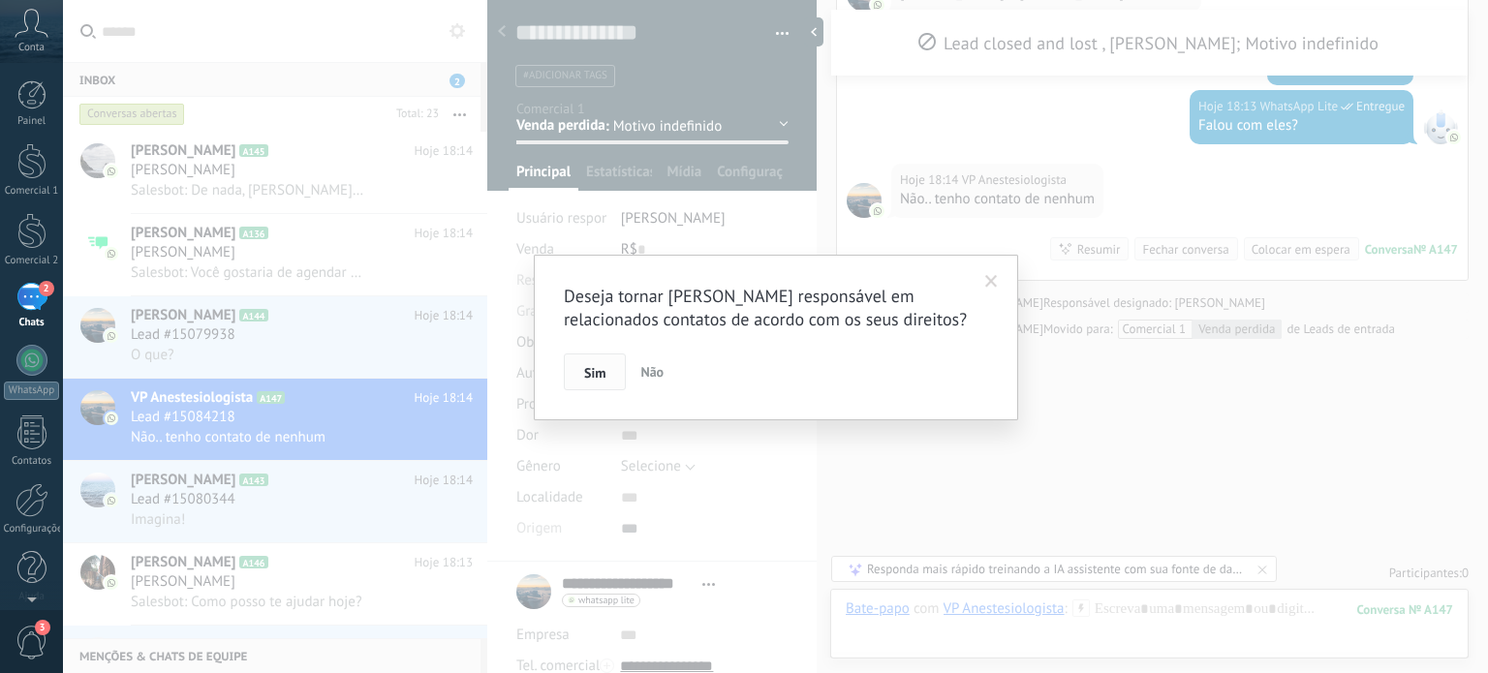
click at [595, 367] on span "Sim" at bounding box center [594, 373] width 21 height 14
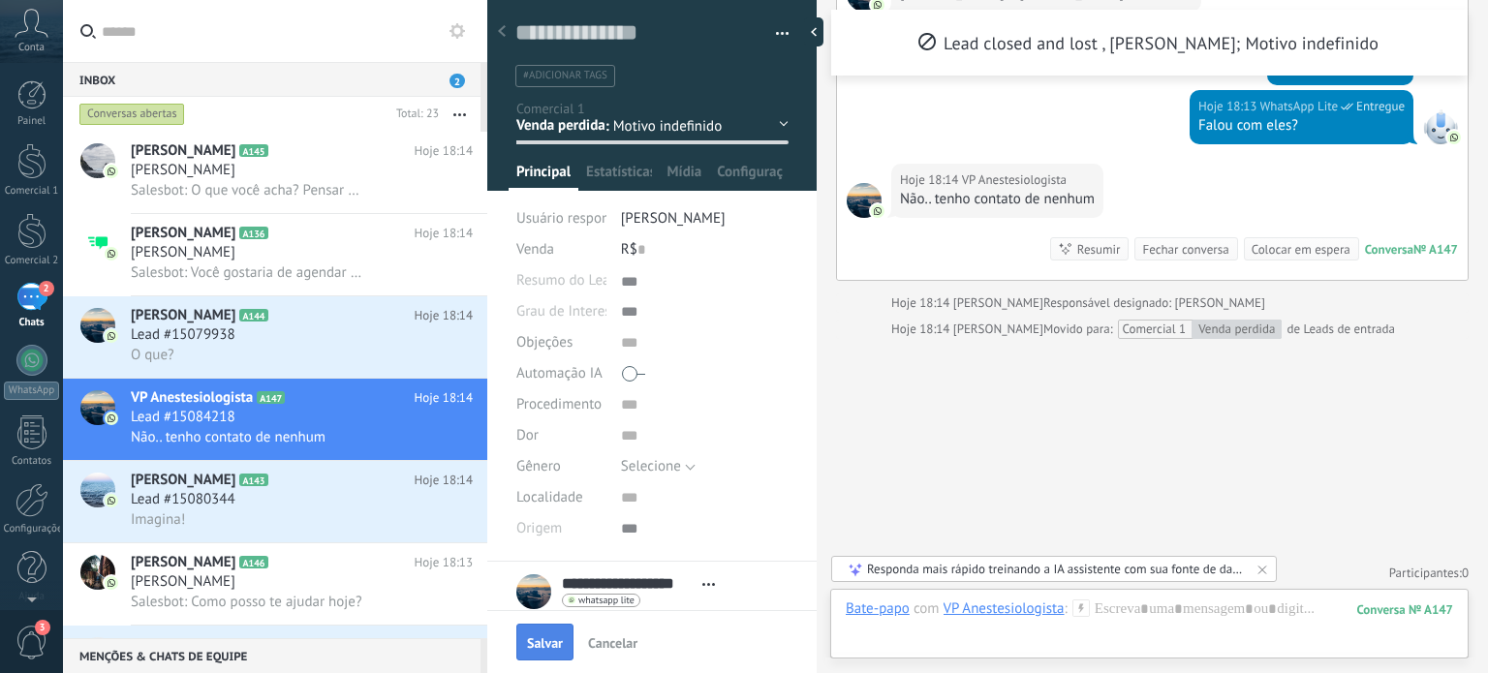
click at [535, 646] on span "Salvar" at bounding box center [545, 644] width 36 height 14
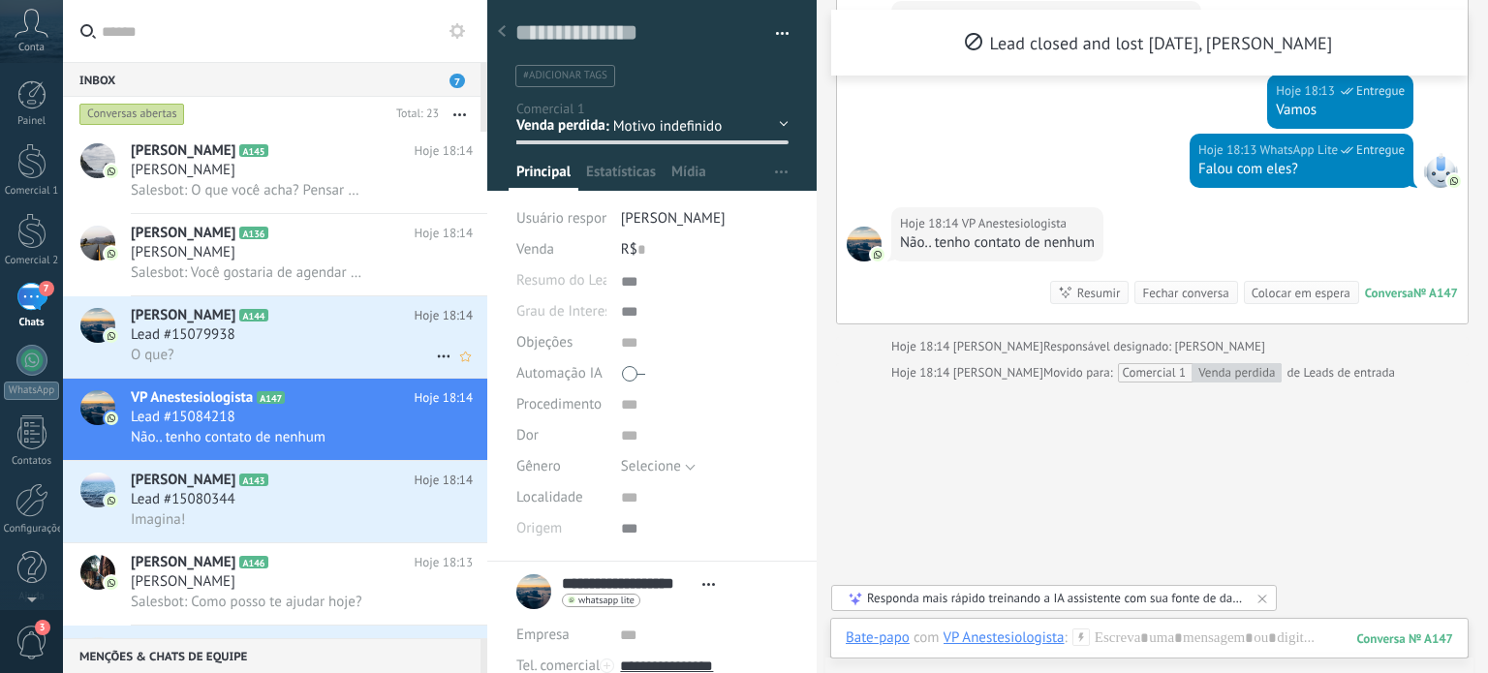
click at [239, 313] on span "A144" at bounding box center [253, 315] width 28 height 13
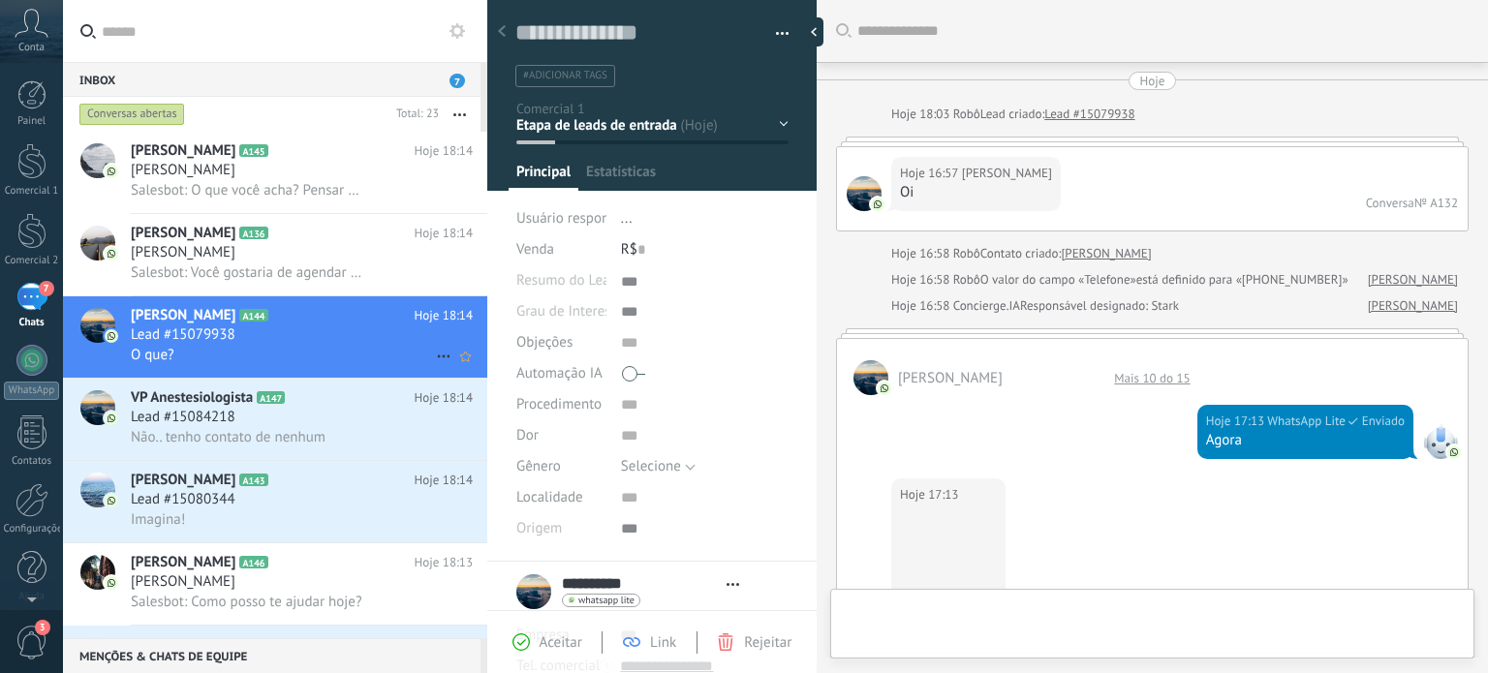
type textarea "***"
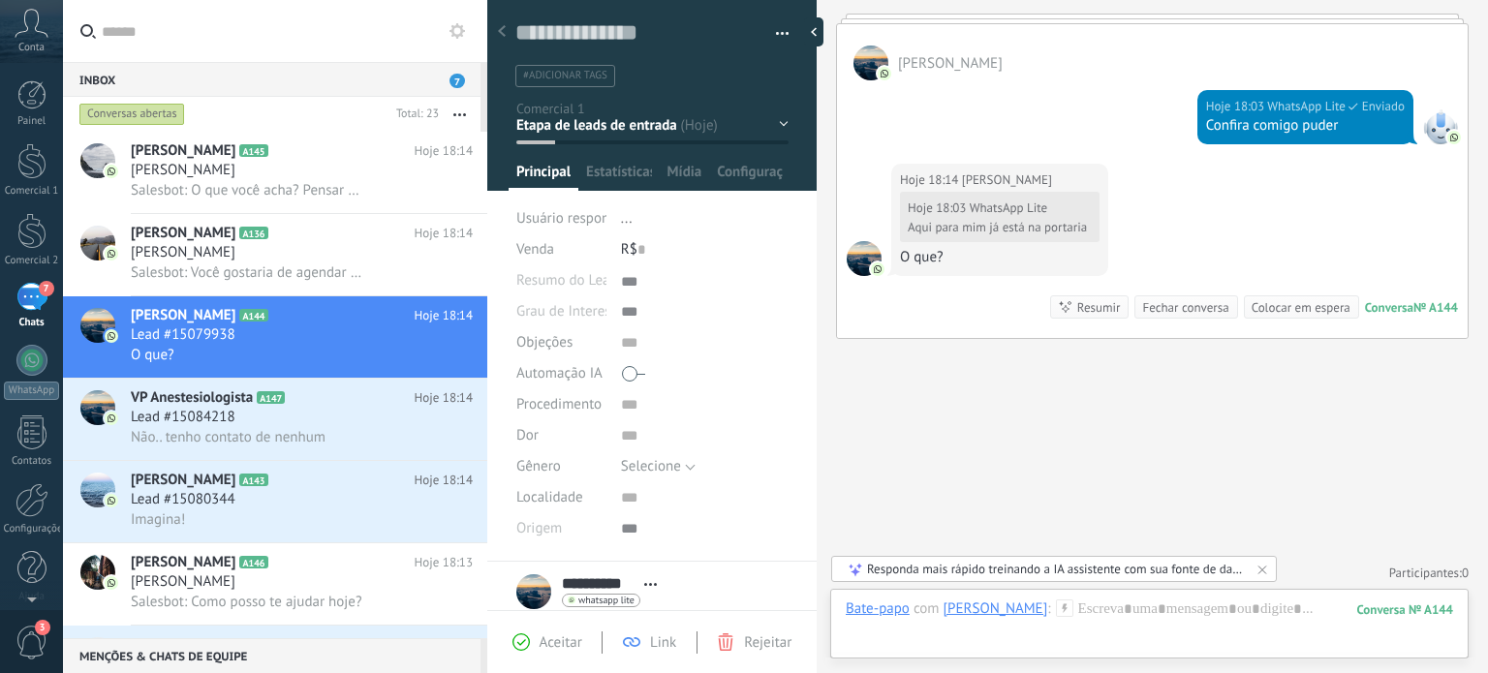
click at [0, 0] on div "Pré Atendimento IA Aguardando Atendimento Em Atendimento Consulta Agendada Lead…" at bounding box center [0, 0] width 0 height 0
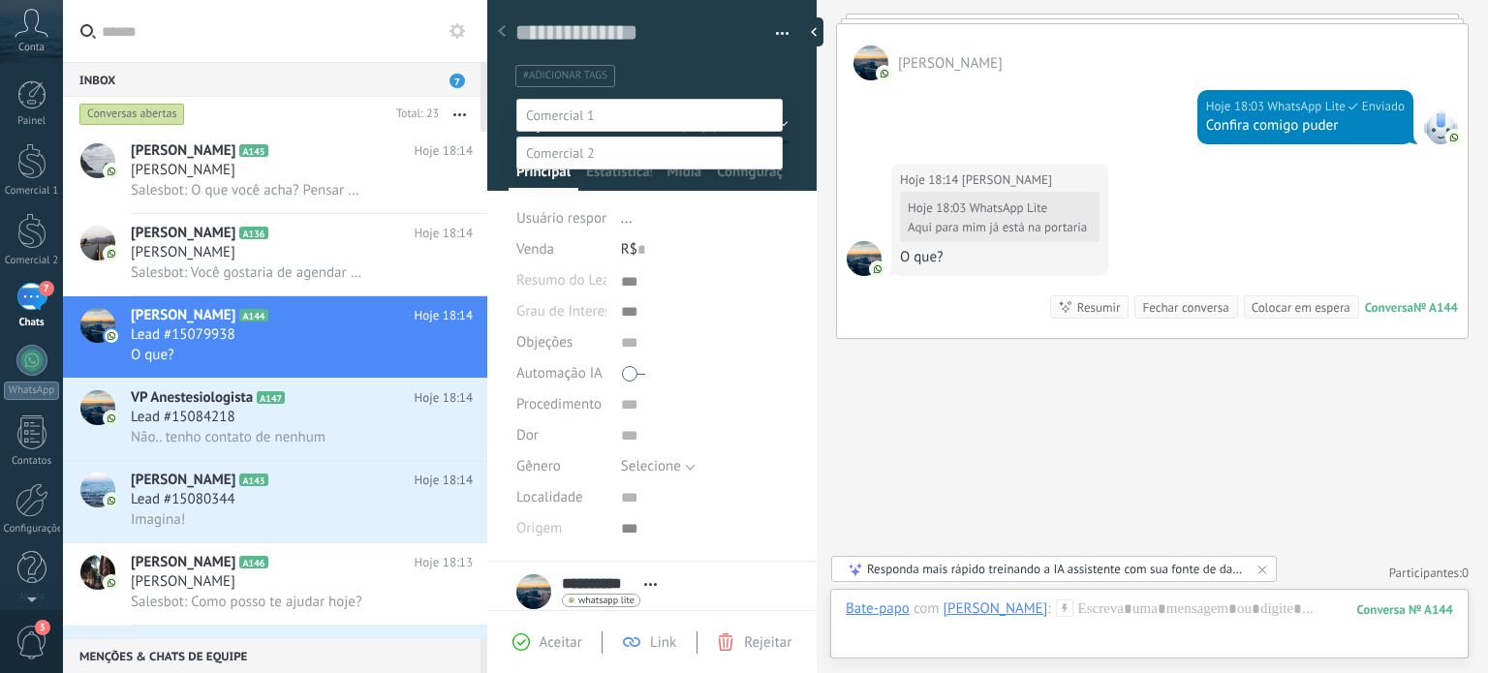
click at [567, 644] on div "Pré Atendimento IA Aguardando Atendimento Em Atendimento Consulta Agendada" at bounding box center [649, 398] width 266 height 598
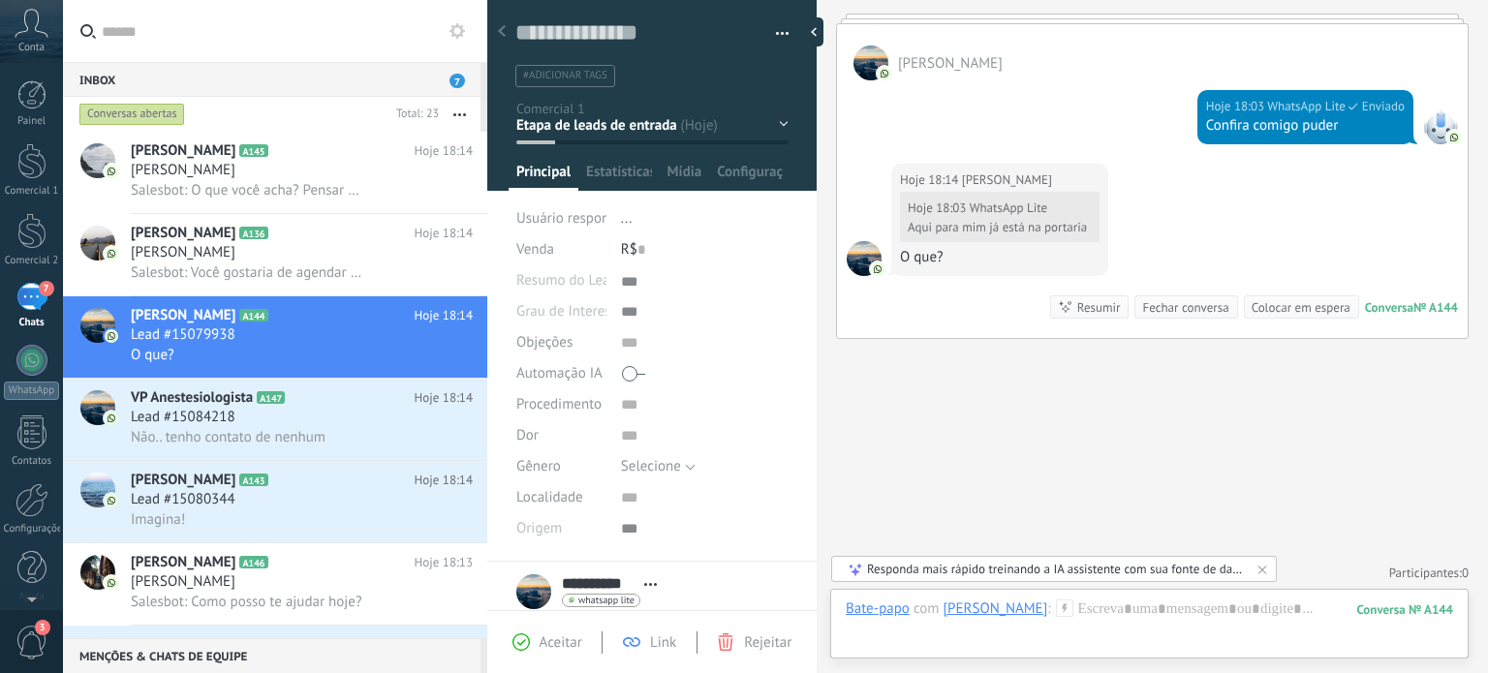
click at [0, 0] on div "Pré Atendimento IA Aguardando Atendimento Em Atendimento Consulta Agendada Lead…" at bounding box center [0, 0] width 0 height 0
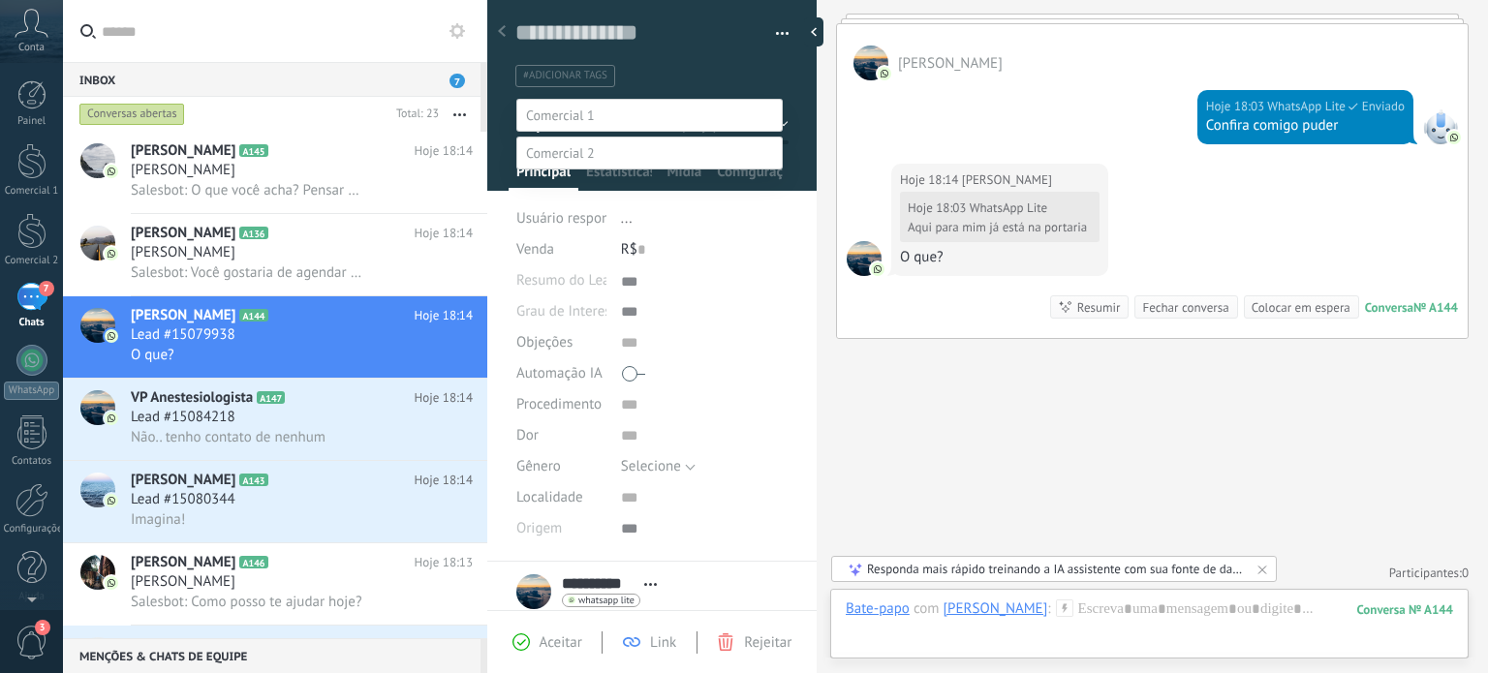
click at [0, 0] on label "Venda perdida" at bounding box center [0, 0] width 0 height 0
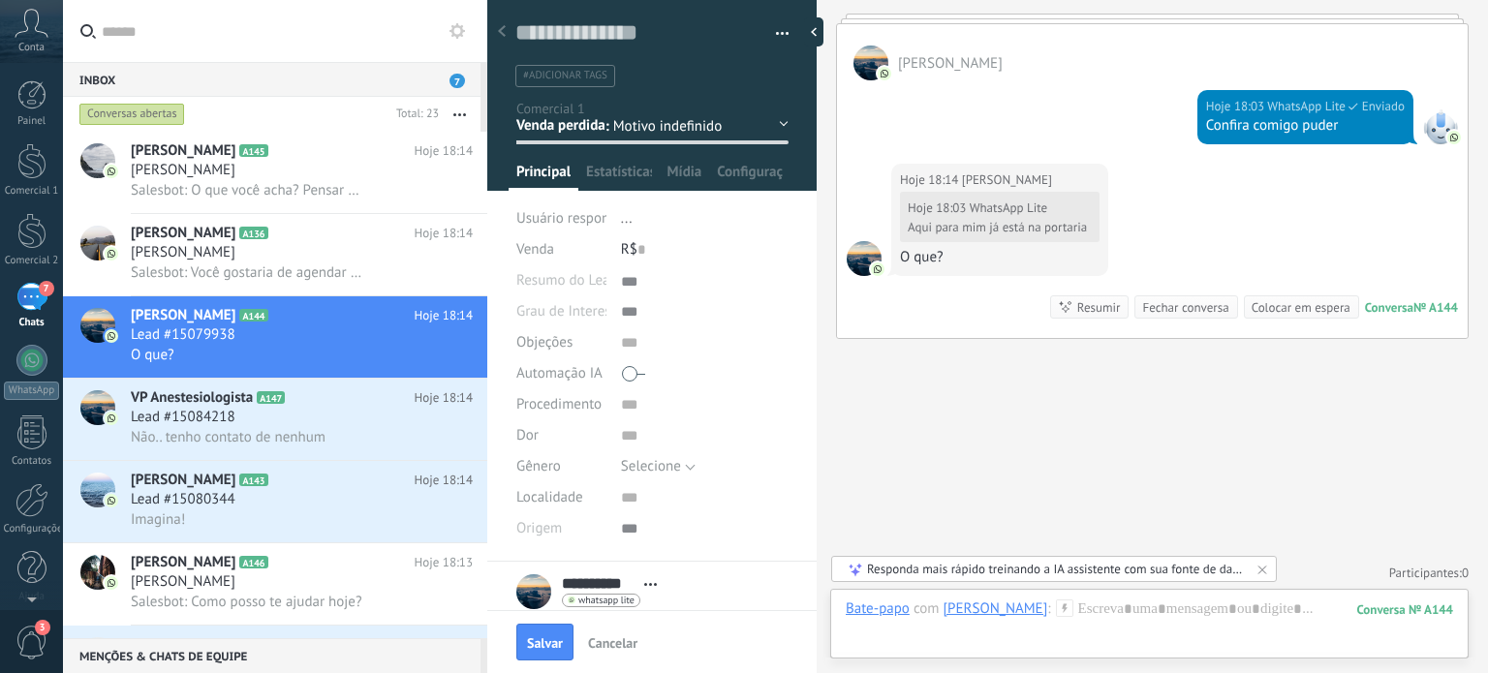
scroll to position [0, 0]
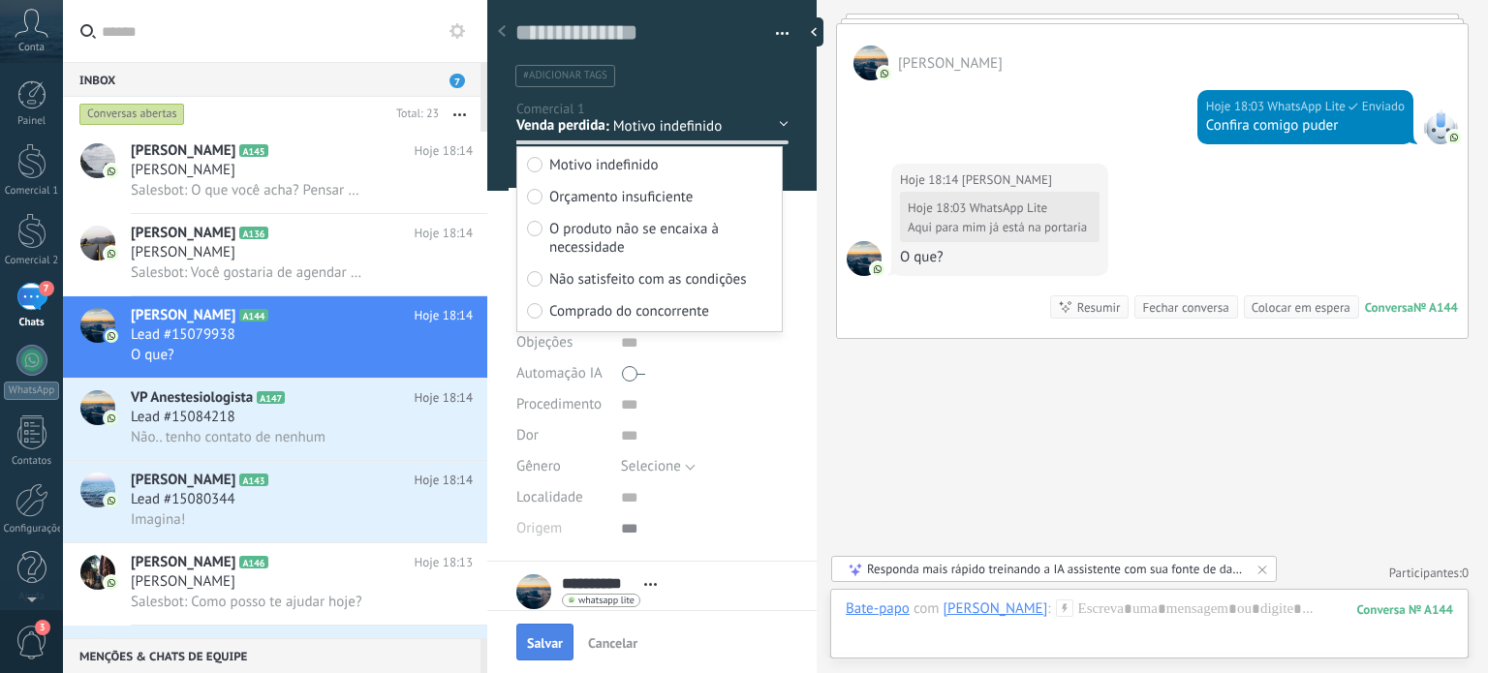
click at [545, 650] on span "Salvar" at bounding box center [545, 644] width 36 height 14
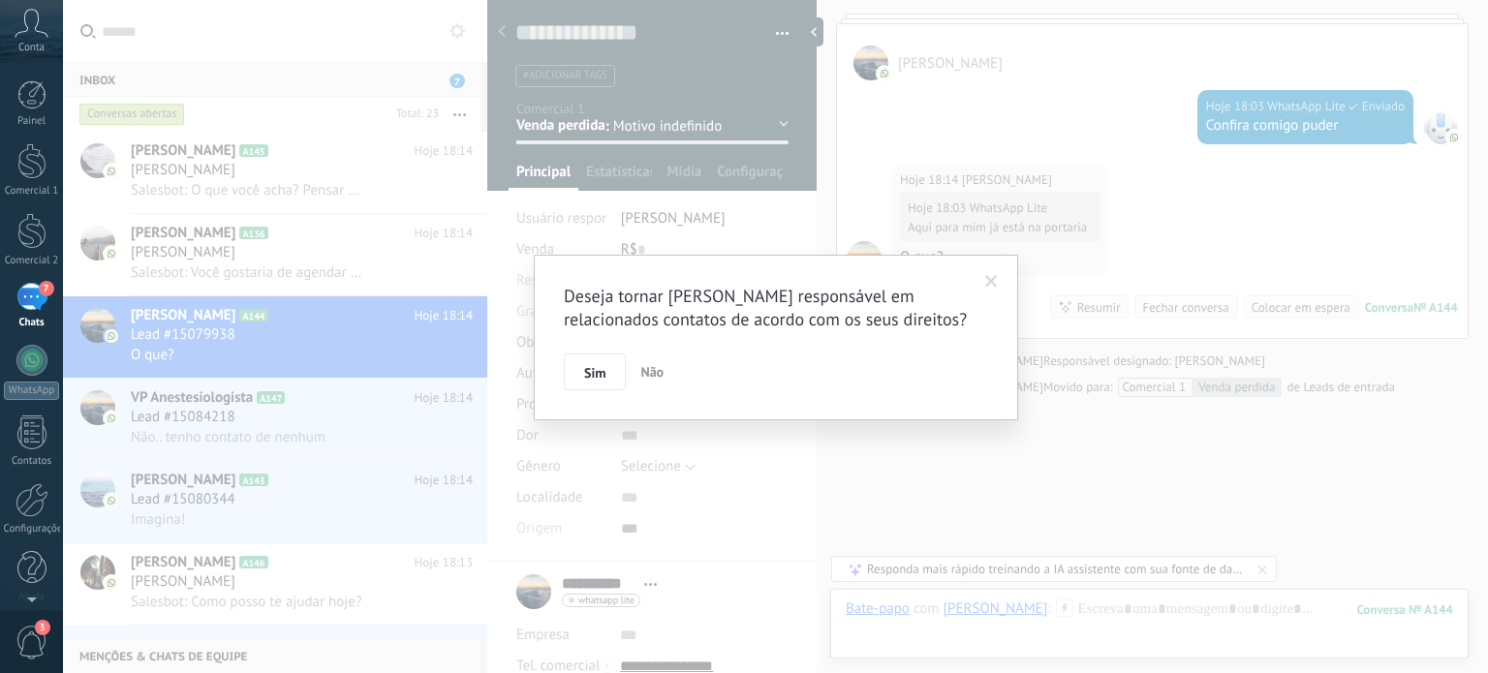
scroll to position [1749, 0]
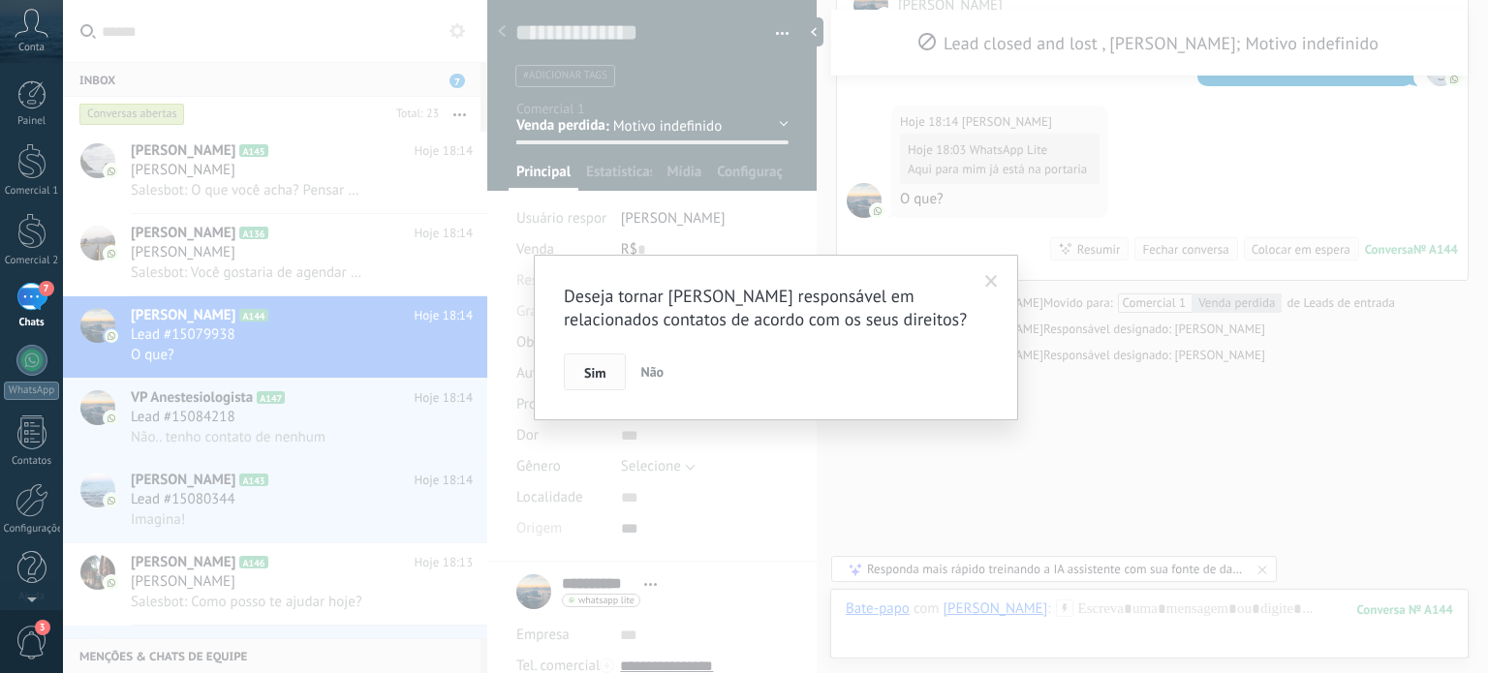
click at [576, 378] on button "Sim" at bounding box center [595, 372] width 62 height 37
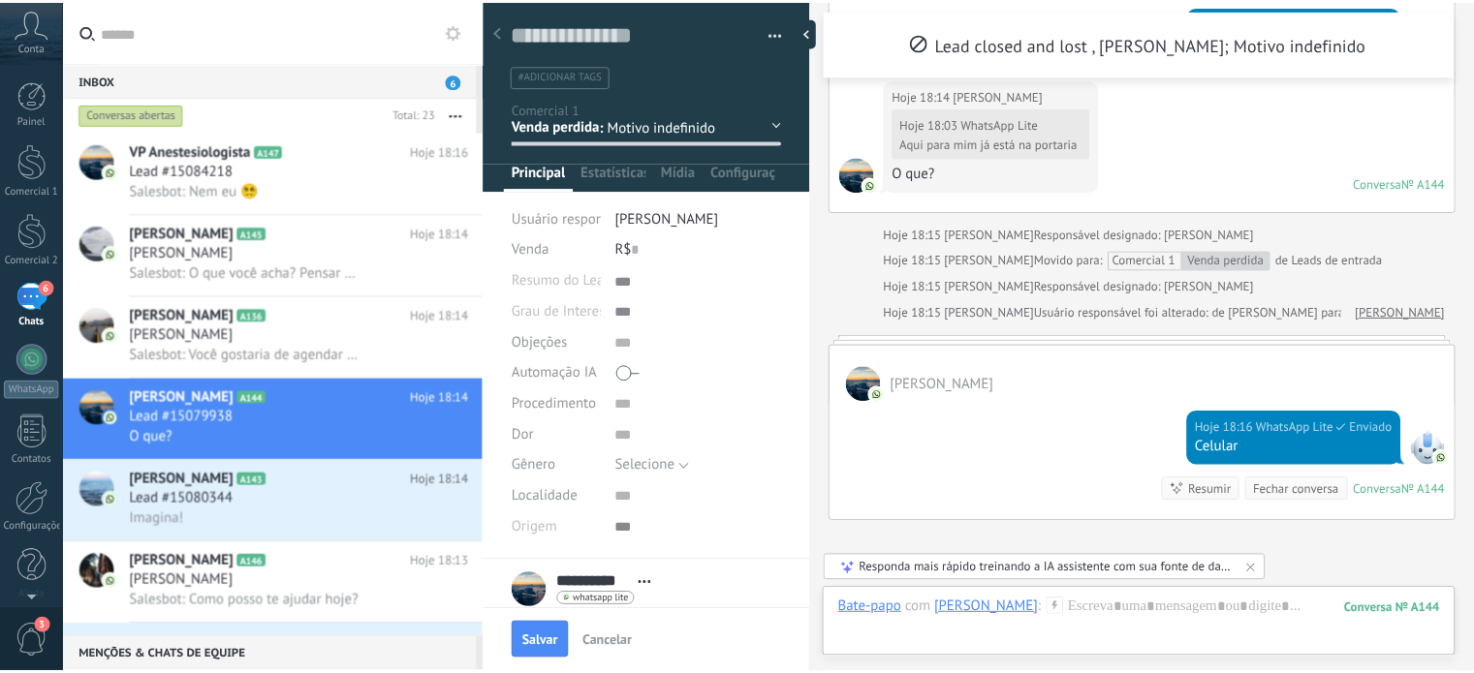
scroll to position [1746, 0]
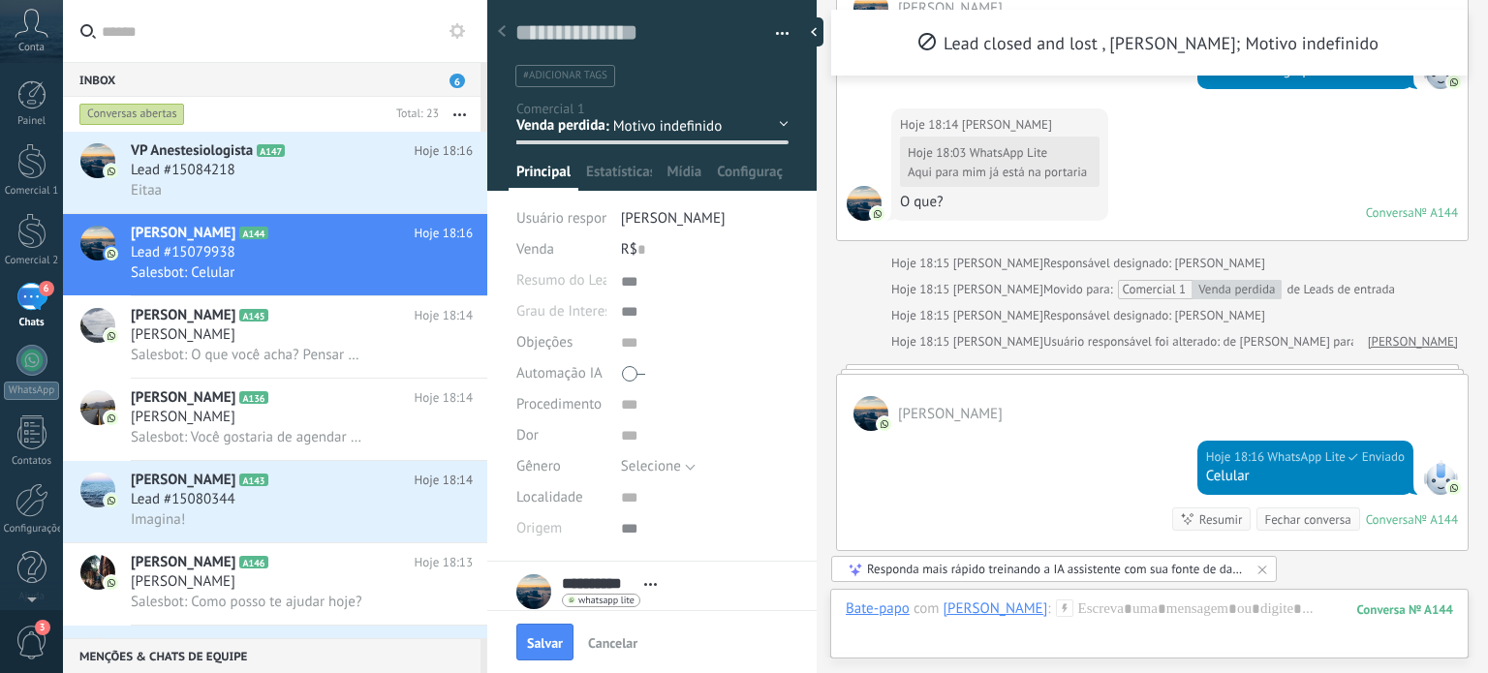
click at [453, 31] on icon at bounding box center [458, 31] width 16 height 16
click at [0, 0] on icon at bounding box center [0, 0] width 0 height 0
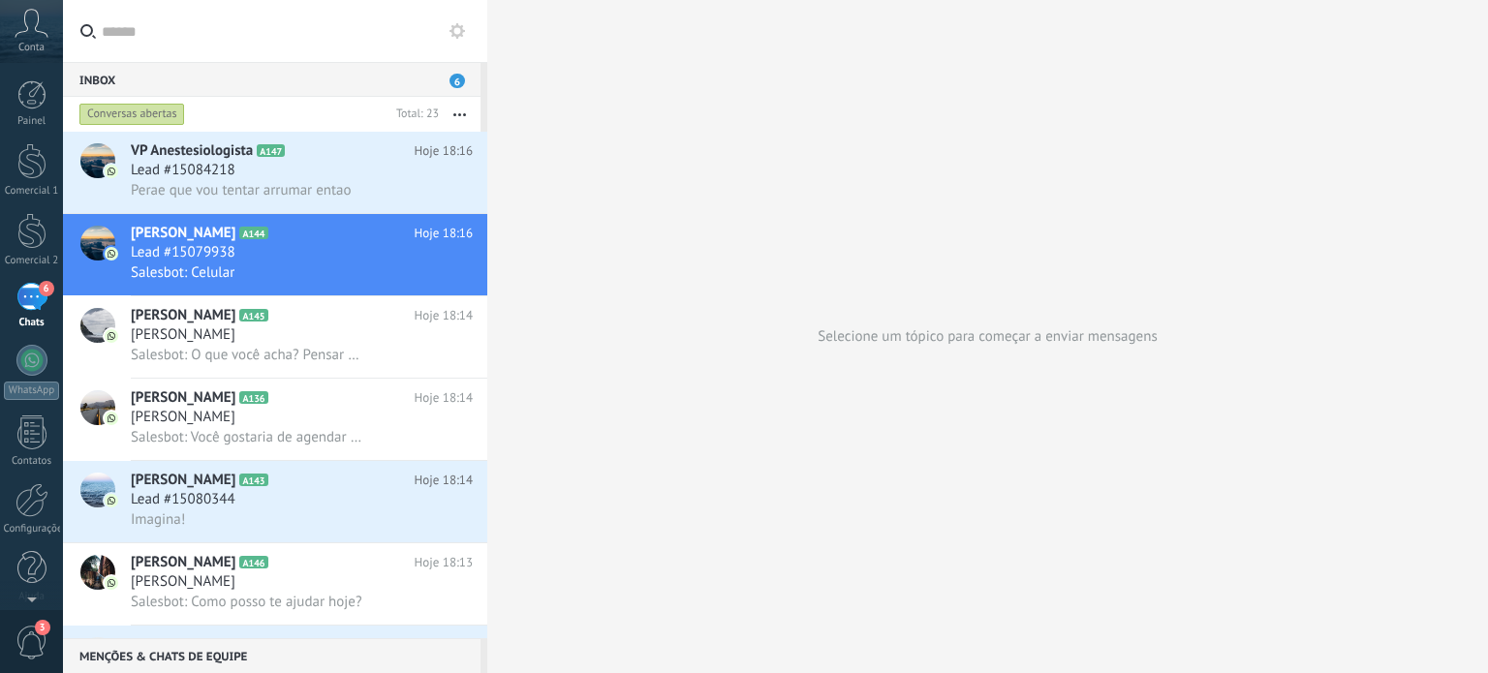
click at [18, 292] on div "6" at bounding box center [31, 297] width 31 height 28
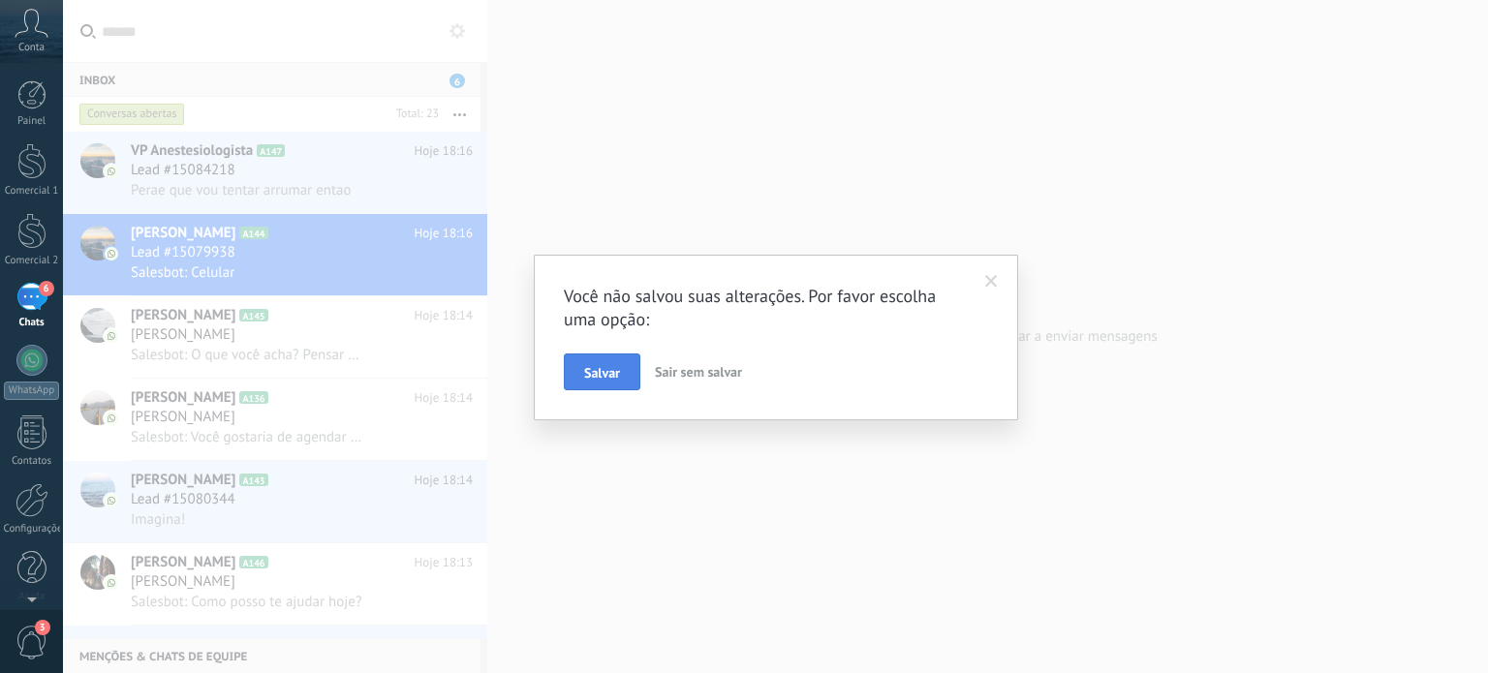
click at [588, 367] on span "Salvar" at bounding box center [602, 373] width 36 height 14
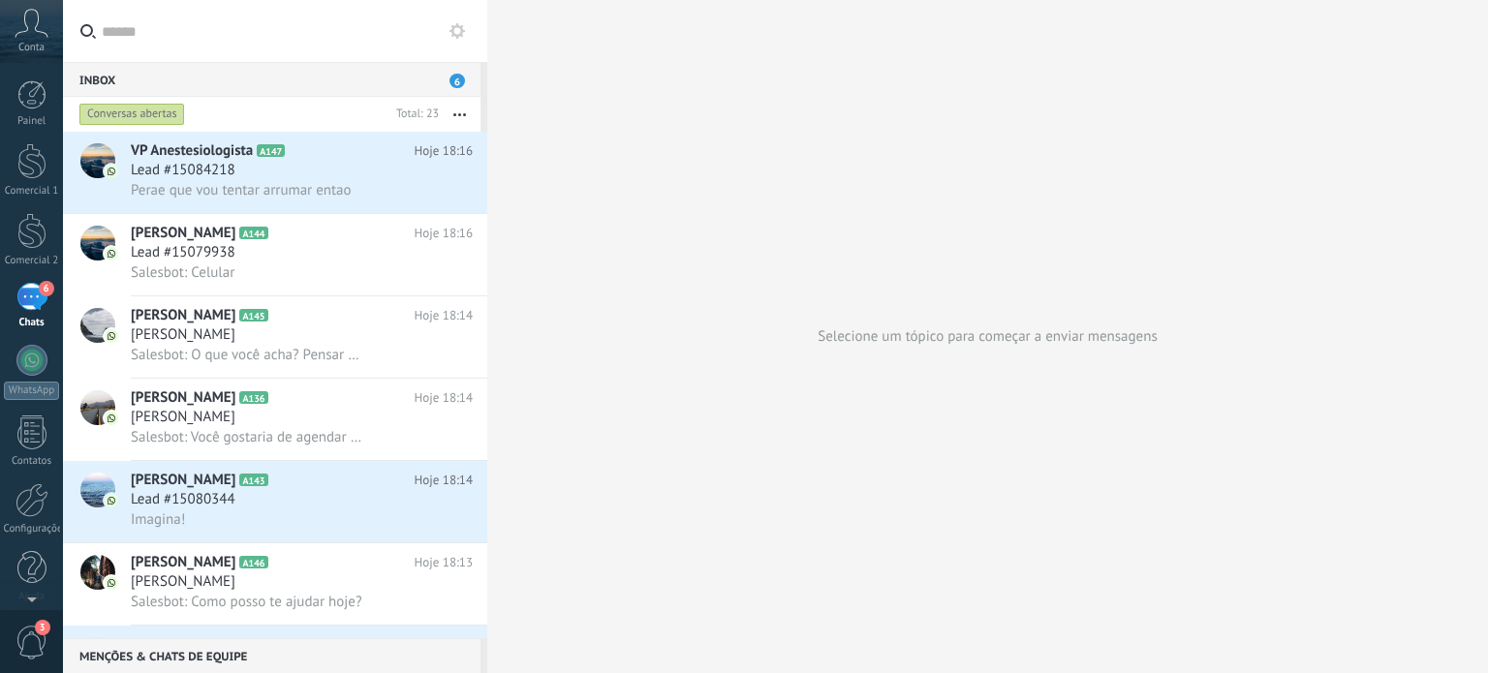
click at [457, 111] on button "button" at bounding box center [460, 114] width 42 height 35
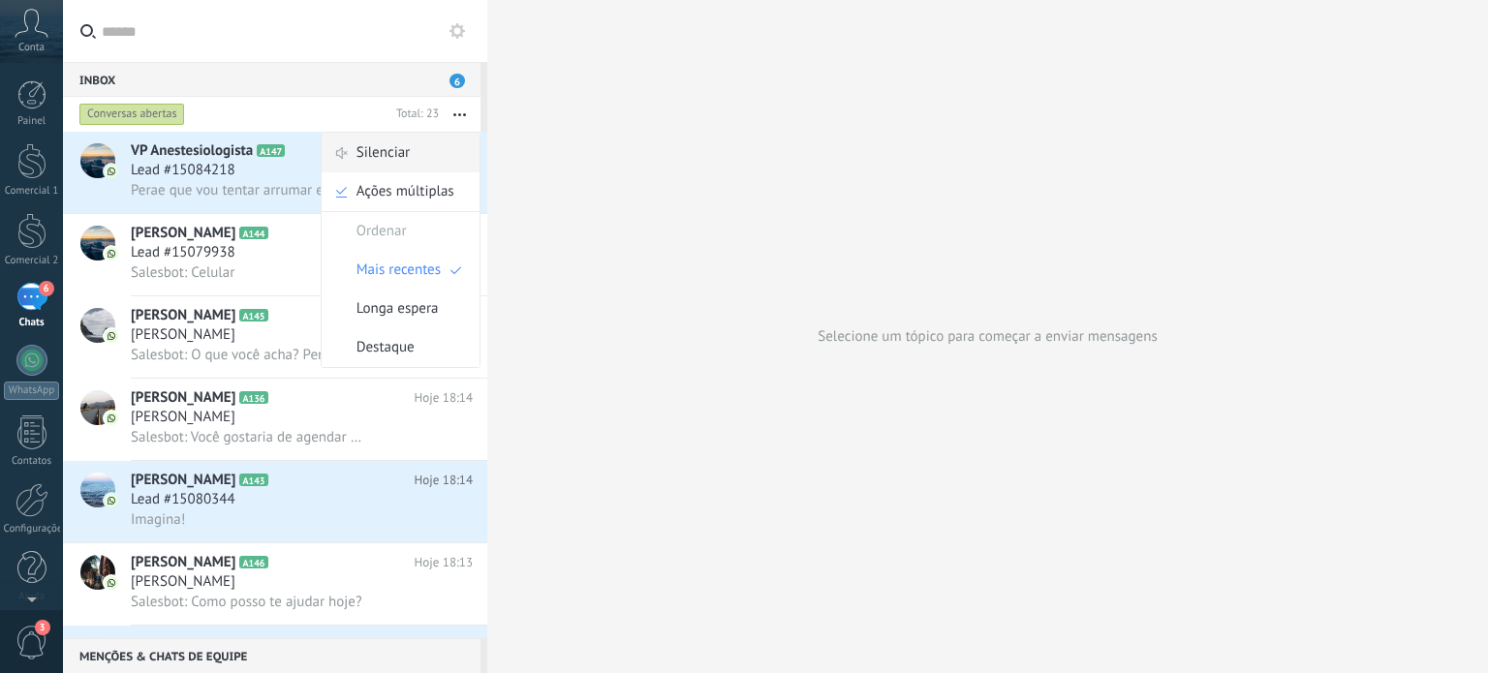
click at [416, 145] on div "Silenciar" at bounding box center [401, 153] width 158 height 39
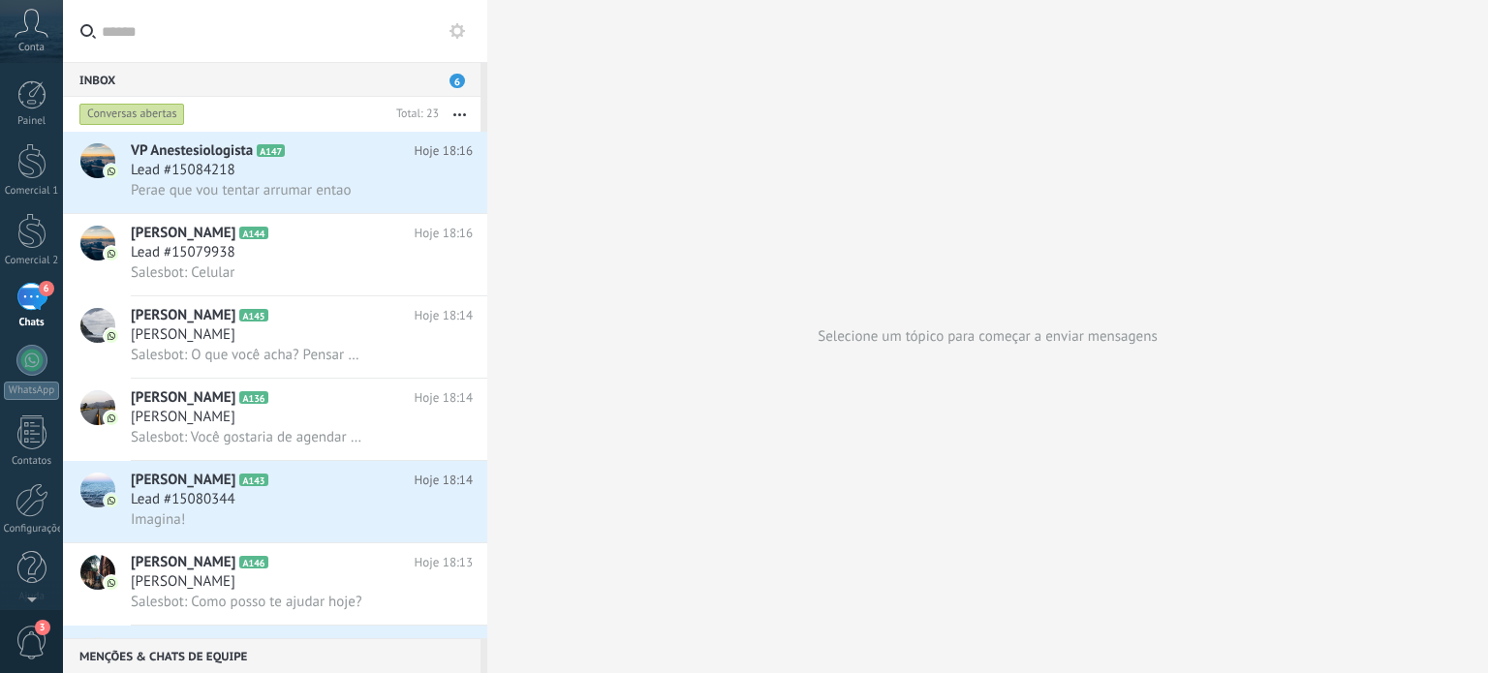
click at [451, 109] on button "button" at bounding box center [460, 114] width 42 height 35
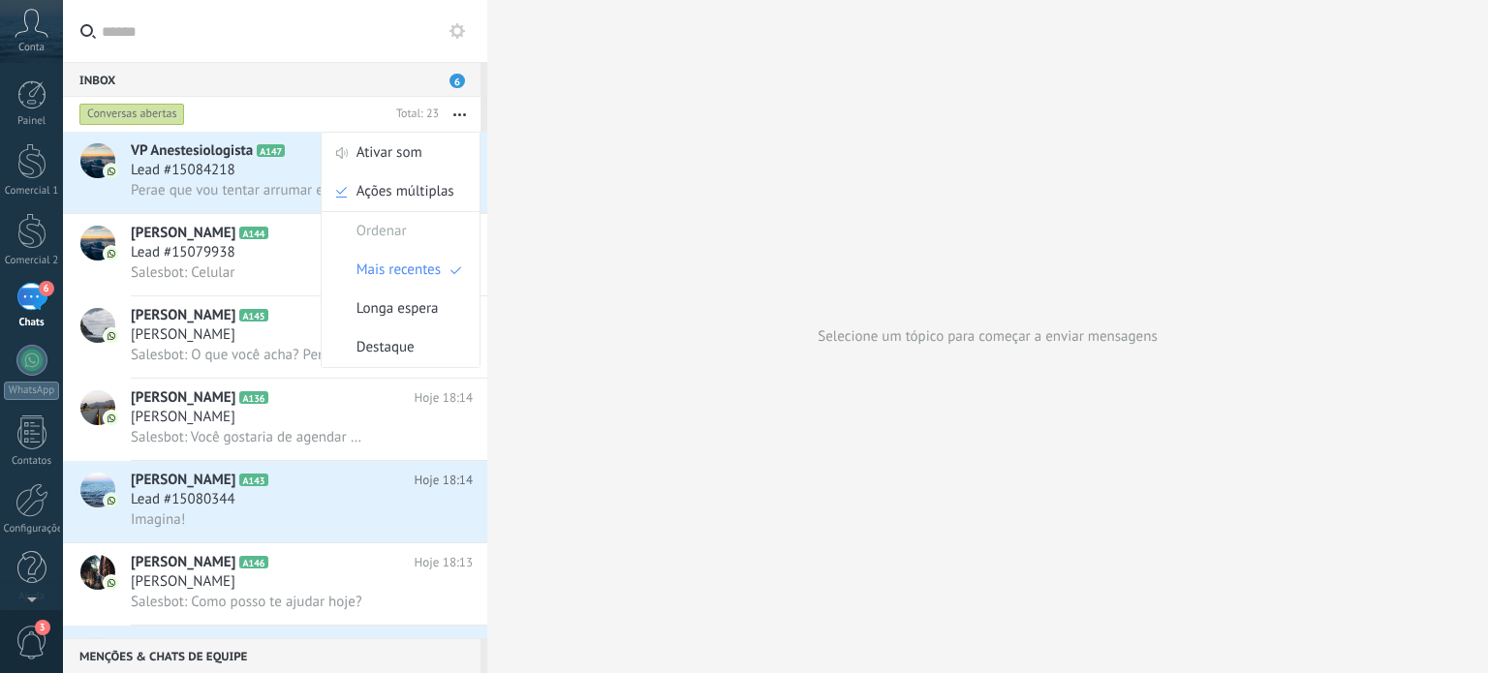
click at [539, 193] on div "Selecione um tópico para começar a enviar mensagens" at bounding box center [987, 336] width 1001 height 673
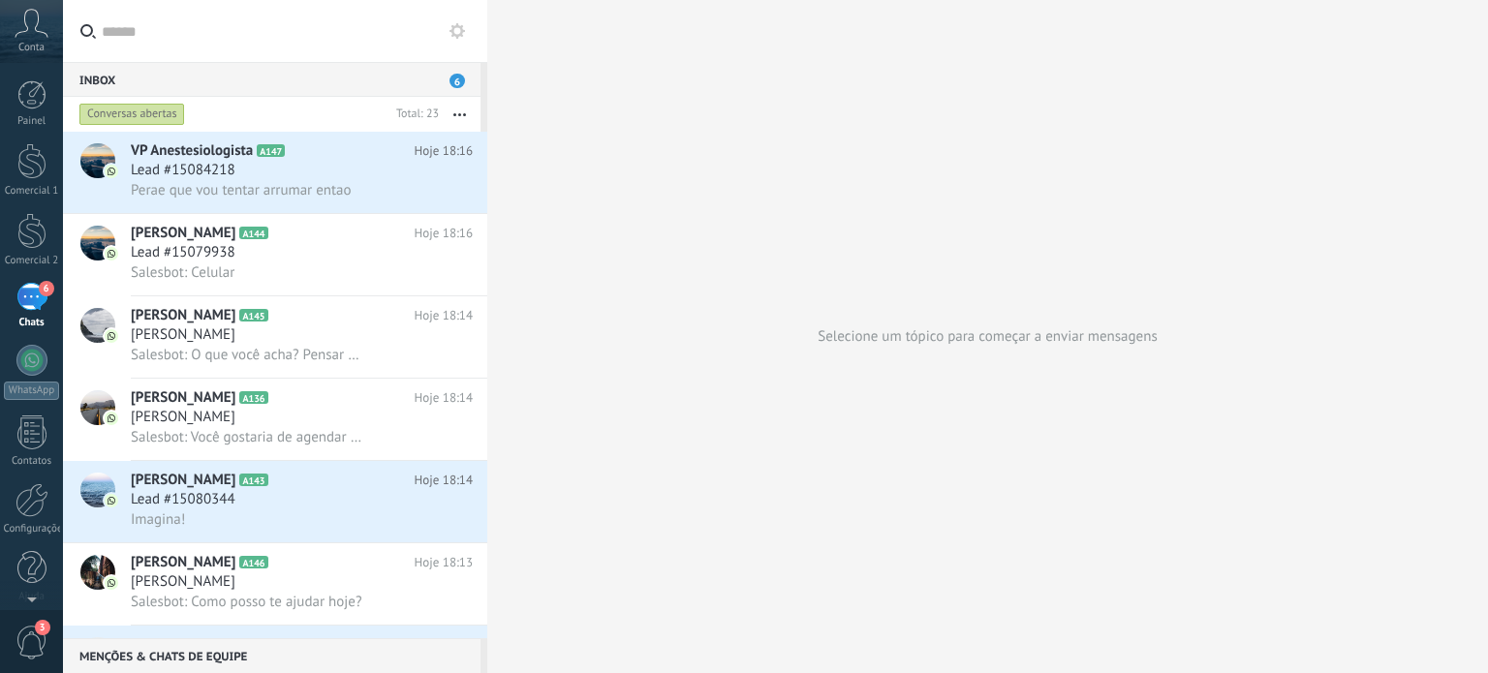
click at [455, 75] on span "6" at bounding box center [458, 81] width 16 height 15
click at [23, 220] on div at bounding box center [31, 231] width 29 height 36
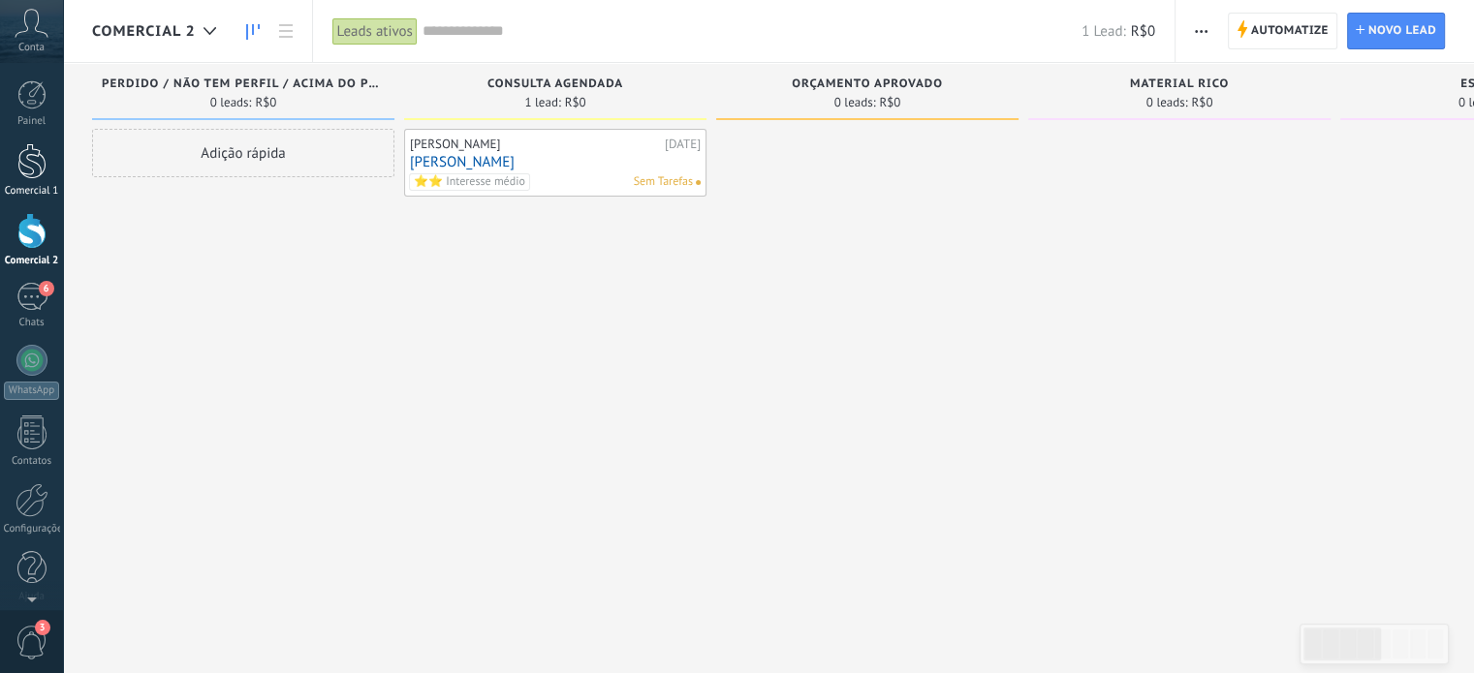
click at [27, 161] on div at bounding box center [31, 161] width 29 height 36
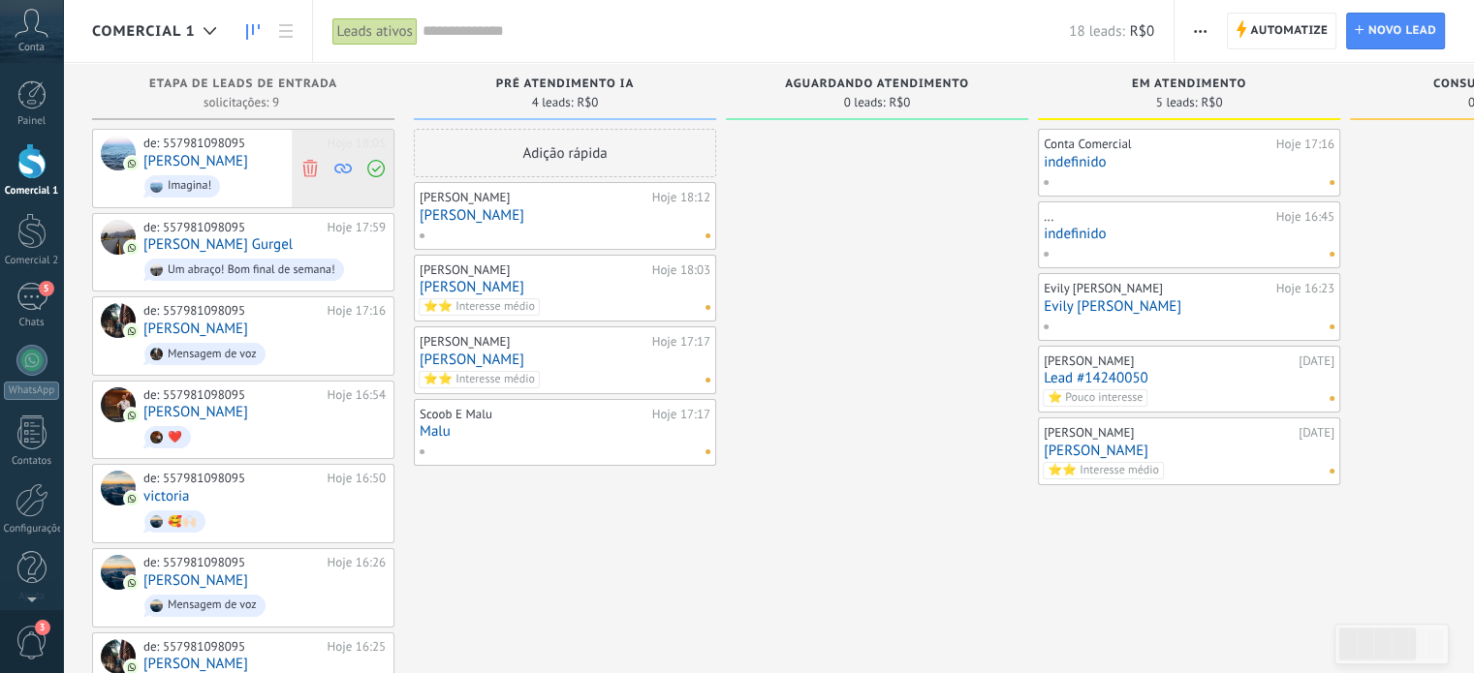
click at [313, 167] on icon at bounding box center [309, 167] width 17 height 17
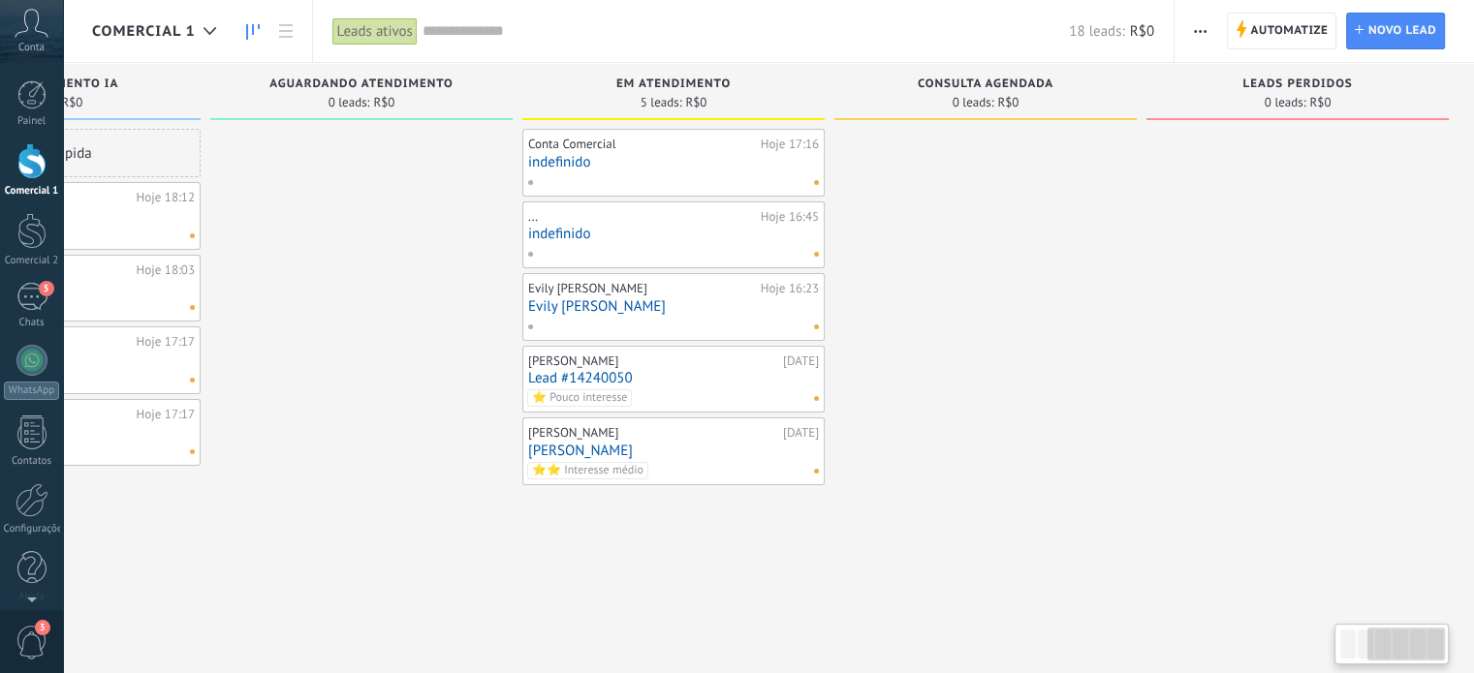
scroll to position [0, 99]
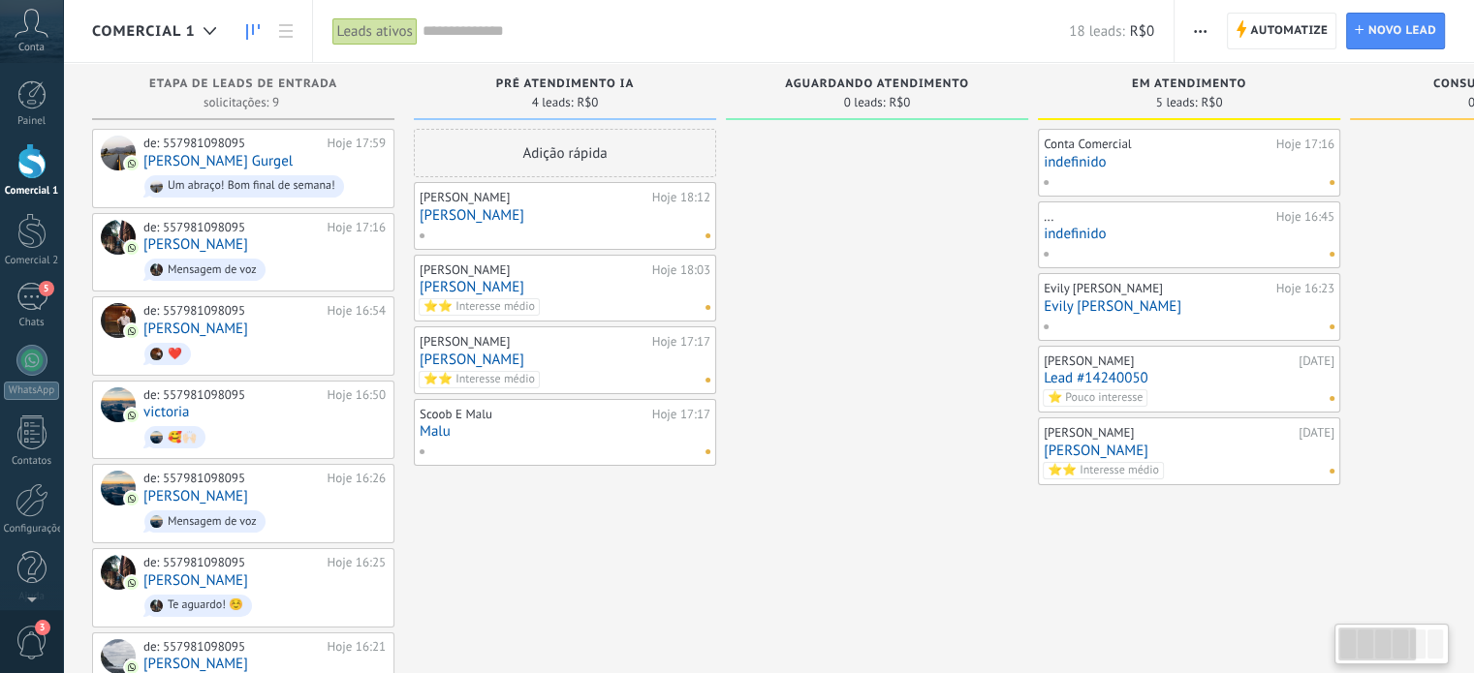
drag, startPoint x: 883, startPoint y: 529, endPoint x: 985, endPoint y: 576, distance: 113.1
click at [991, 572] on div at bounding box center [877, 462] width 302 height 667
click at [41, 314] on link "5 Chats" at bounding box center [31, 306] width 63 height 47
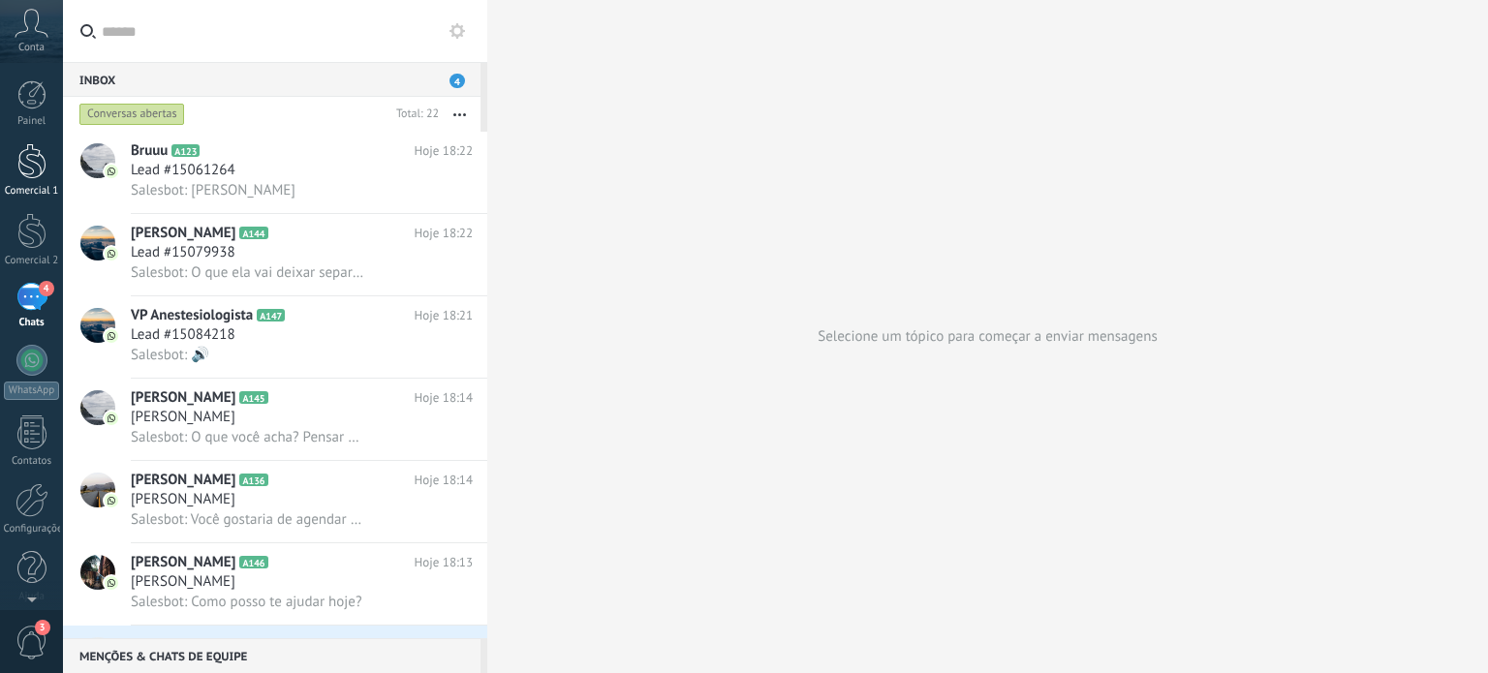
click at [51, 162] on link "Comercial 1" at bounding box center [31, 170] width 63 height 54
